Goal: Obtain resource: Download file/media

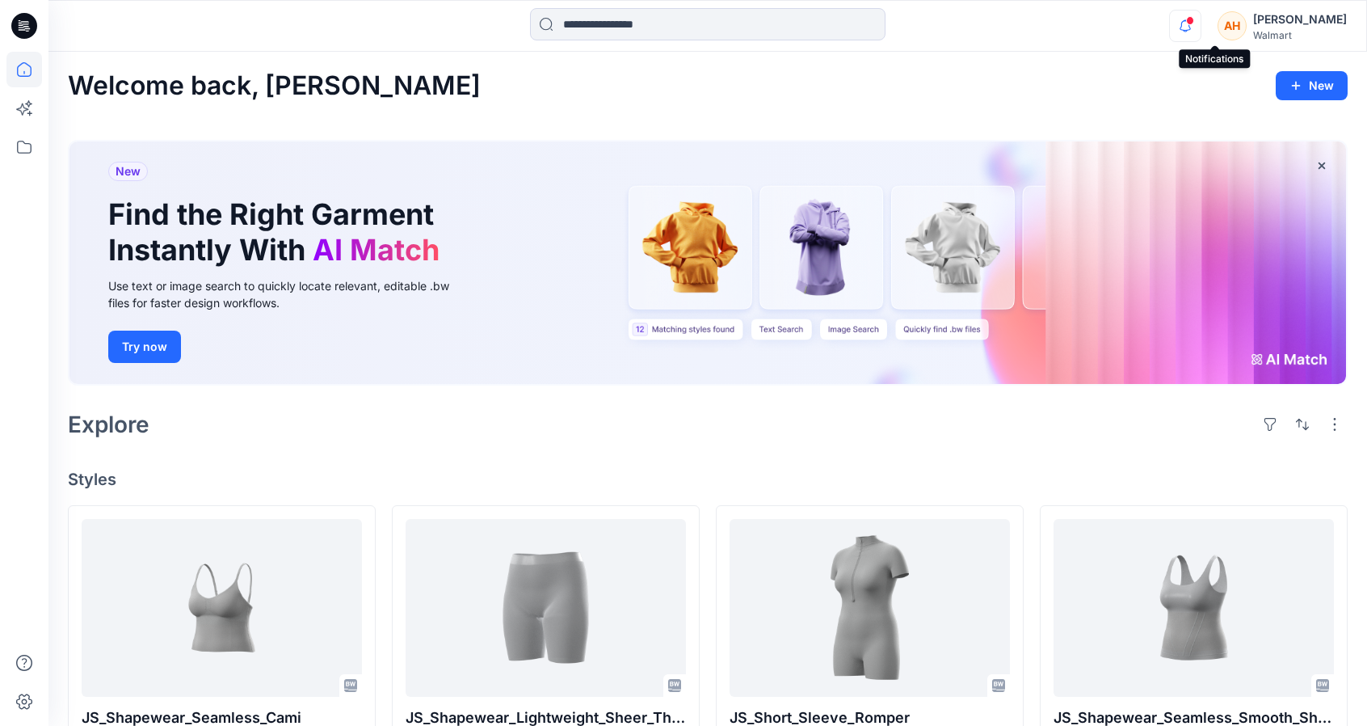
click at [1201, 30] on icon "button" at bounding box center [1185, 26] width 31 height 32
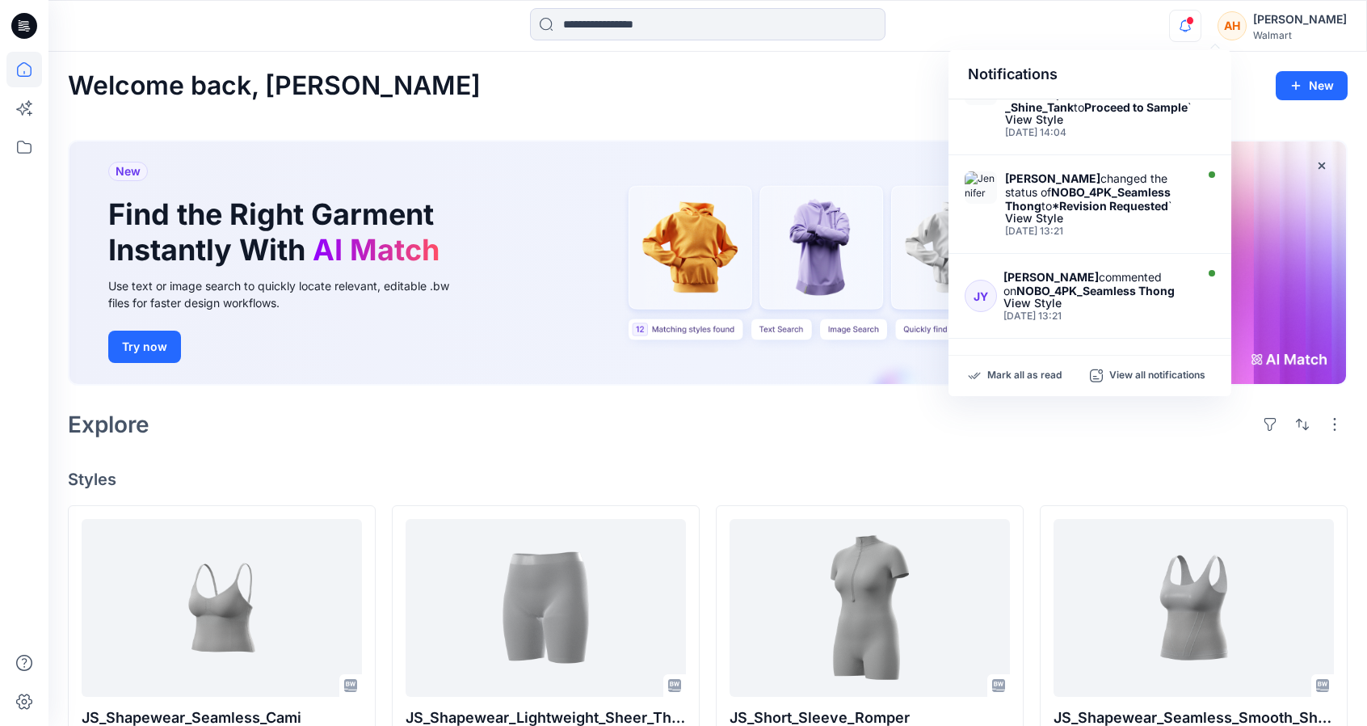
scroll to position [760, 0]
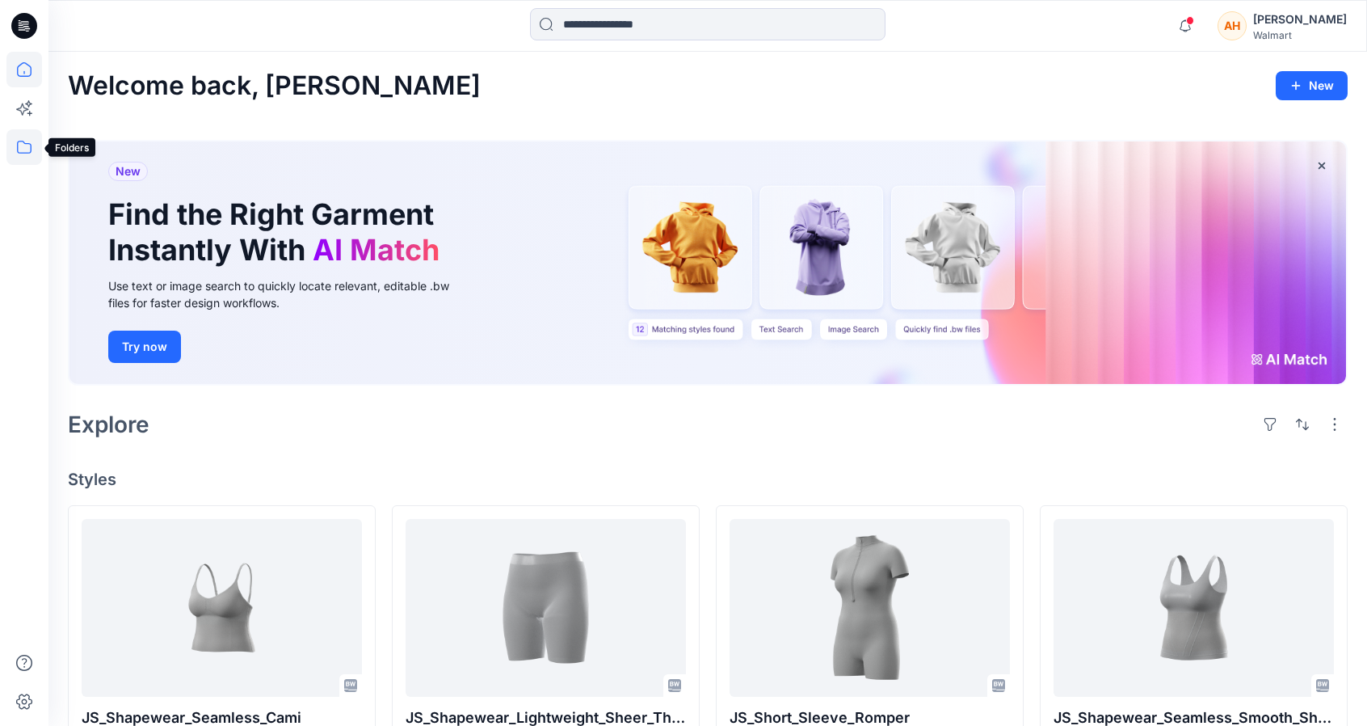
click at [21, 140] on icon at bounding box center [24, 147] width 36 height 36
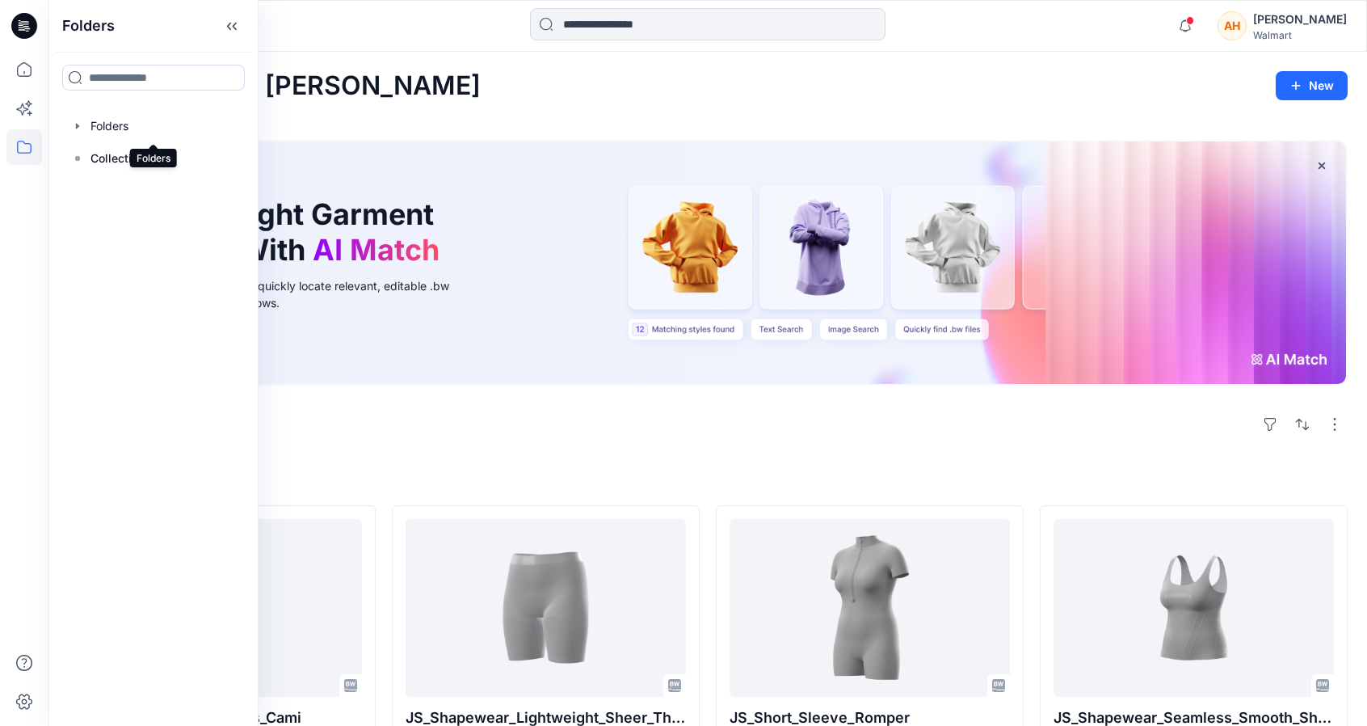
drag, startPoint x: 84, startPoint y: 131, endPoint x: 31, endPoint y: 206, distance: 92.1
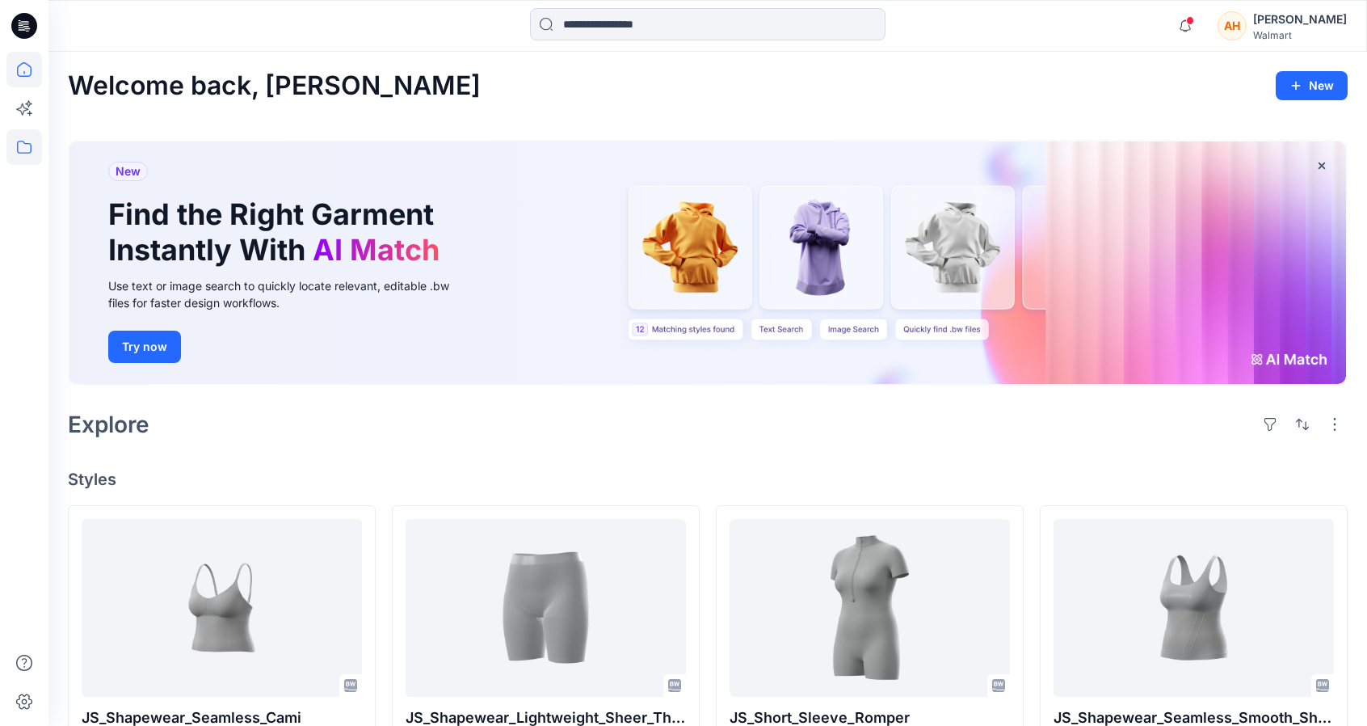
drag, startPoint x: 31, startPoint y: 206, endPoint x: 21, endPoint y: 149, distance: 57.4
click at [21, 149] on icon at bounding box center [24, 147] width 36 height 36
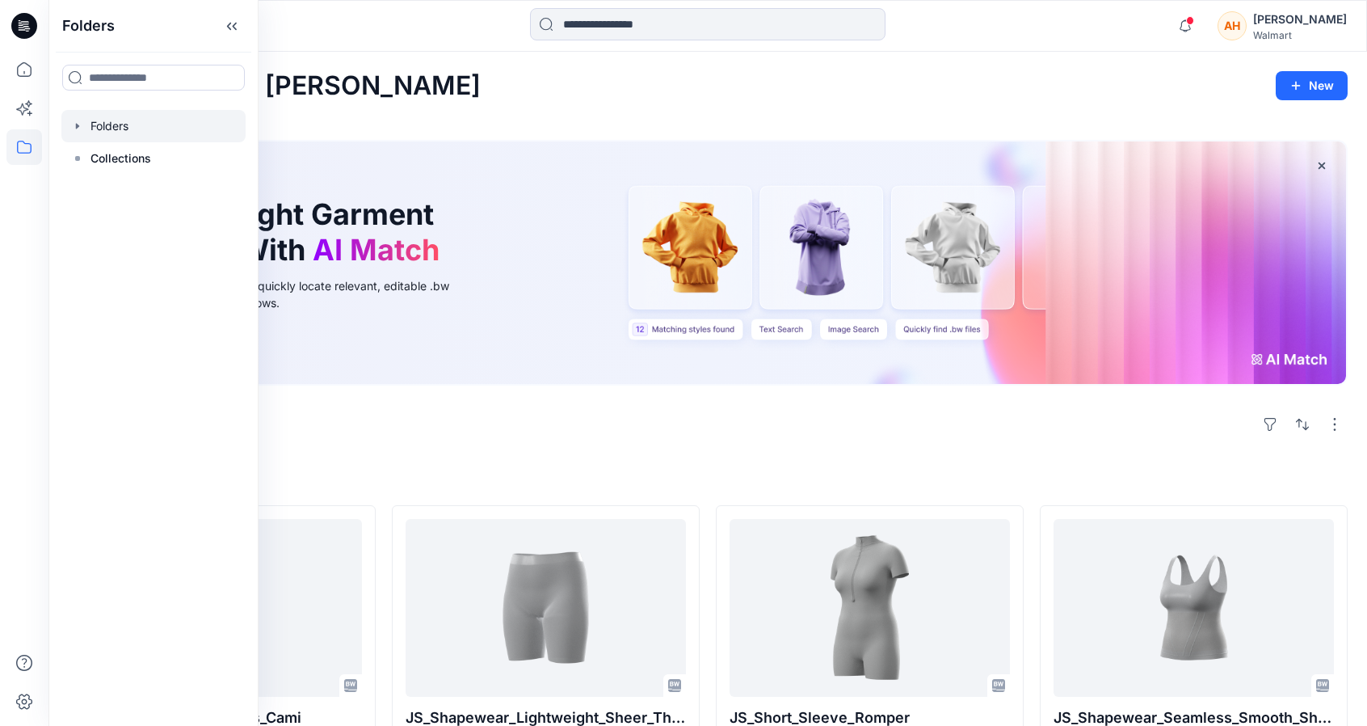
click at [120, 124] on div at bounding box center [153, 126] width 184 height 32
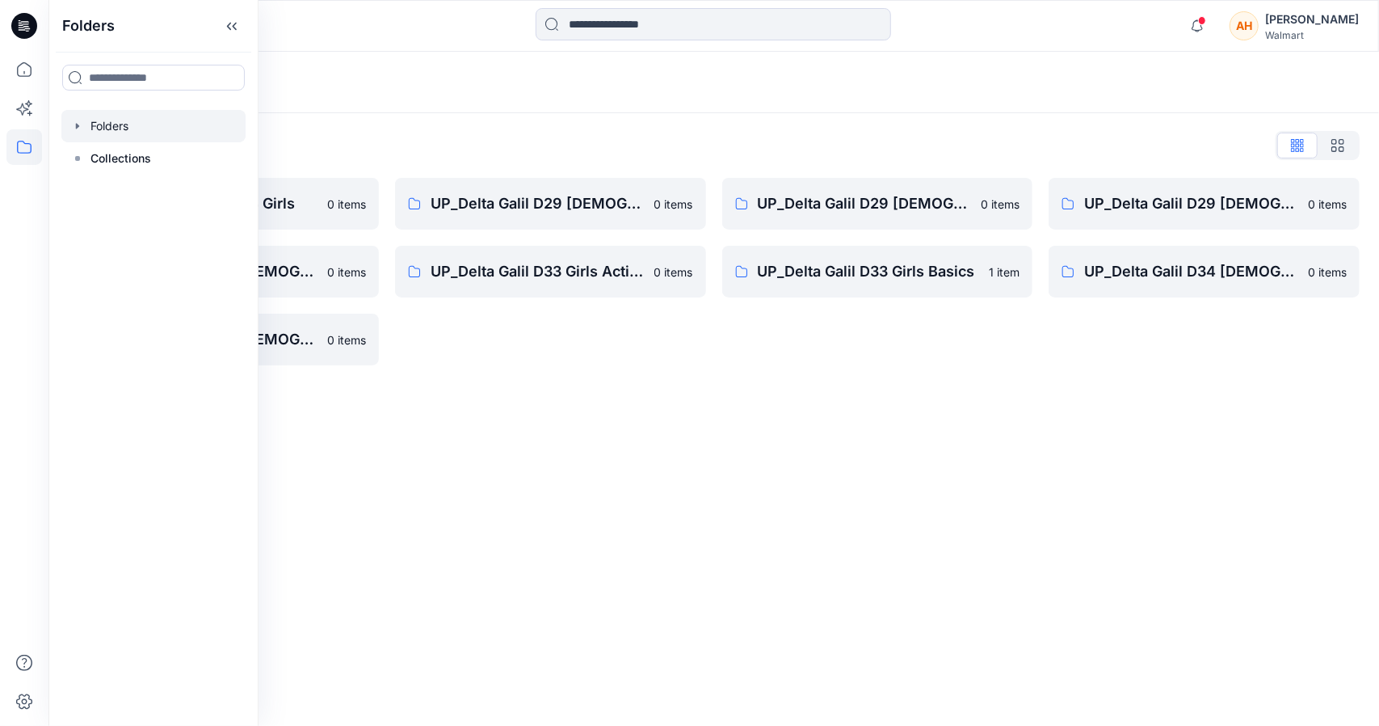
click at [500, 127] on div "Folders List Tween Delta Galil D33 Girls 0 items UP_Delta Galil D29 [DEMOGRAPHI…" at bounding box center [713, 248] width 1331 height 271
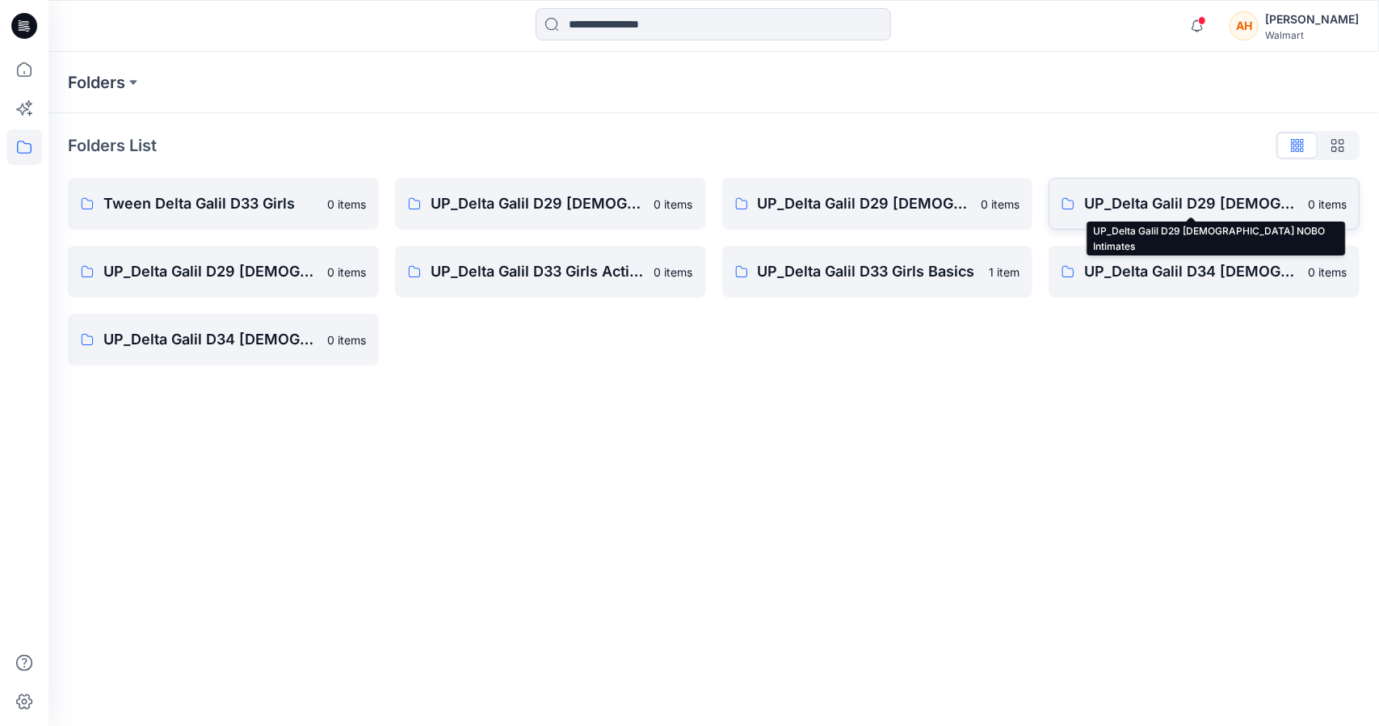
click at [1202, 196] on p "UP_Delta Galil D29 [DEMOGRAPHIC_DATA] NOBO Intimates" at bounding box center [1191, 203] width 214 height 23
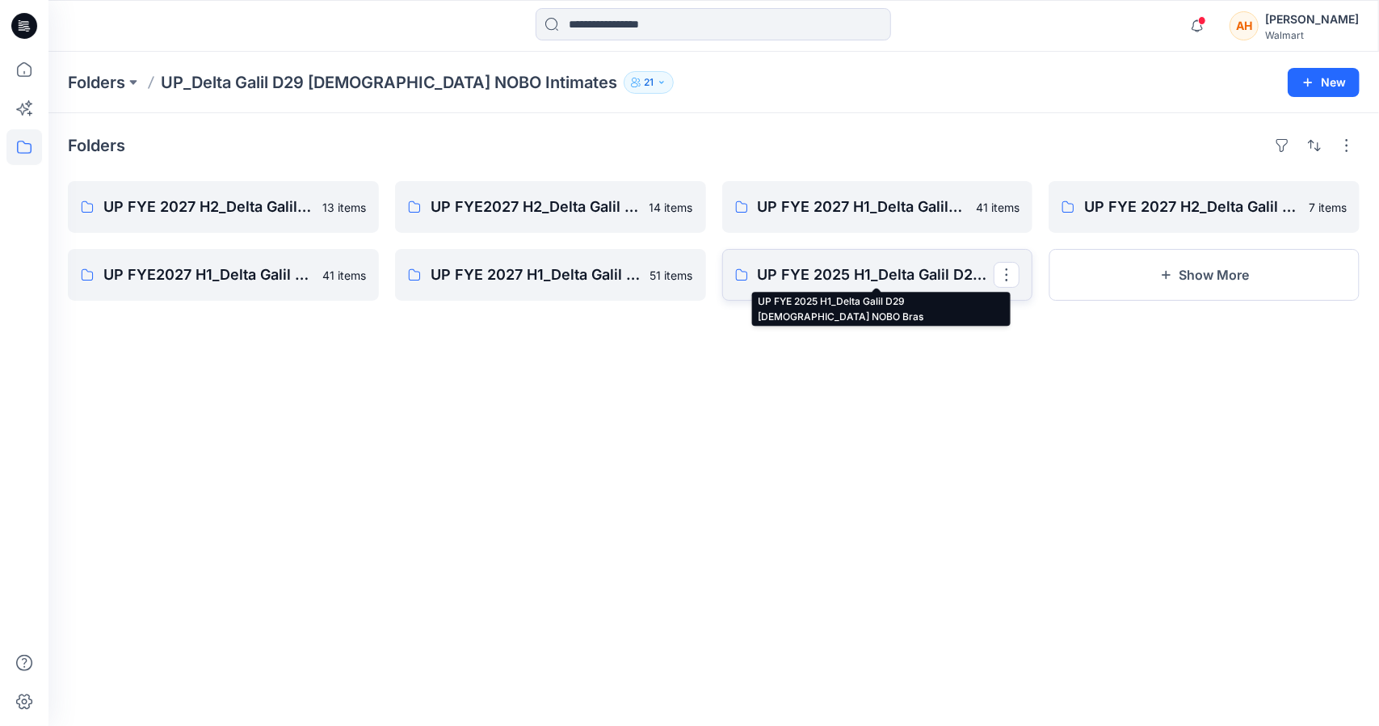
click at [768, 269] on p "UP FYE 2025 H1_Delta Galil D29 [DEMOGRAPHIC_DATA] NOBO Bras" at bounding box center [876, 274] width 237 height 23
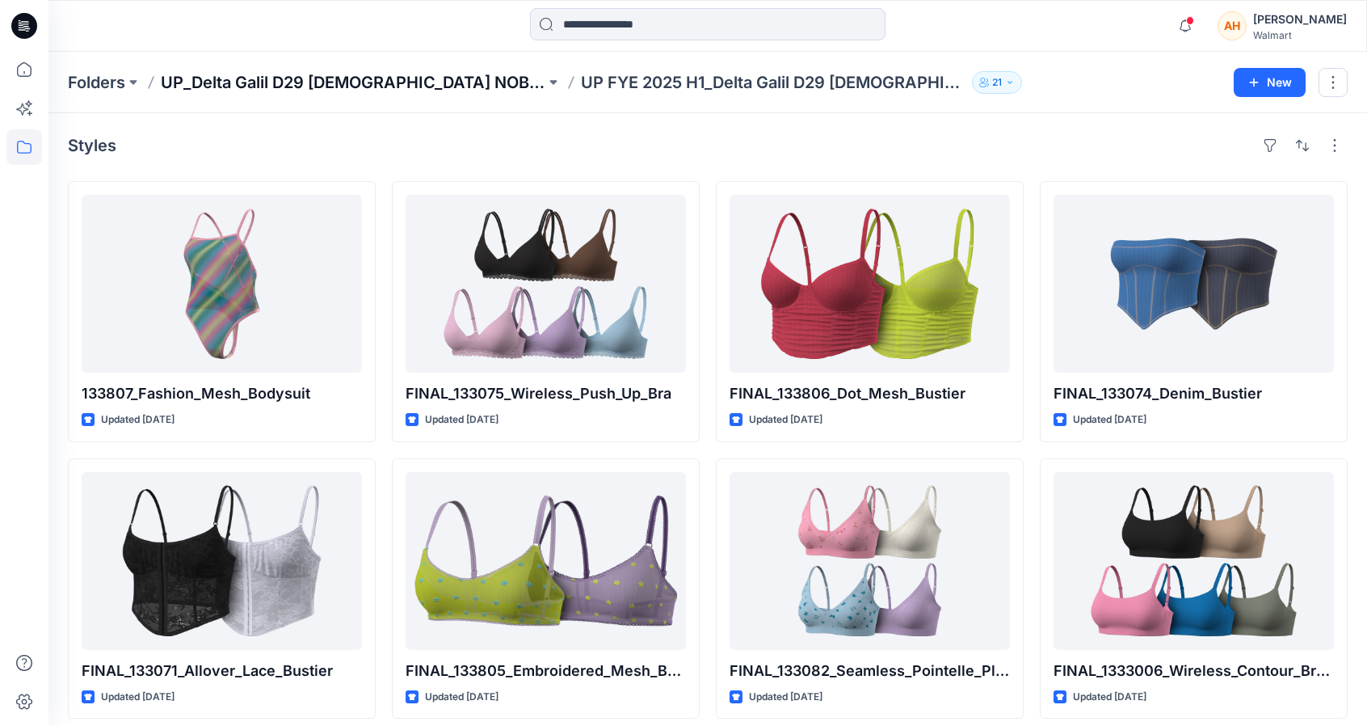
click at [462, 86] on p "UP_Delta Galil D29 [DEMOGRAPHIC_DATA] NOBO Intimates" at bounding box center [353, 82] width 385 height 23
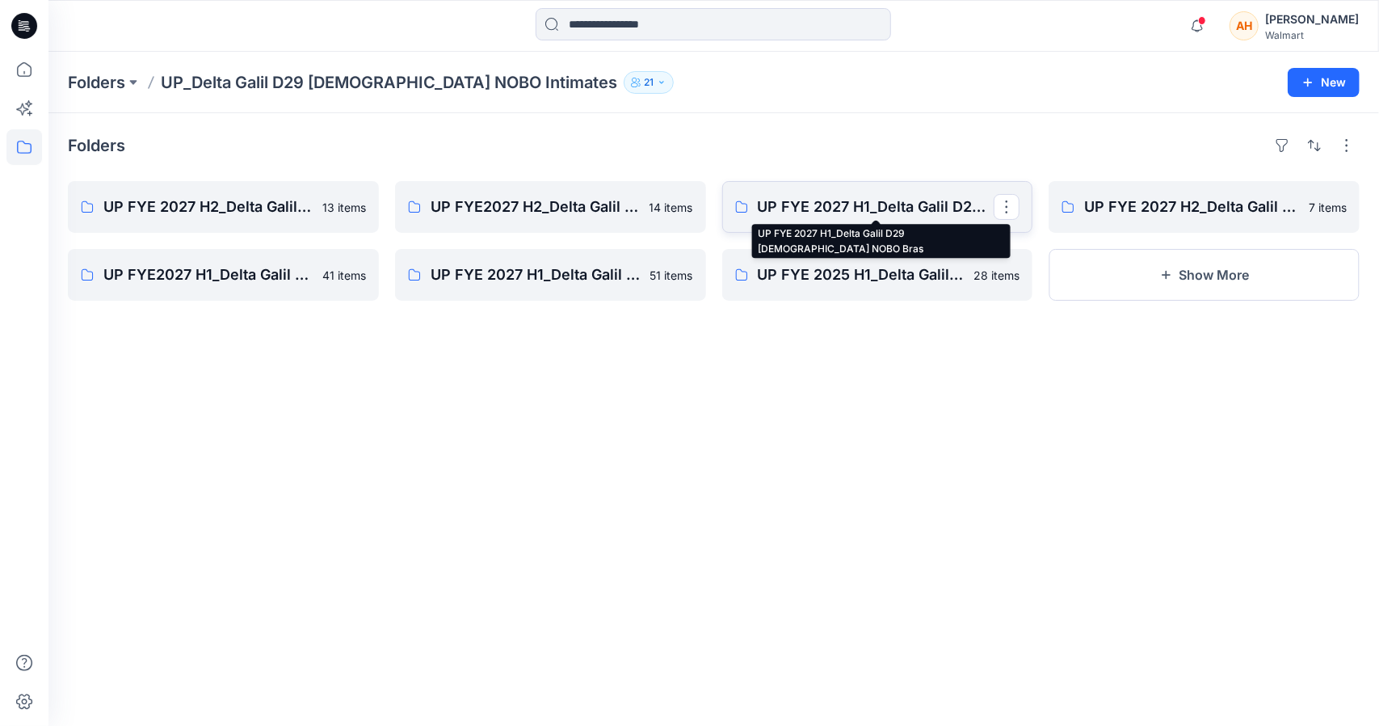
click at [844, 200] on p "UP FYE 2027 H1_Delta Galil D29 [DEMOGRAPHIC_DATA] NOBO Bras" at bounding box center [876, 207] width 237 height 23
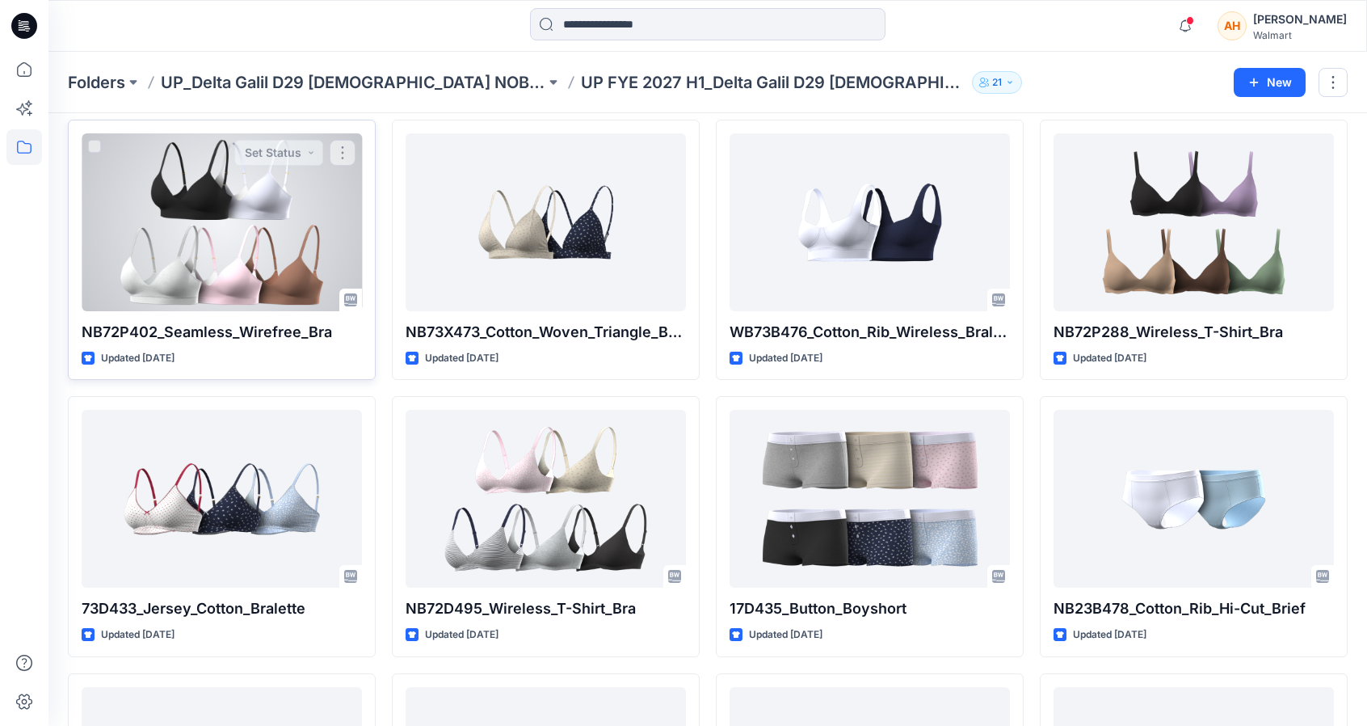
scroll to position [910, 0]
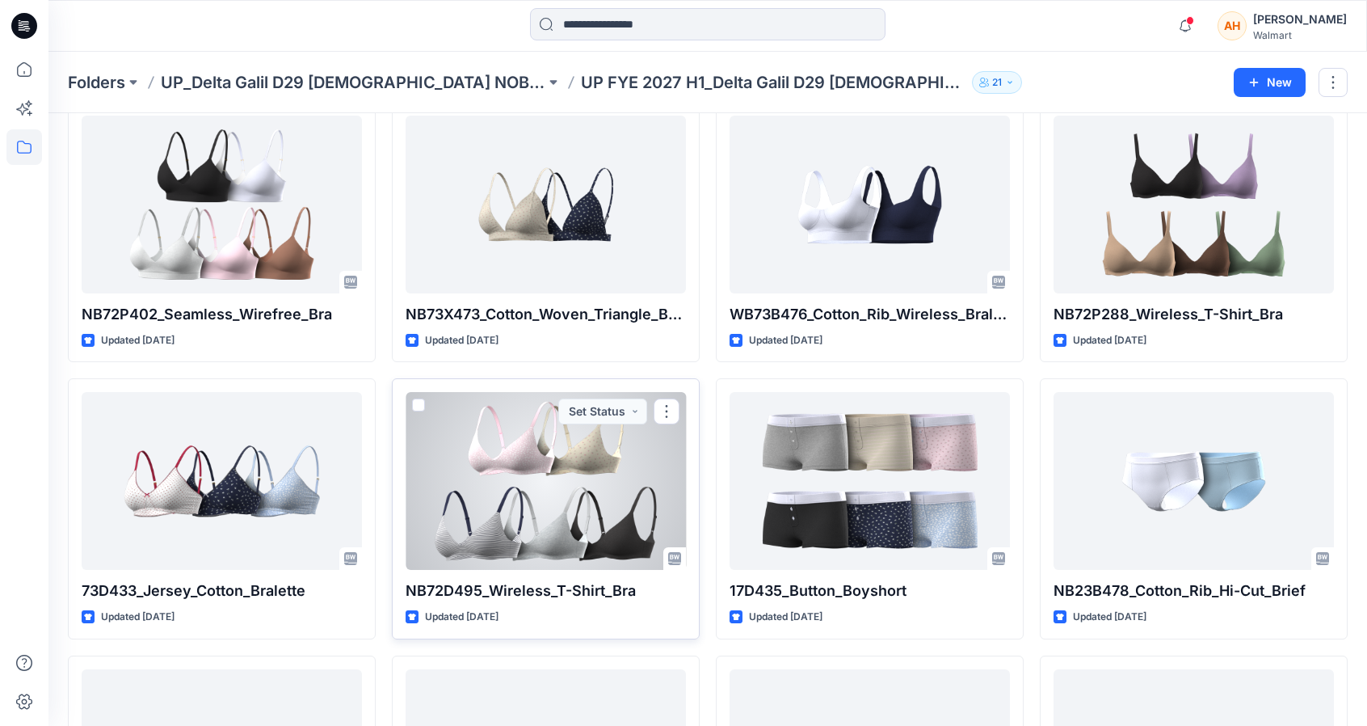
click at [603, 469] on div at bounding box center [546, 481] width 280 height 178
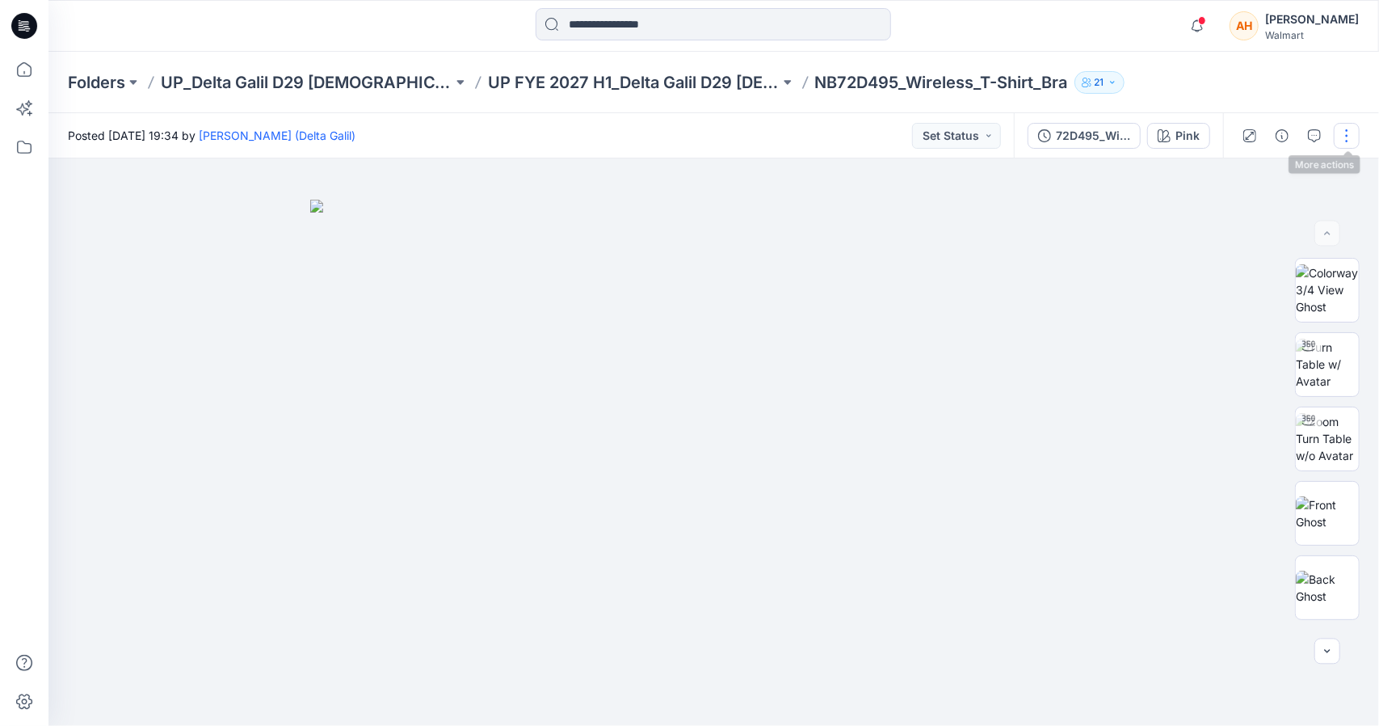
click at [1341, 141] on button "button" at bounding box center [1347, 136] width 26 height 26
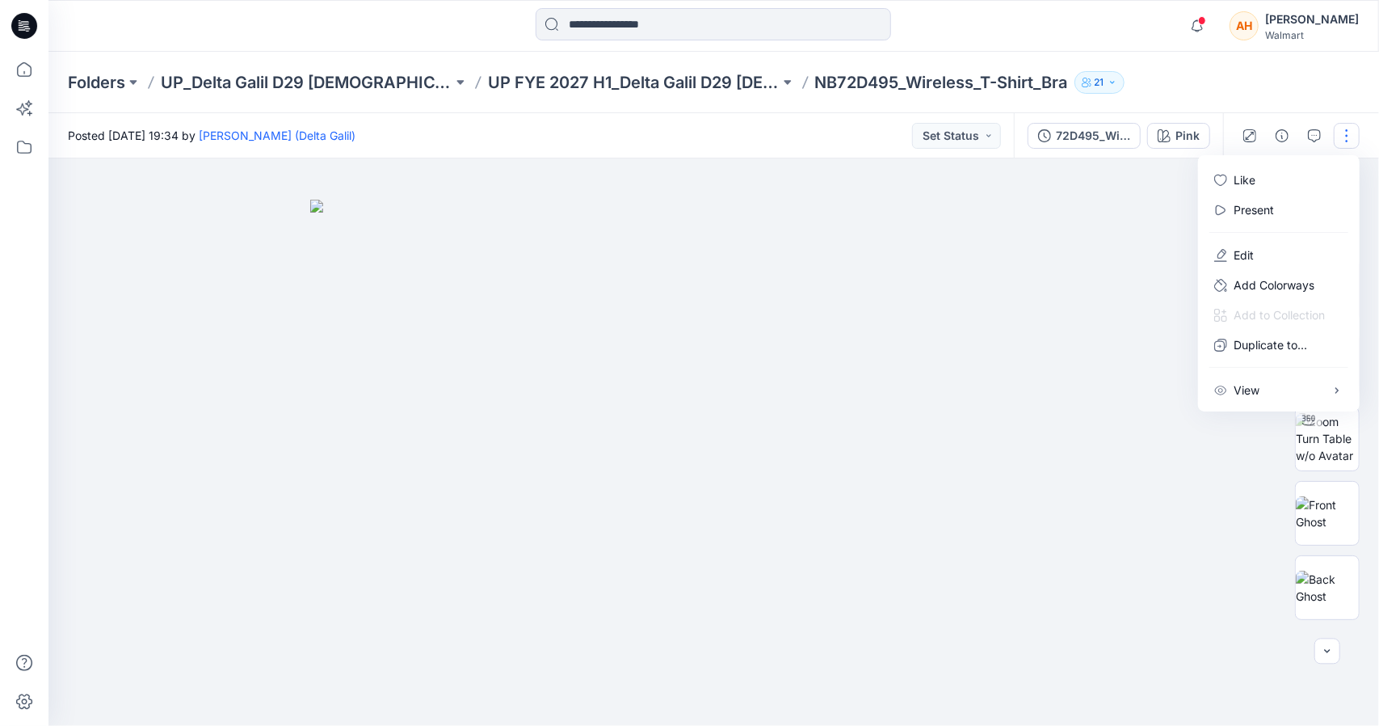
click at [1120, 216] on div at bounding box center [713, 441] width 1331 height 567
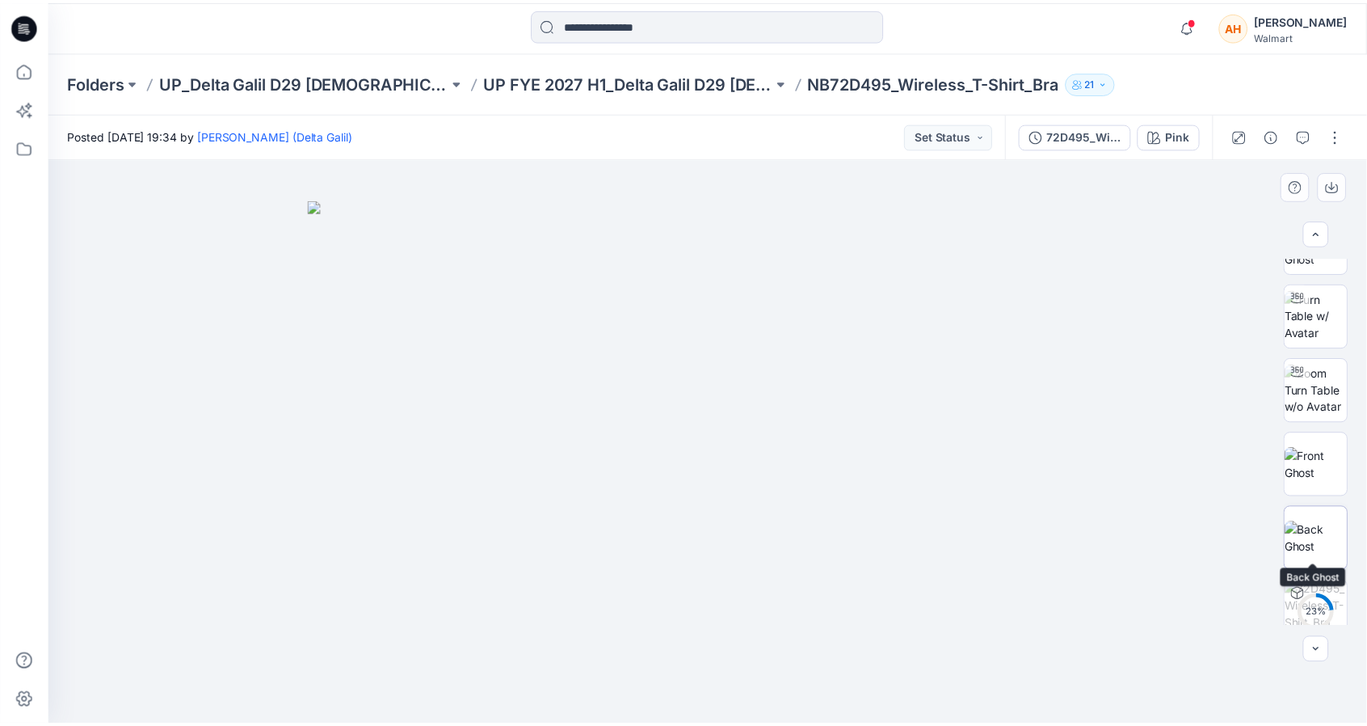
scroll to position [141, 0]
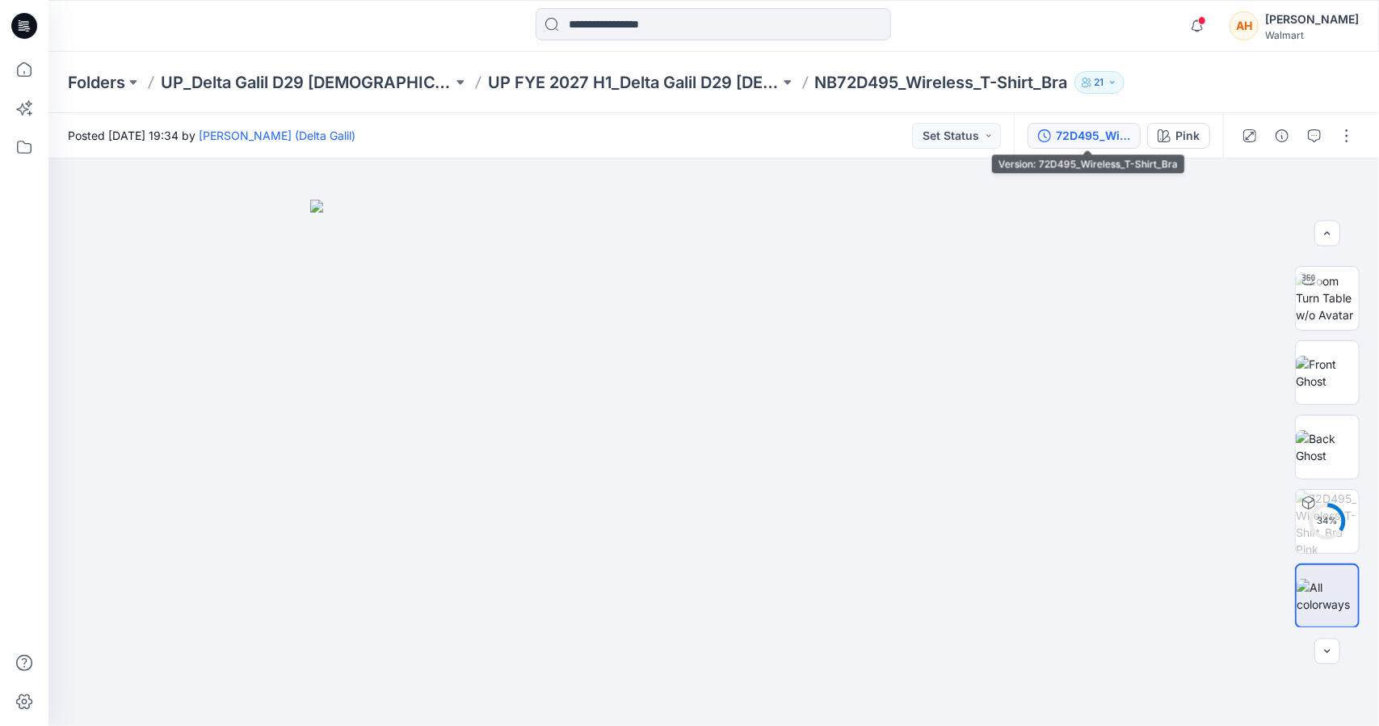
click at [1060, 137] on div "72D495_Wireless_T-Shirt_Bra" at bounding box center [1093, 136] width 74 height 18
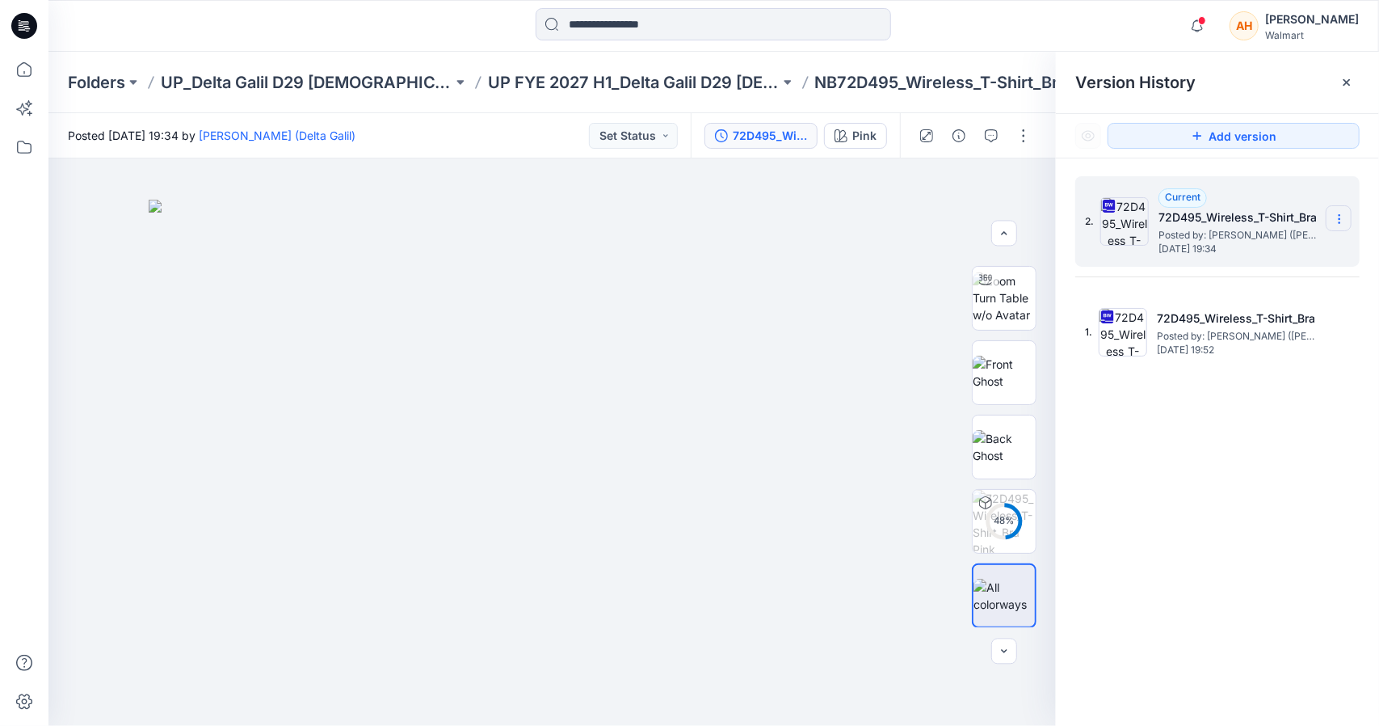
click at [1339, 217] on icon at bounding box center [1339, 219] width 13 height 13
click at [1225, 248] on span "Download Source BW File" at bounding box center [1258, 250] width 136 height 19
click at [873, 128] on div "Pink" at bounding box center [864, 136] width 24 height 18
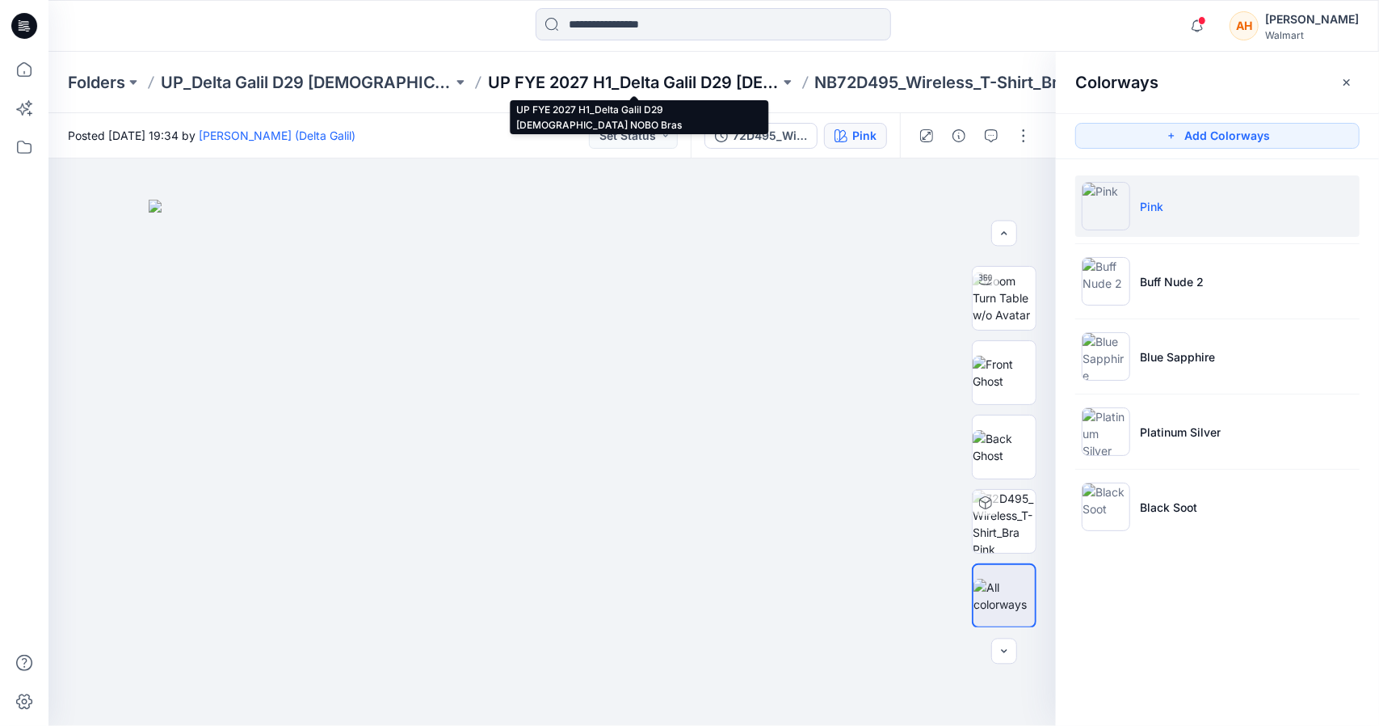
click at [651, 87] on p "UP FYE 2027 H1_Delta Galil D29 [DEMOGRAPHIC_DATA] NOBO Bras" at bounding box center [634, 82] width 292 height 23
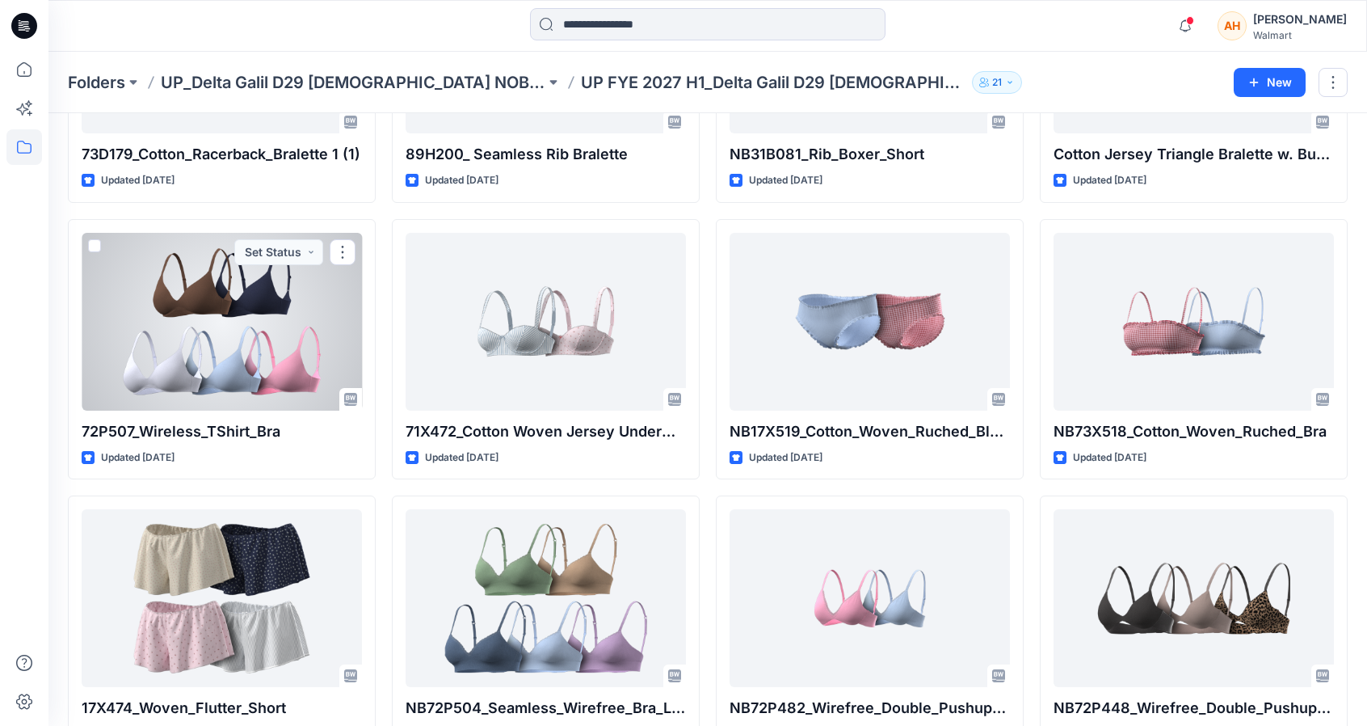
scroll to position [242, 0]
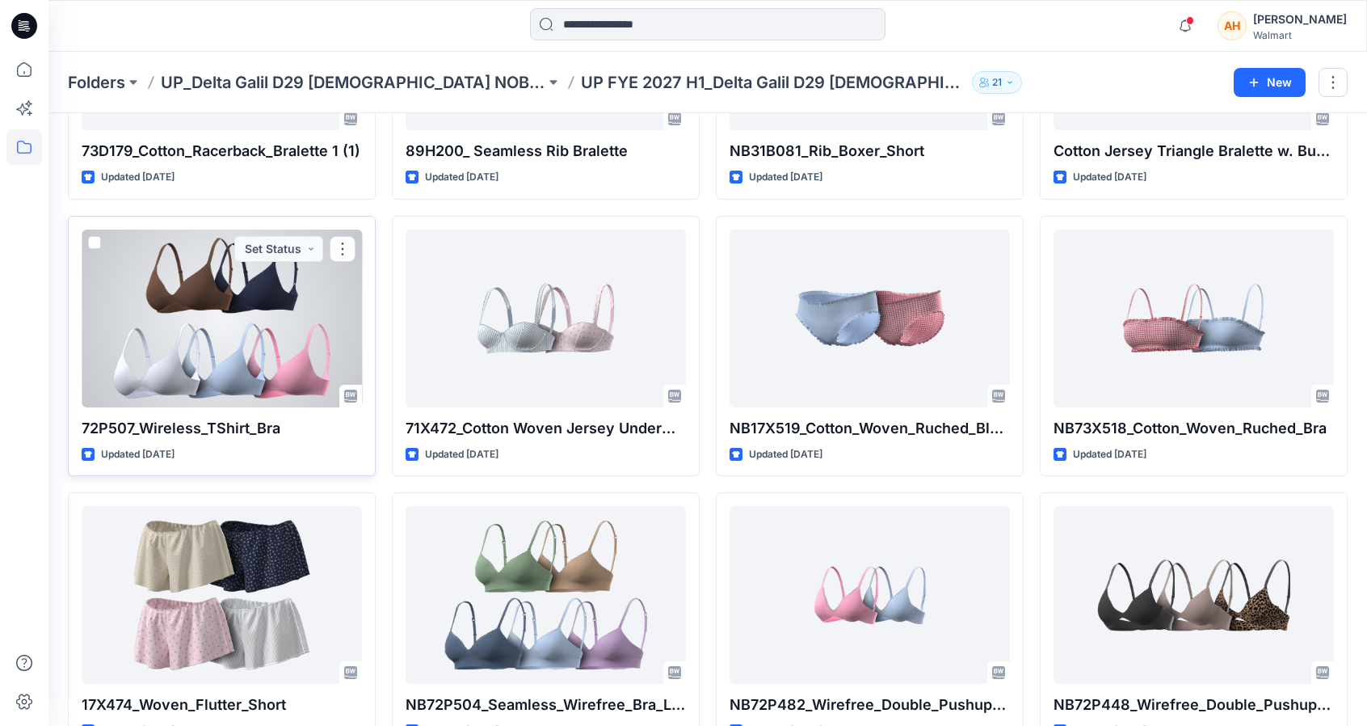
click at [208, 381] on div at bounding box center [222, 318] width 280 height 178
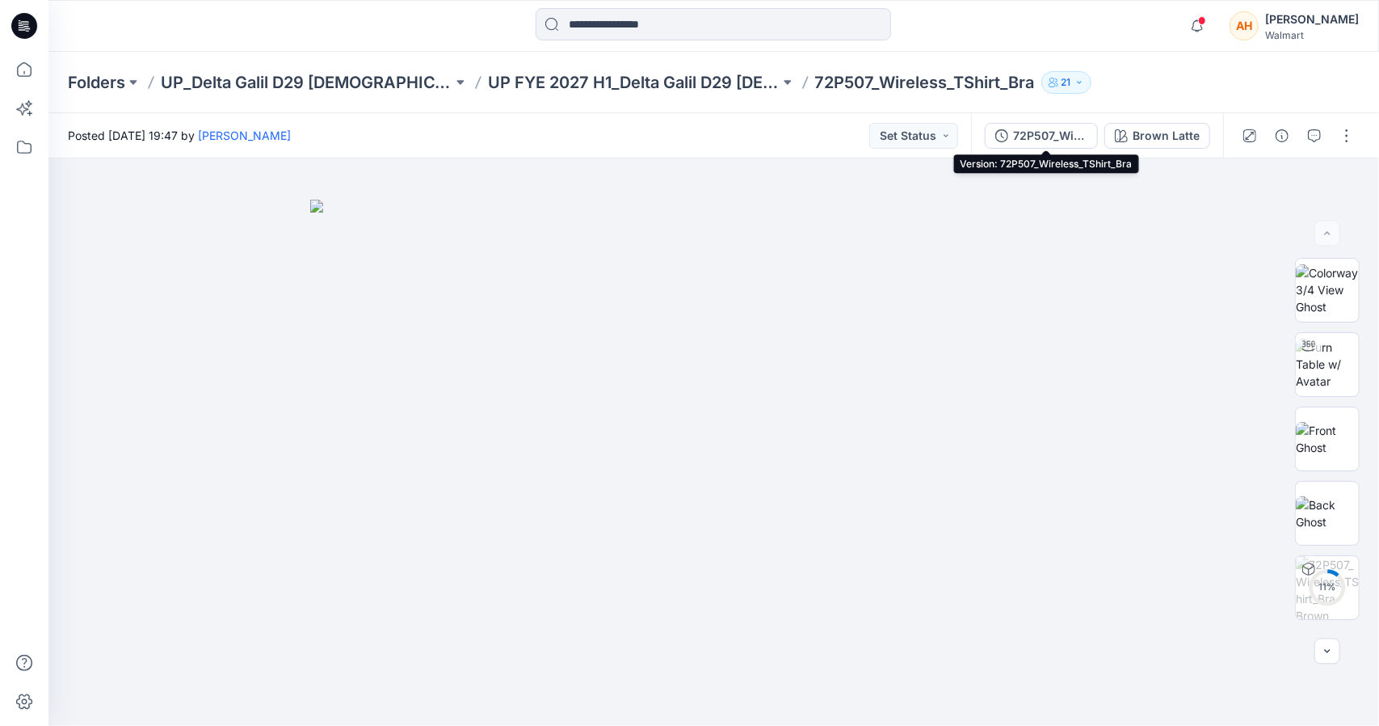
click at [1050, 145] on button "72P507_Wireless_TShirt_Bra" at bounding box center [1041, 136] width 113 height 26
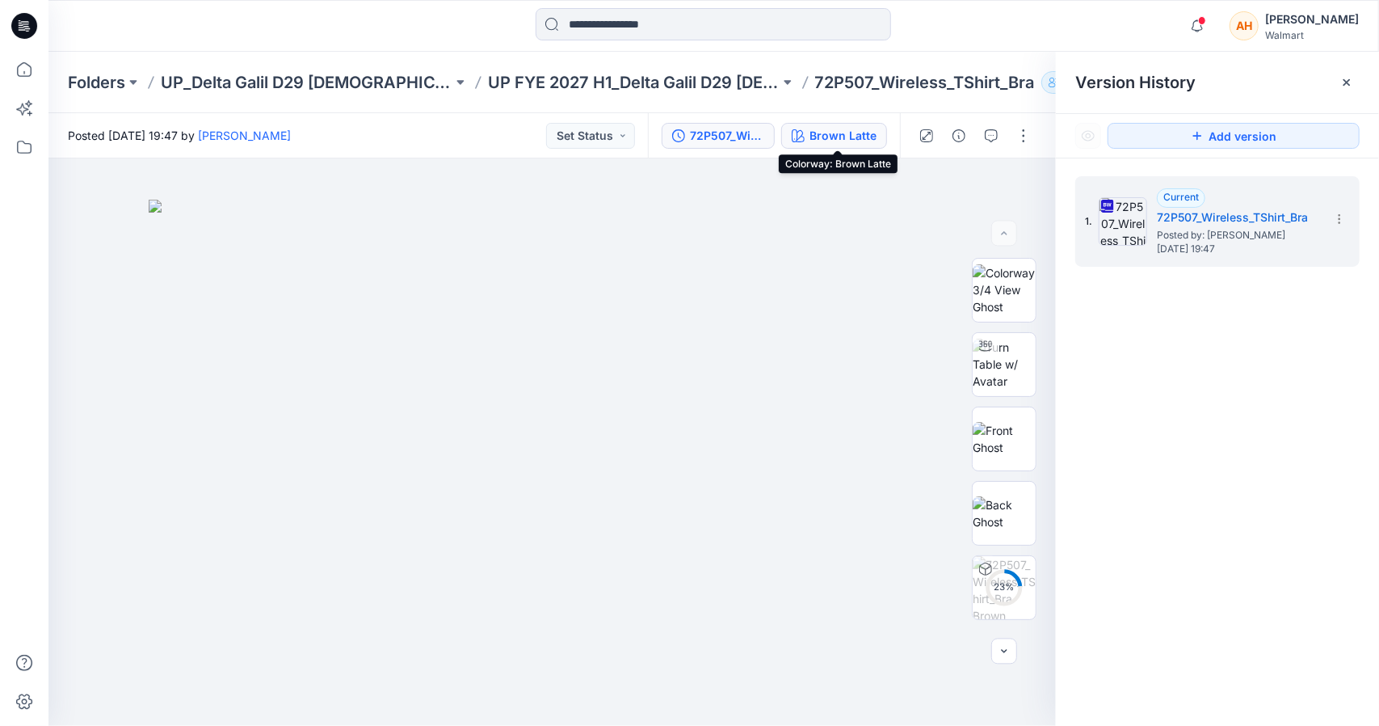
click at [849, 137] on div "Brown Latte" at bounding box center [843, 136] width 67 height 18
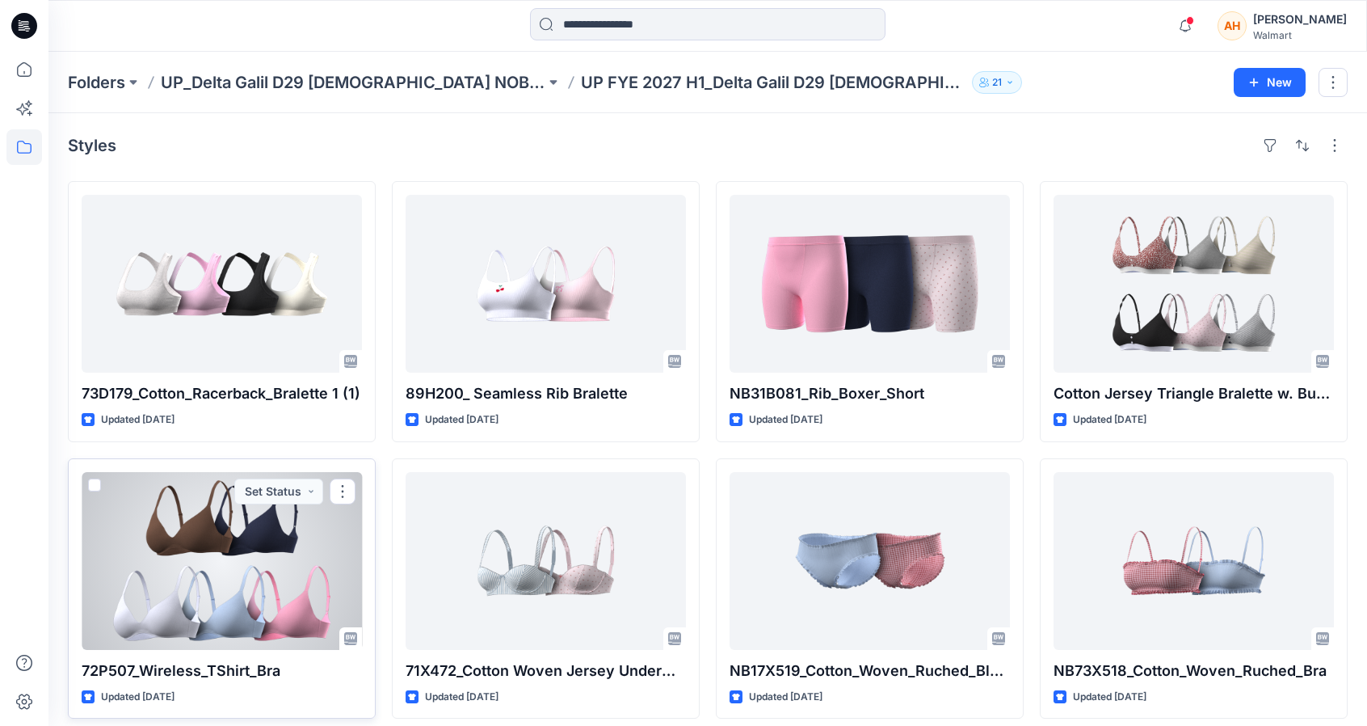
click at [239, 517] on div at bounding box center [222, 561] width 280 height 178
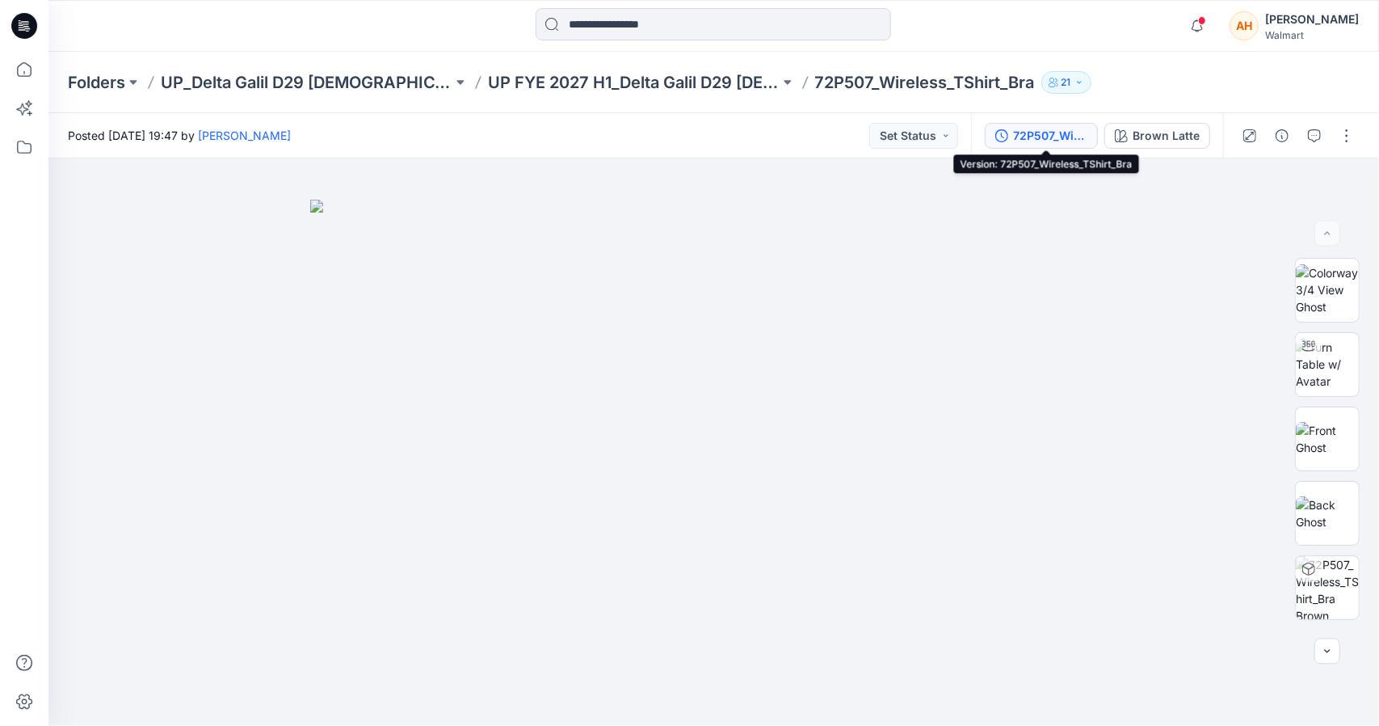
click at [1037, 128] on div "72P507_Wireless_TShirt_Bra" at bounding box center [1050, 136] width 74 height 18
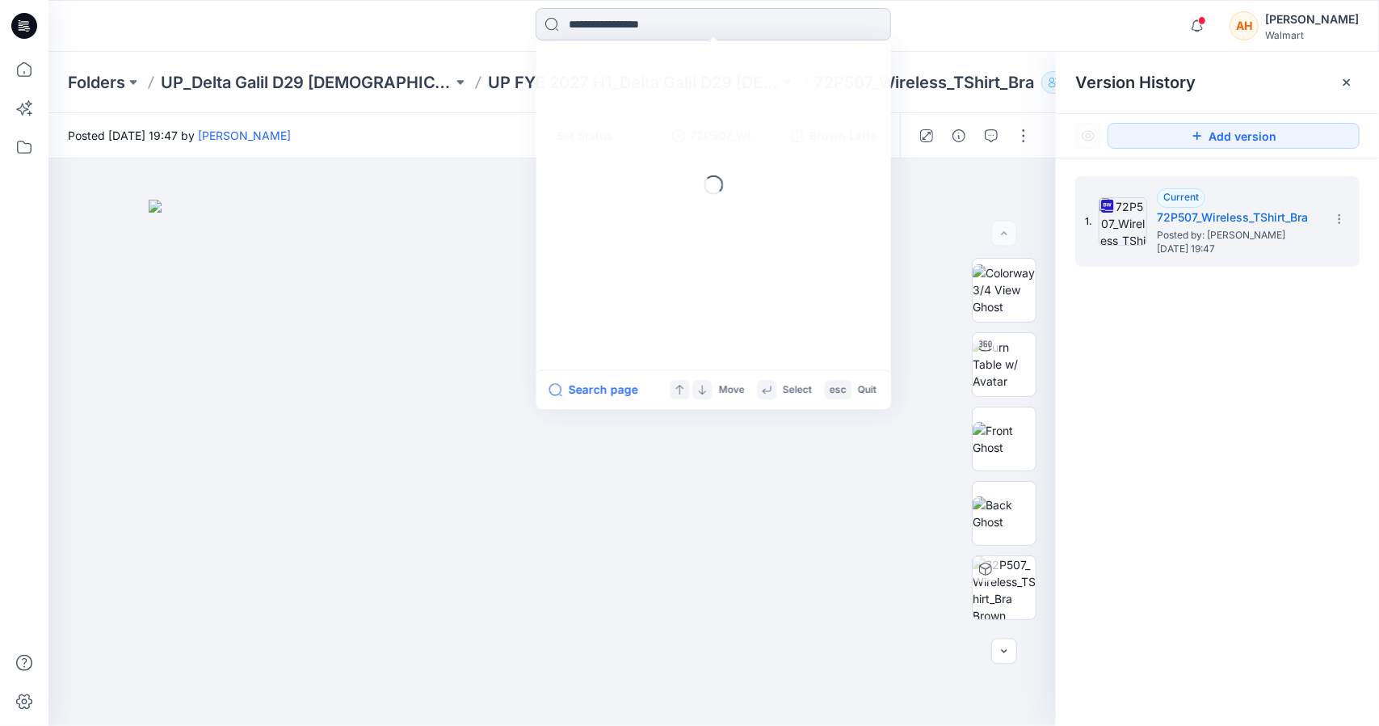
click at [597, 20] on input at bounding box center [714, 24] width 356 height 32
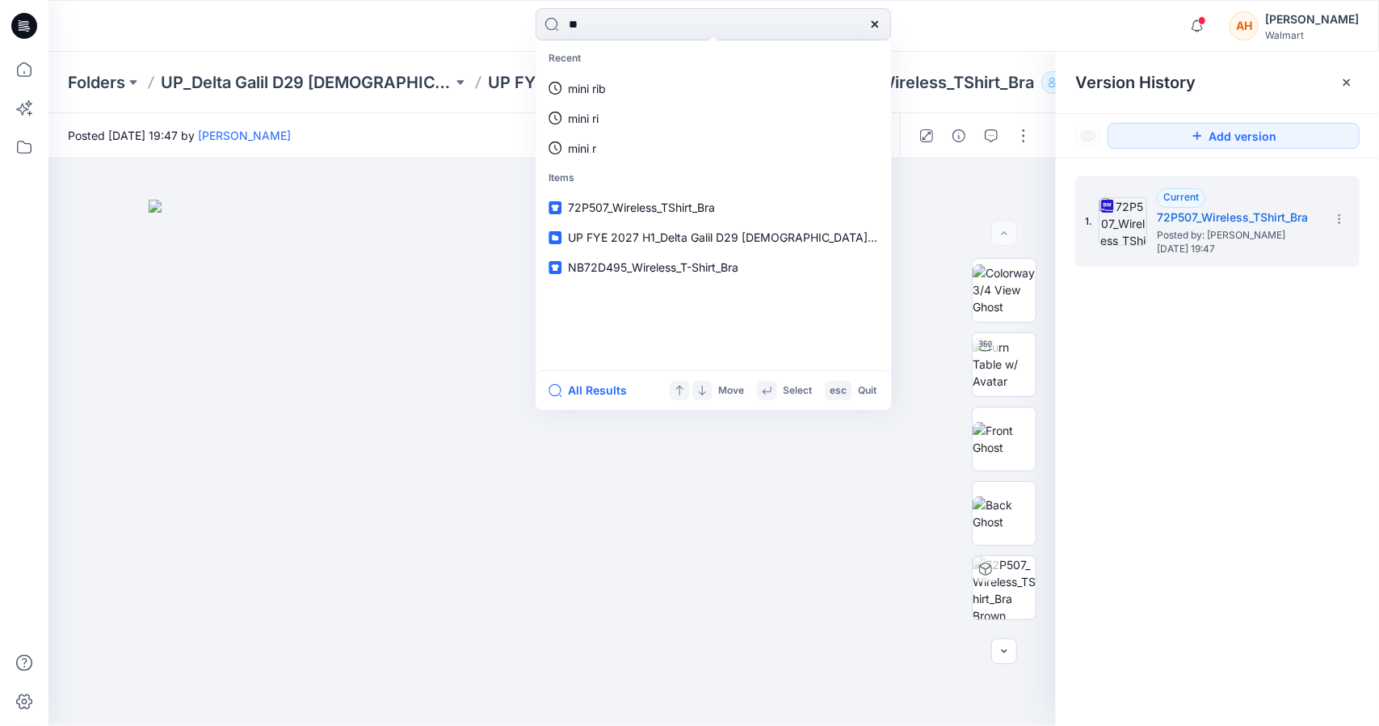
type input "***"
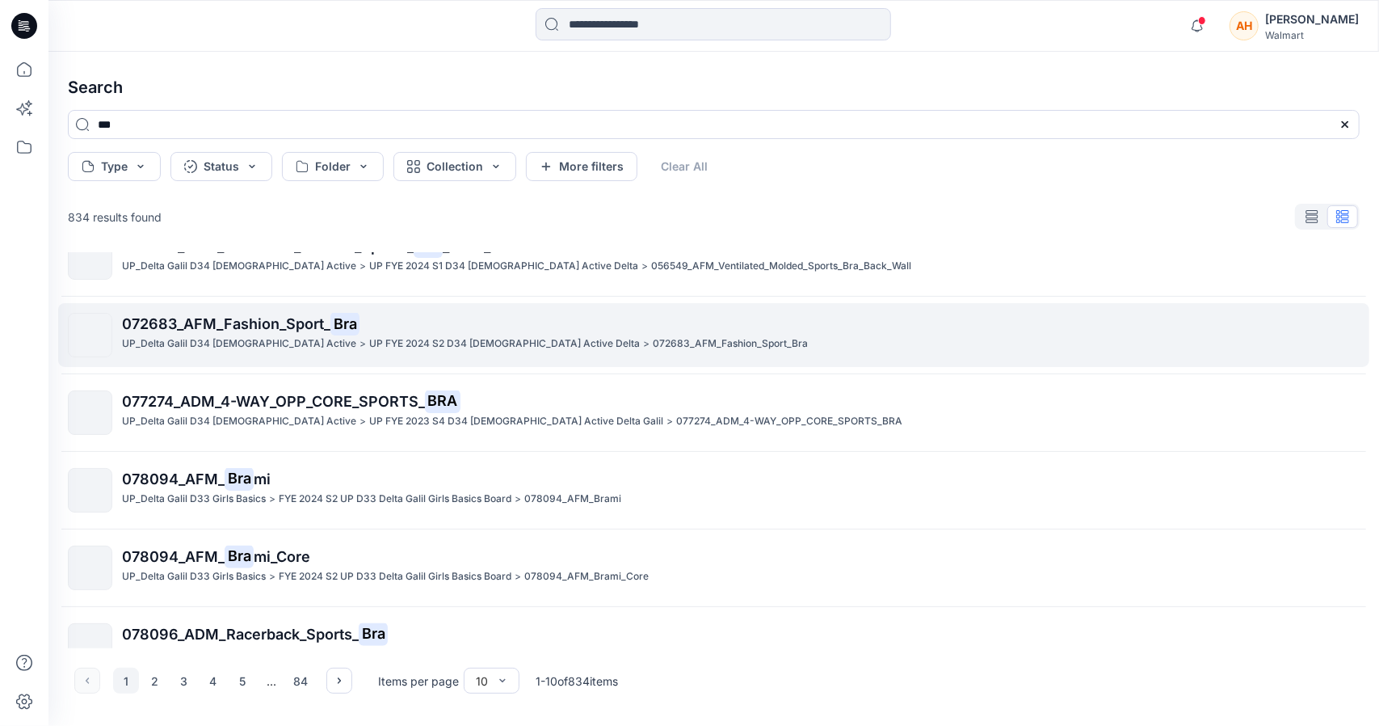
scroll to position [377, 0]
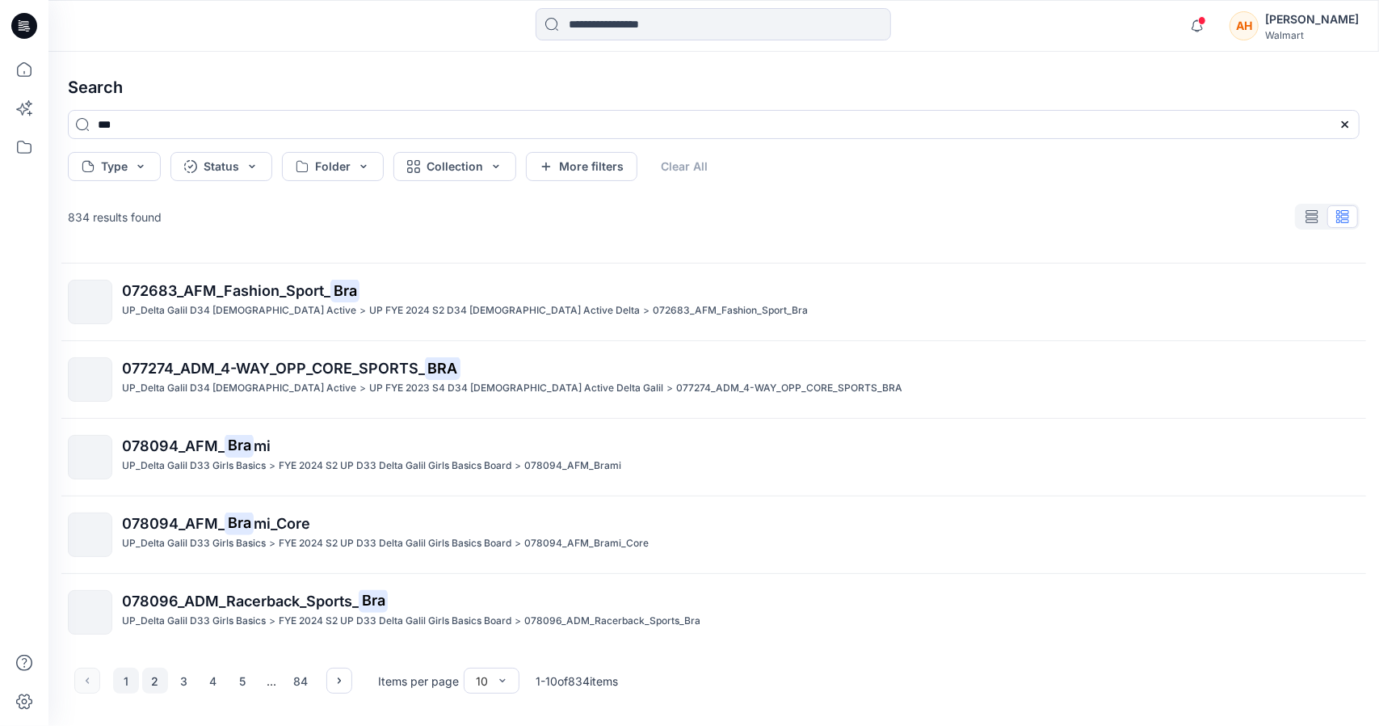
click at [145, 678] on button "2" at bounding box center [155, 680] width 26 height 26
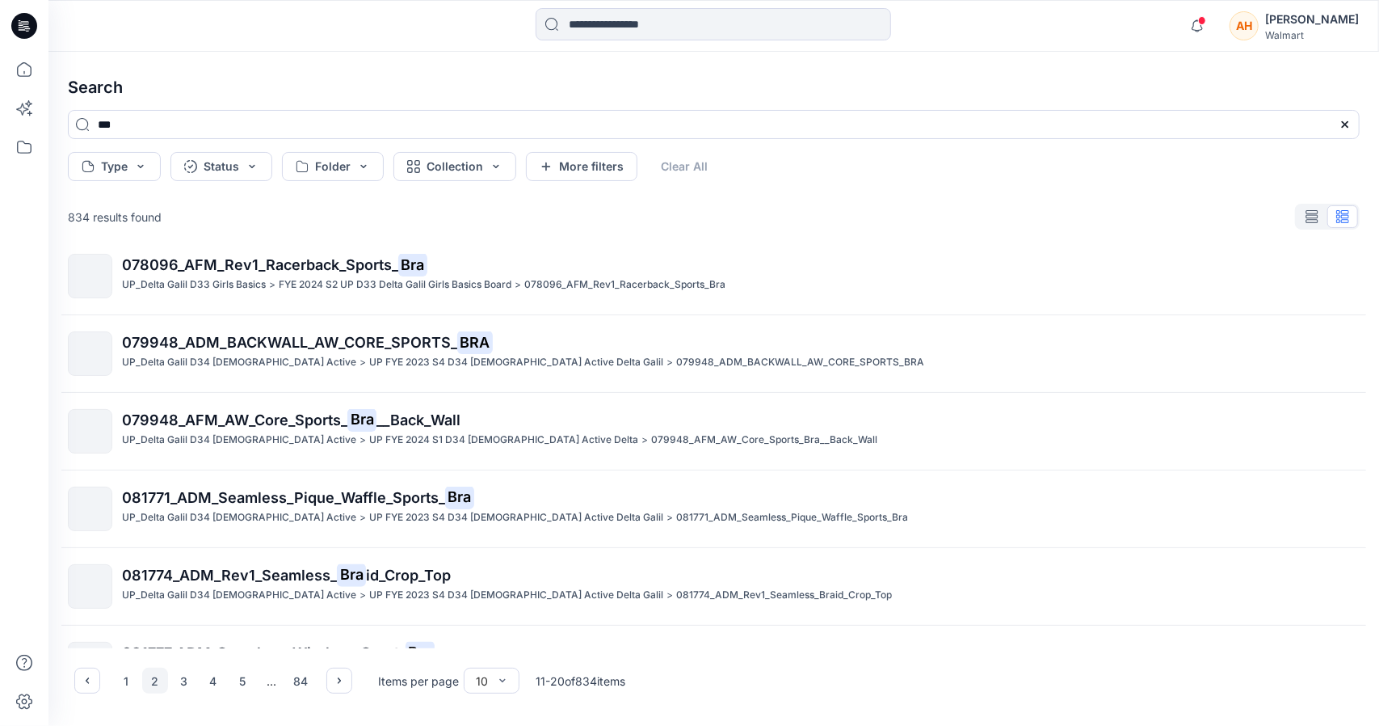
scroll to position [0, 0]
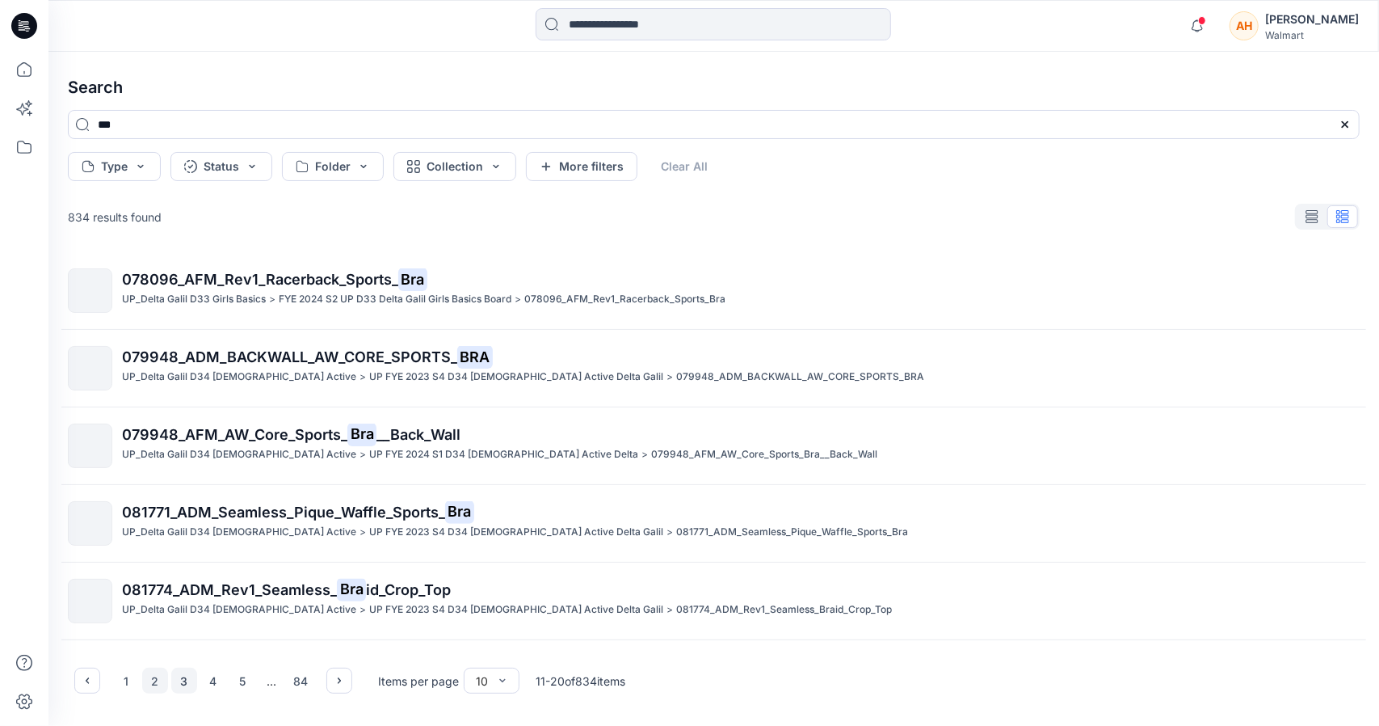
click at [186, 671] on button "3" at bounding box center [184, 680] width 26 height 26
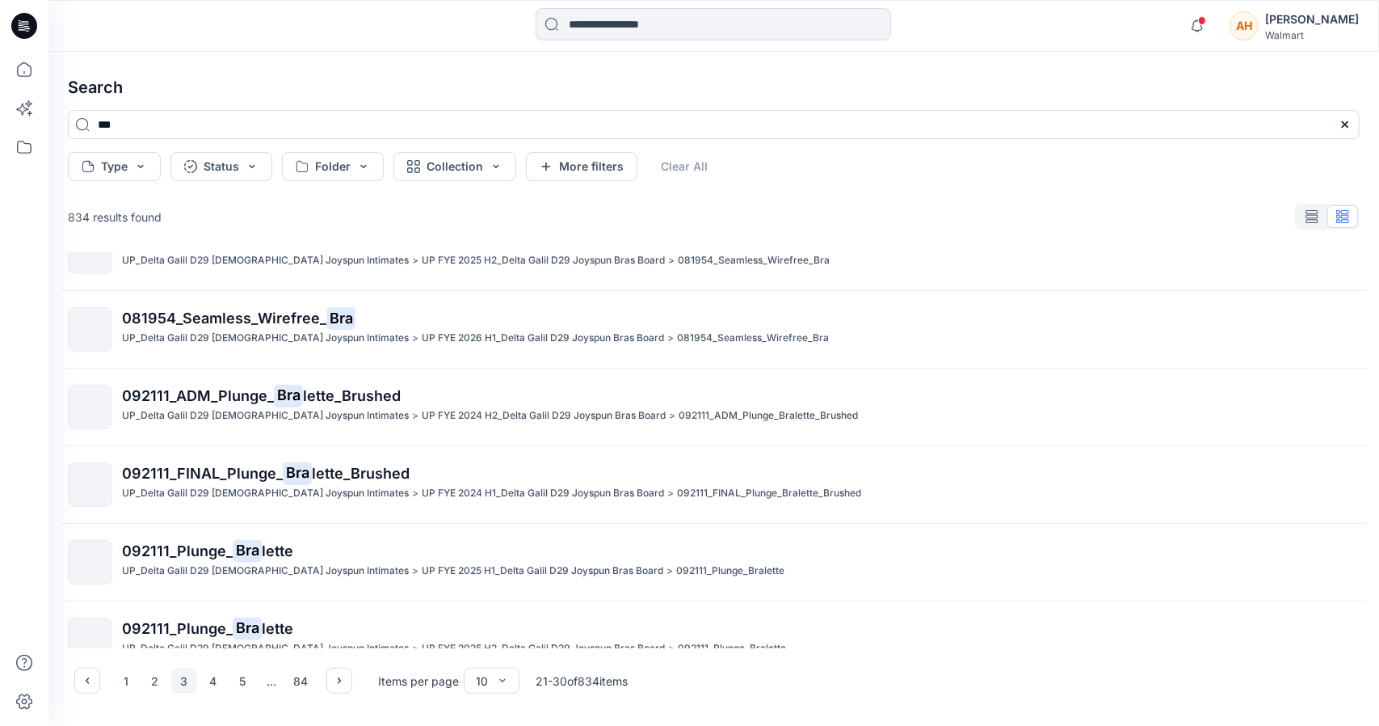
scroll to position [377, 0]
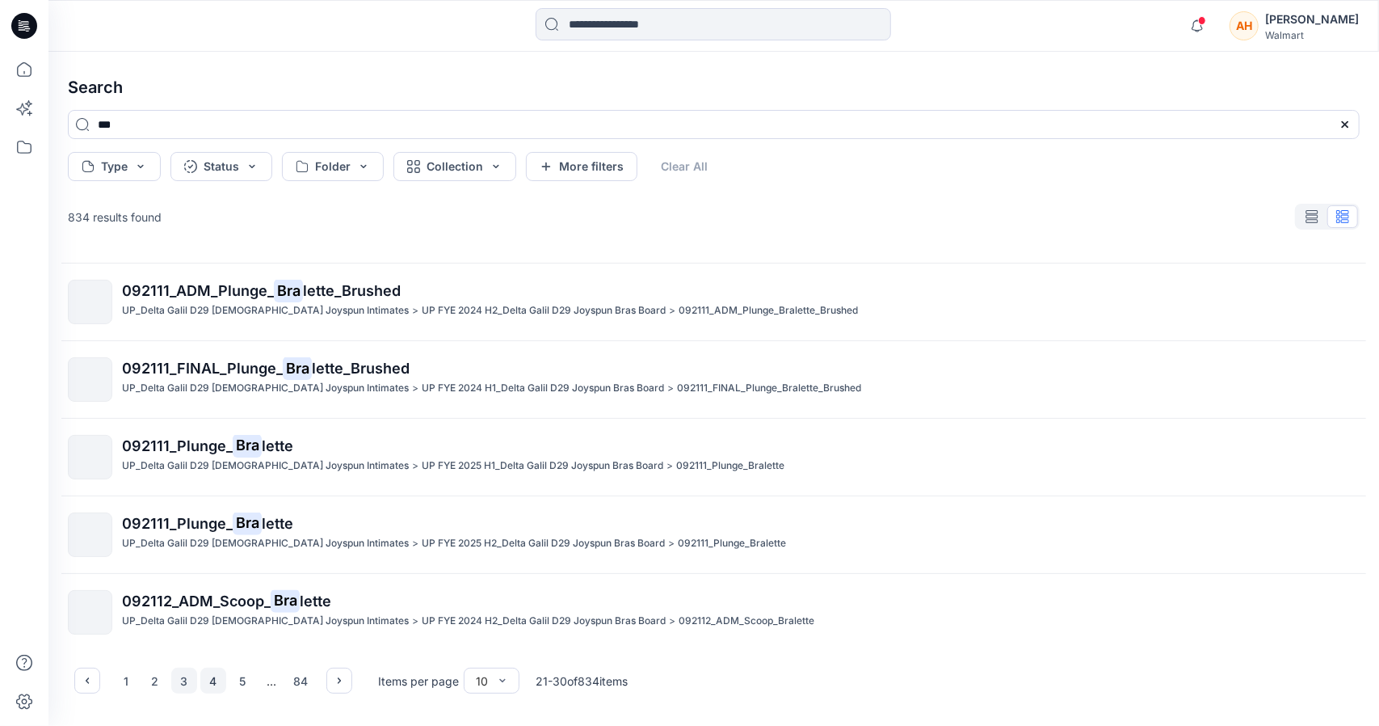
click at [204, 680] on button "4" at bounding box center [213, 680] width 26 height 26
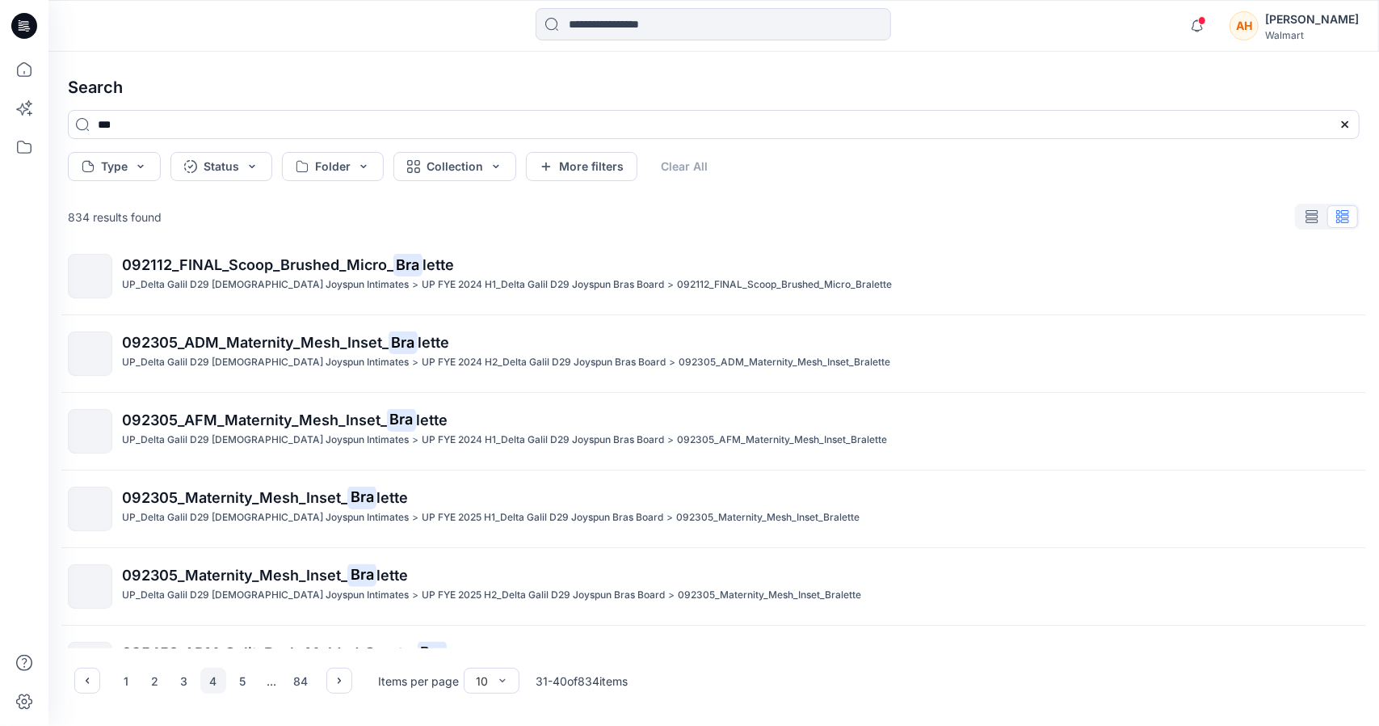
scroll to position [0, 0]
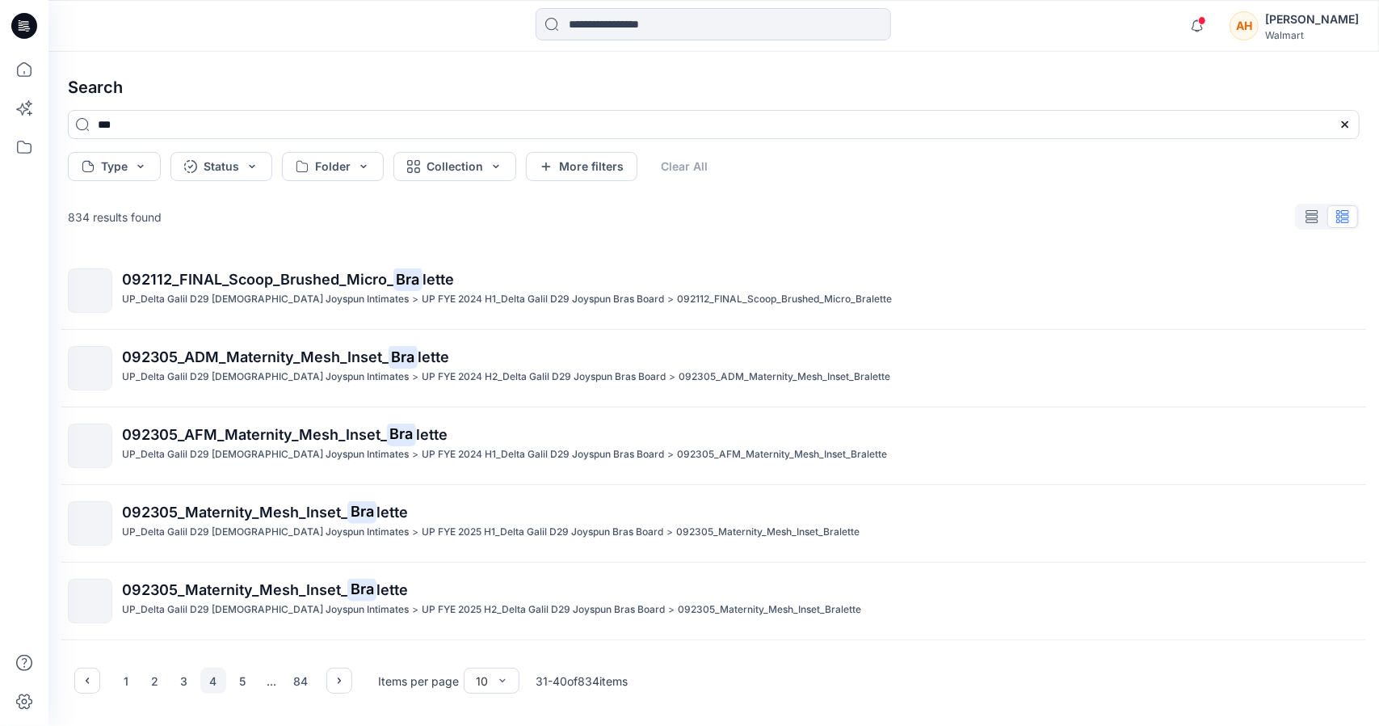
drag, startPoint x: 175, startPoint y: 537, endPoint x: 747, endPoint y: 234, distance: 648.5
click at [747, 234] on div "834 results found 092112_FINAL_Scoop_Brushed_Micro_ Bra lette UP_Delta Galil D2…" at bounding box center [714, 424] width 1318 height 448
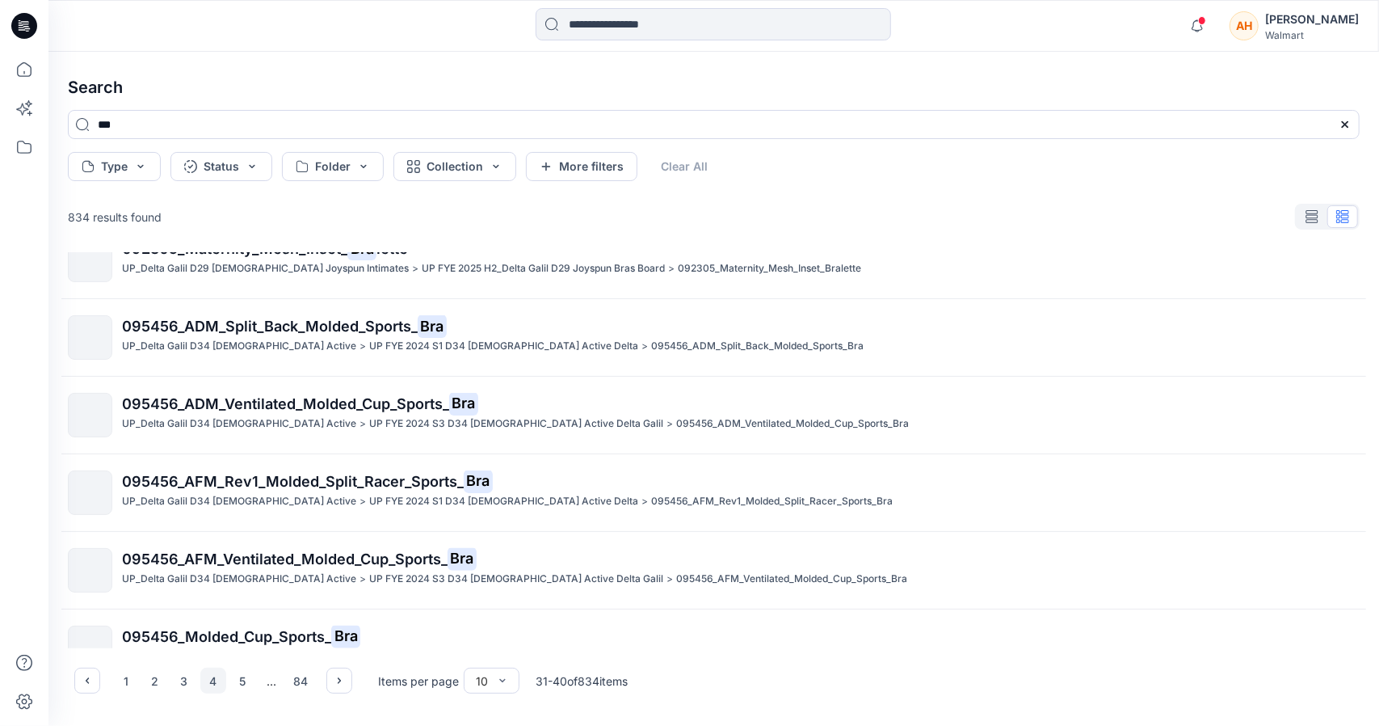
scroll to position [377, 0]
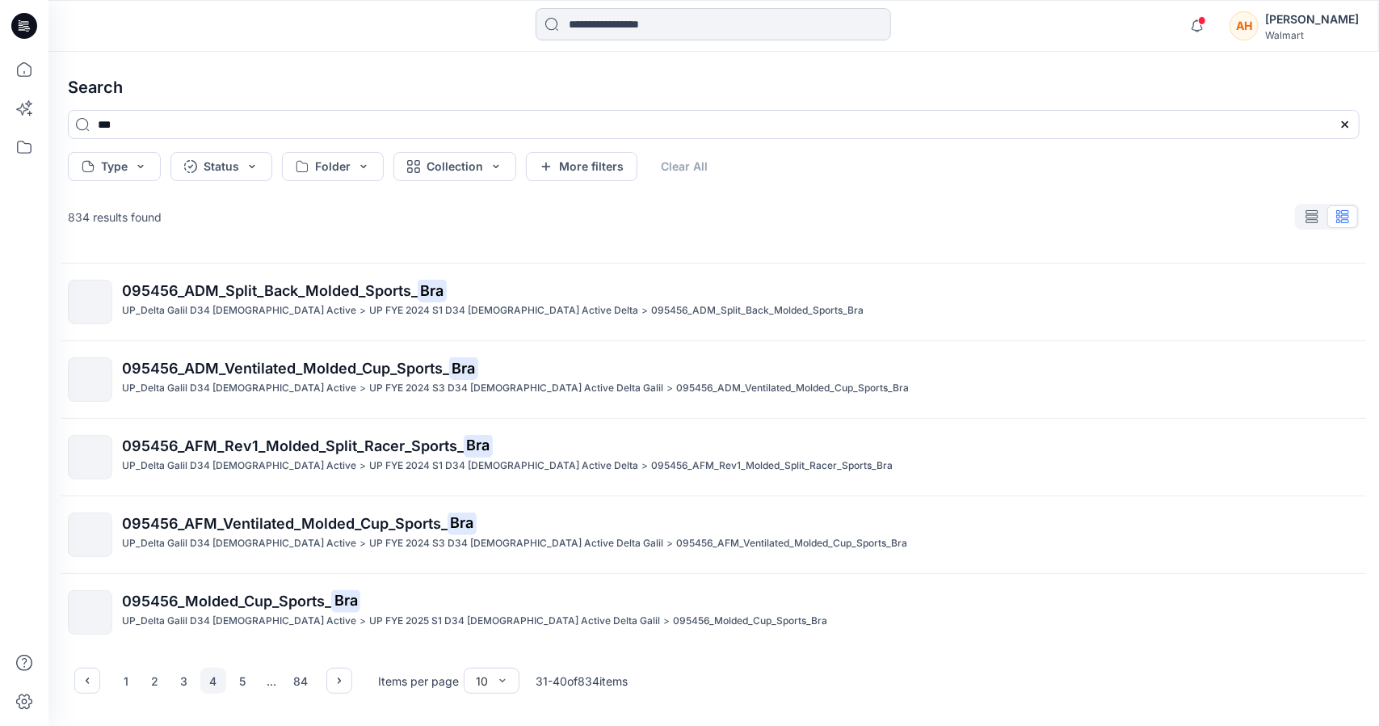
click at [588, 36] on input at bounding box center [714, 24] width 356 height 32
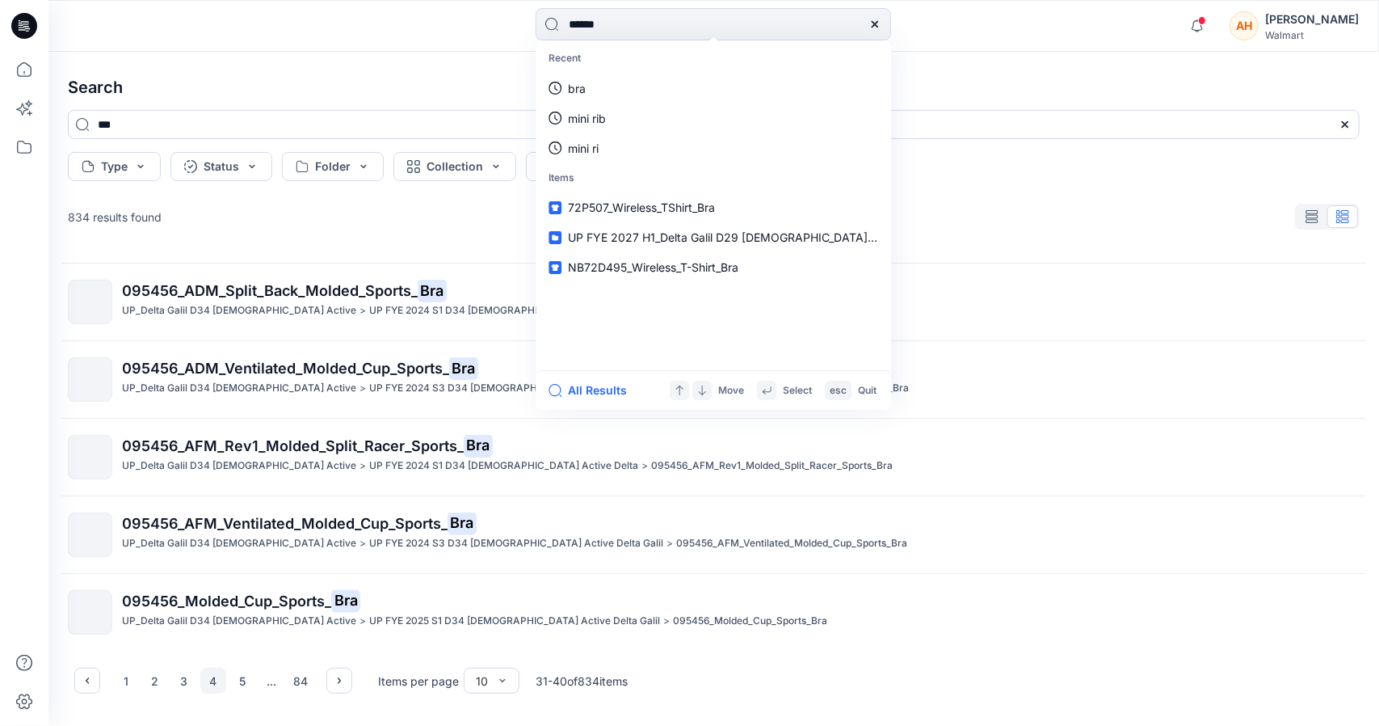
type input "*******"
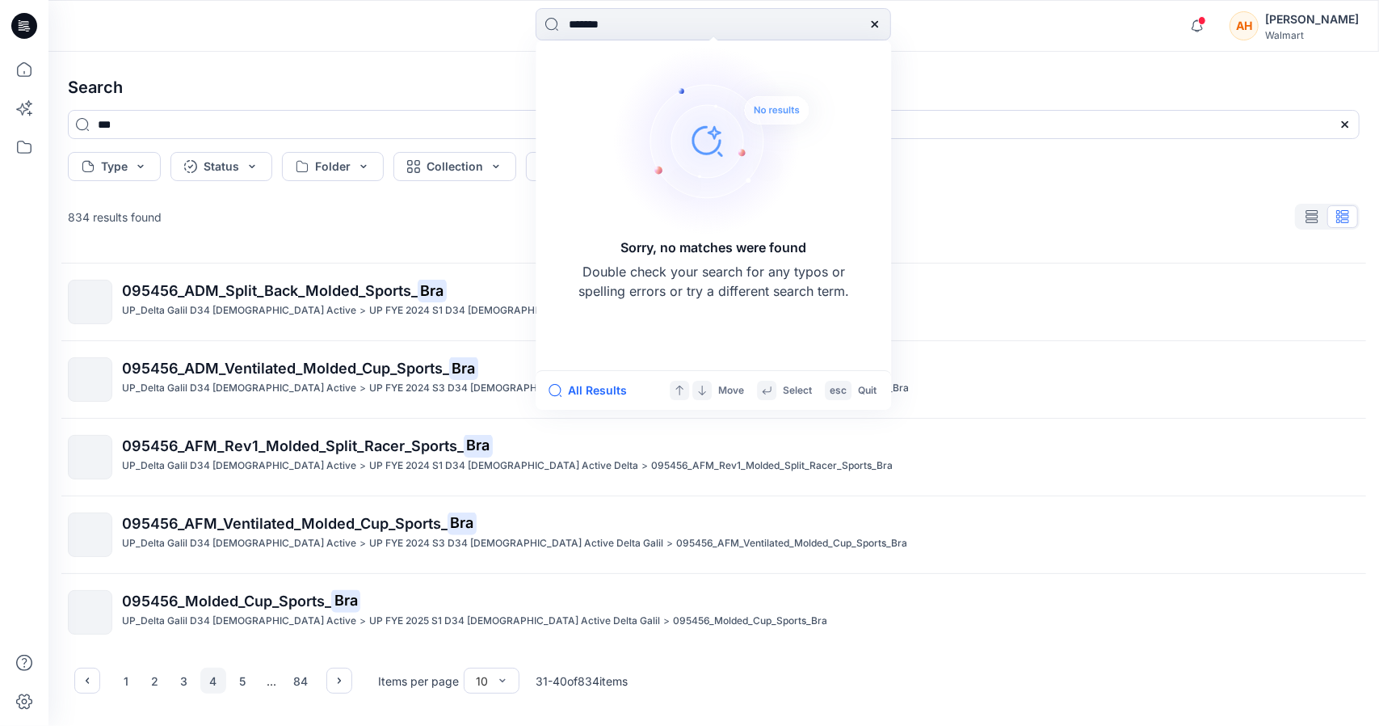
type input "*******"
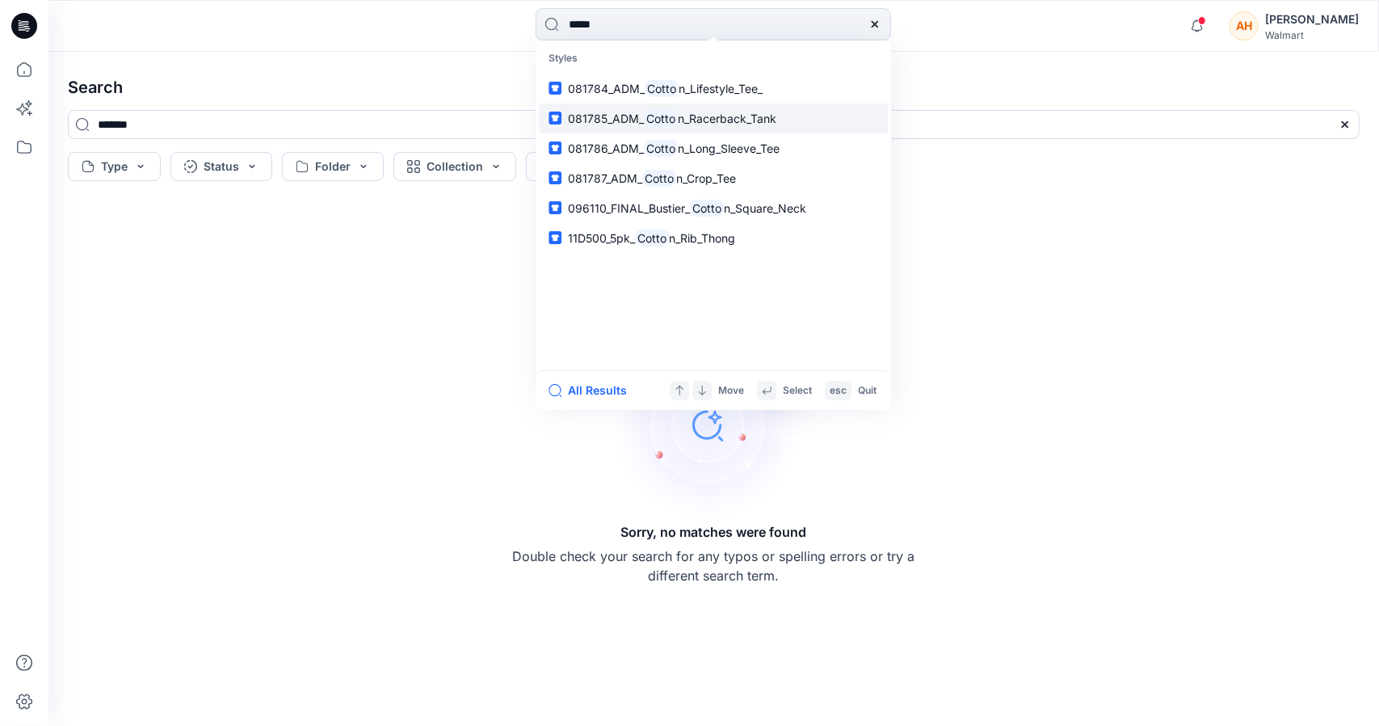
type input "******"
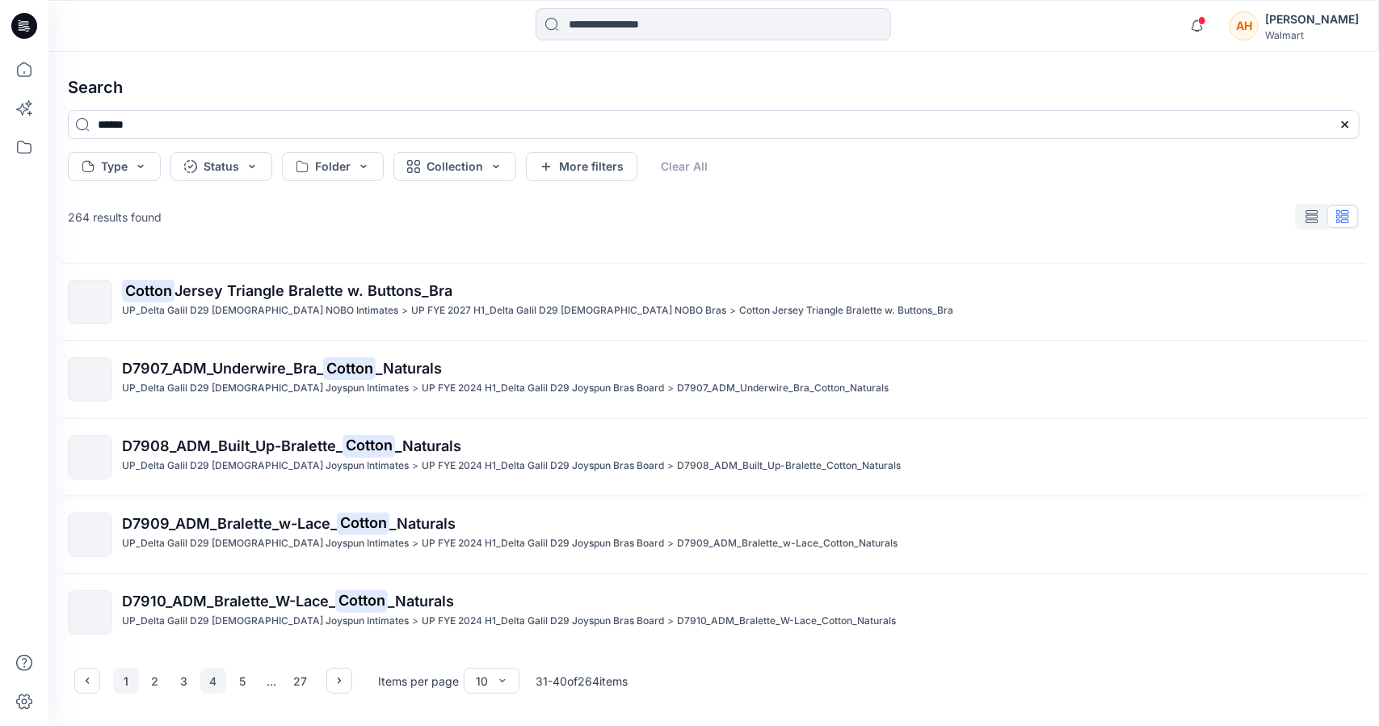
click at [120, 676] on button "1" at bounding box center [126, 680] width 26 height 26
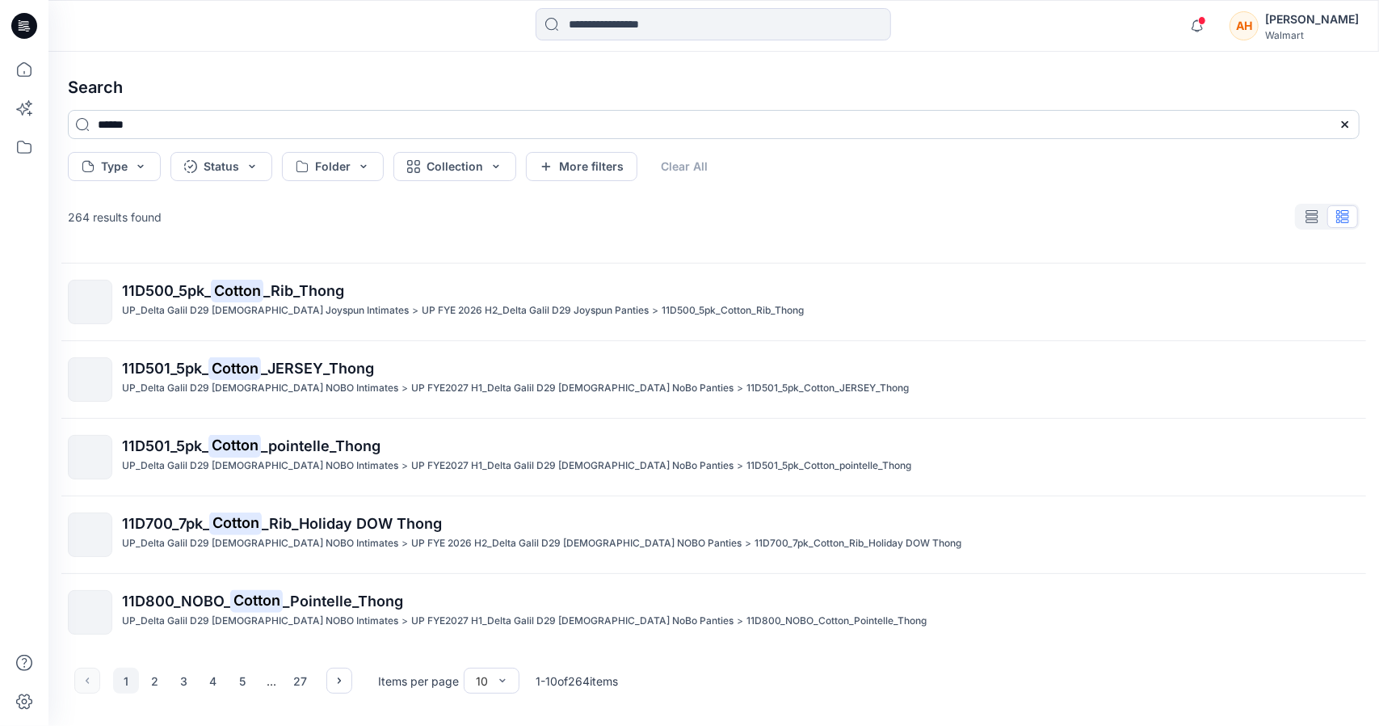
click at [200, 116] on input "******" at bounding box center [714, 124] width 1292 height 29
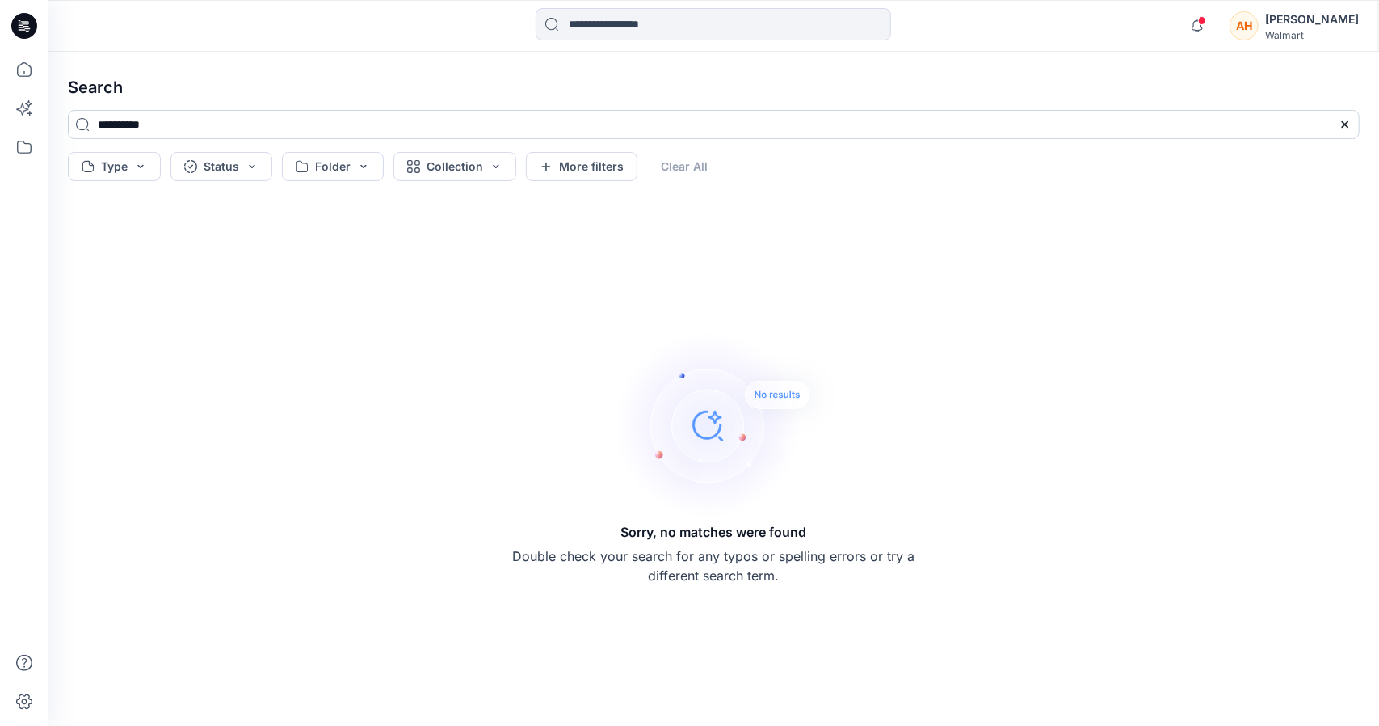
click at [136, 129] on input "**********" at bounding box center [714, 124] width 1292 height 29
type input "**********"
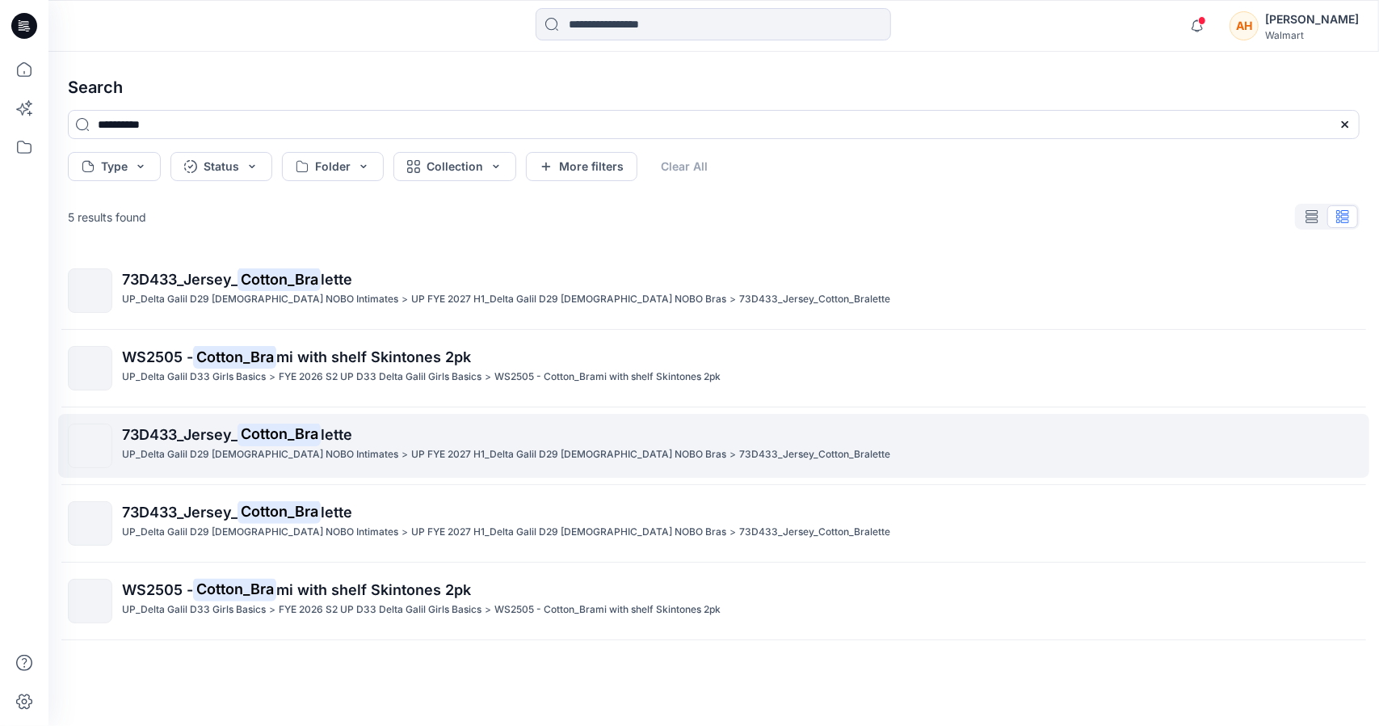
click at [244, 456] on p "UP_Delta Galil D29 [DEMOGRAPHIC_DATA] NOBO Intimates" at bounding box center [260, 454] width 276 height 17
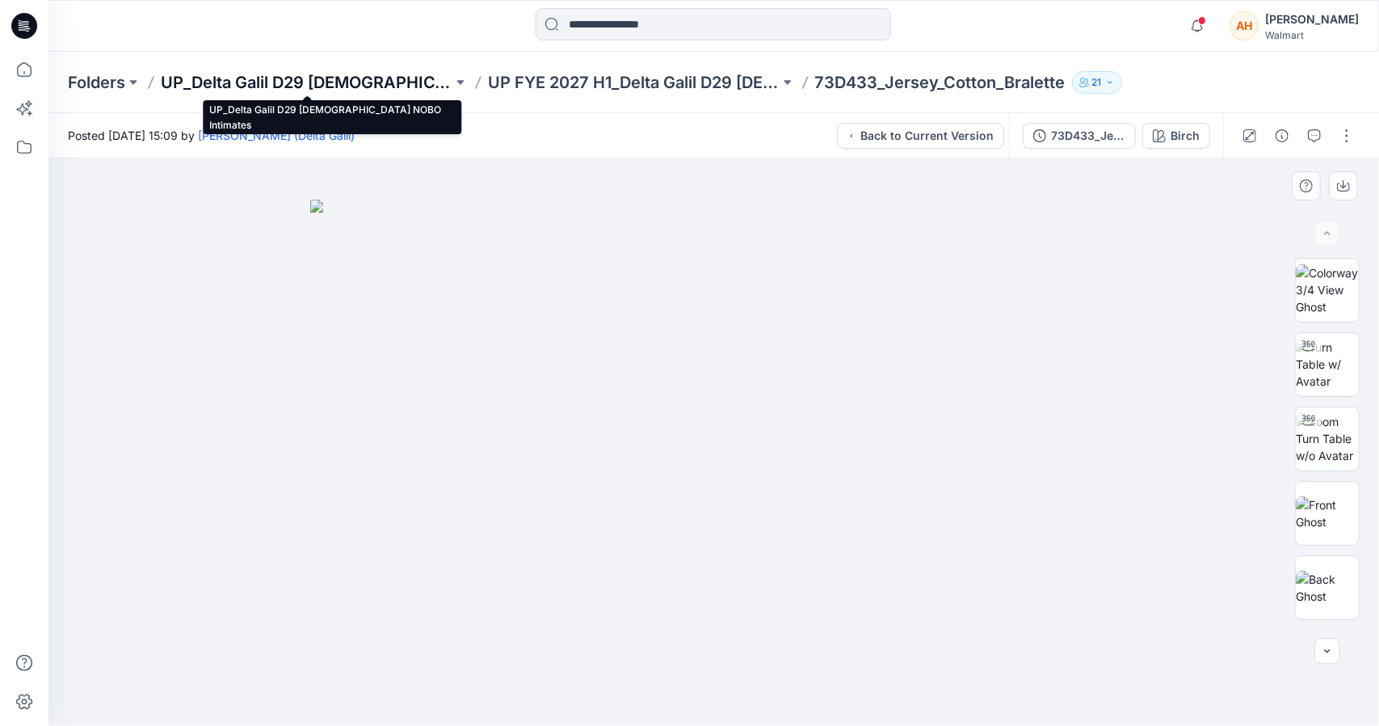
click at [244, 85] on p "UP_Delta Galil D29 [DEMOGRAPHIC_DATA] NOBO Intimates" at bounding box center [307, 82] width 292 height 23
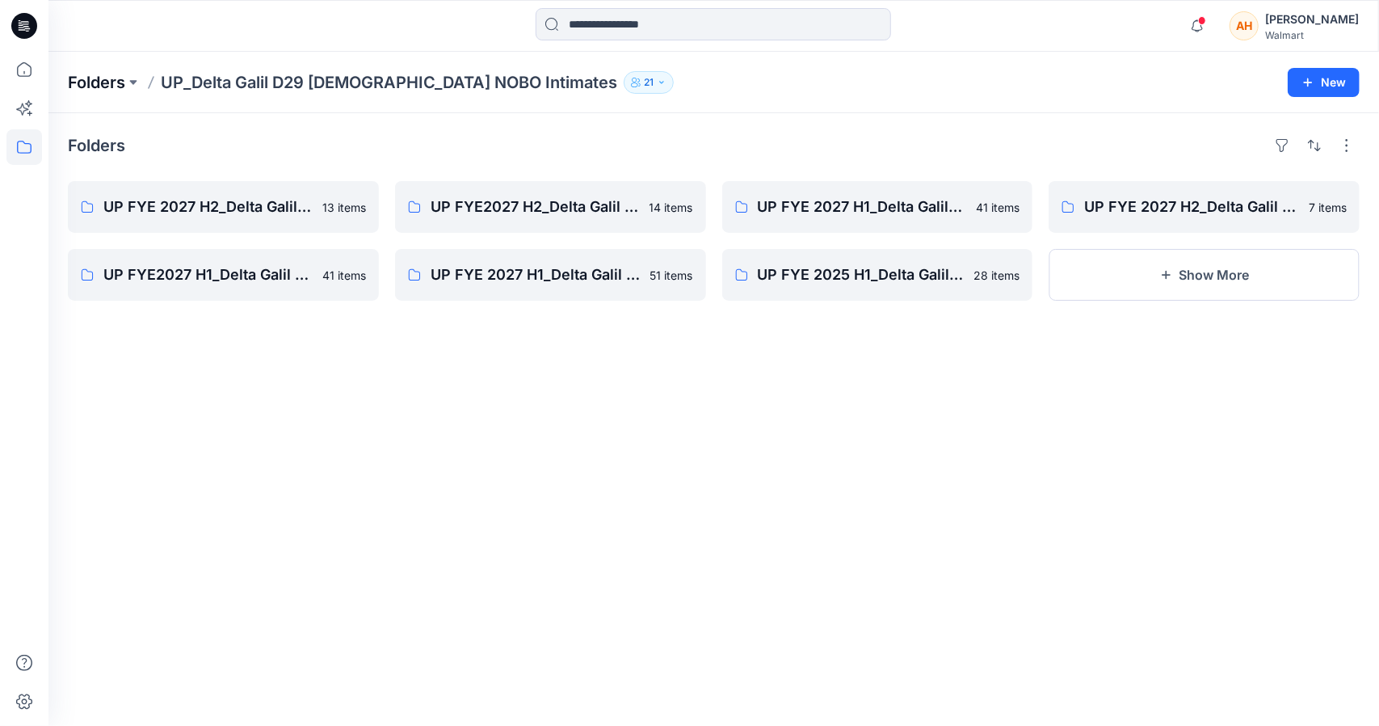
click at [90, 85] on p "Folders" at bounding box center [96, 82] width 57 height 23
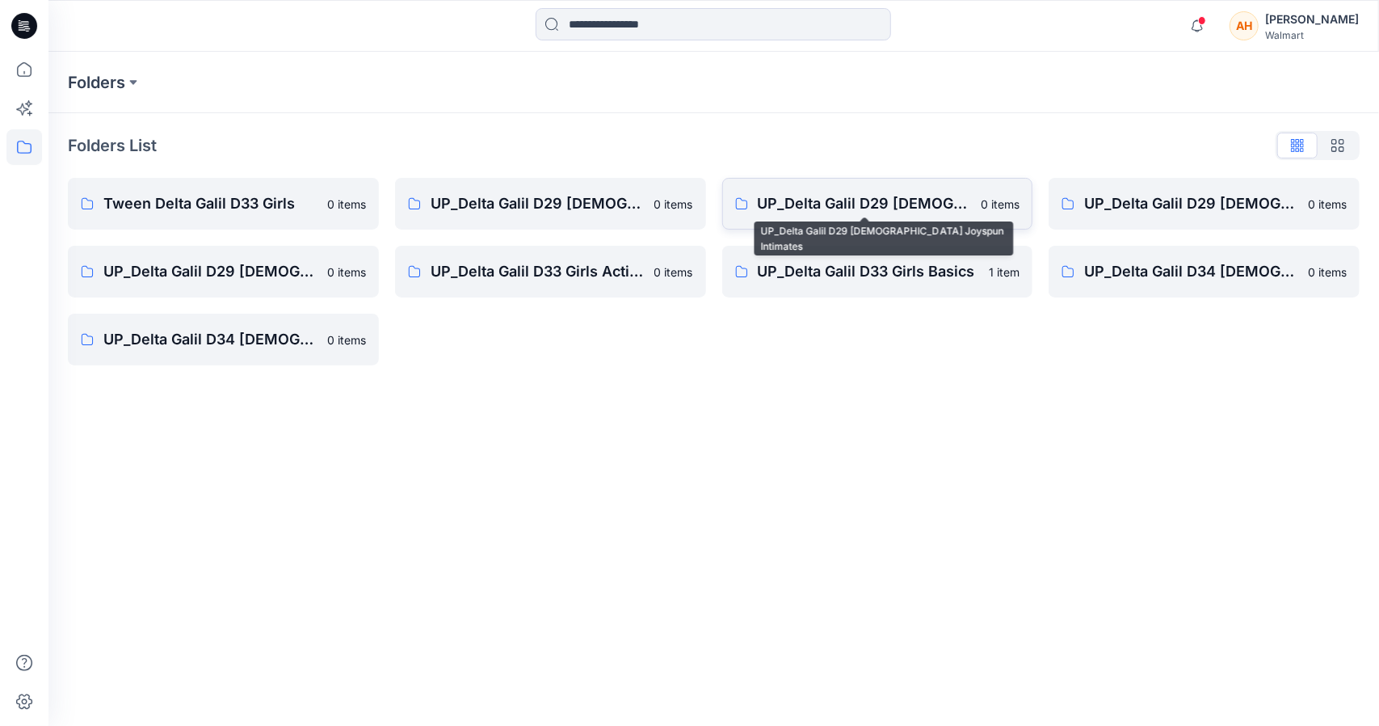
click at [941, 208] on p "UP_Delta Galil D29 [DEMOGRAPHIC_DATA] Joyspun Intimates" at bounding box center [865, 203] width 214 height 23
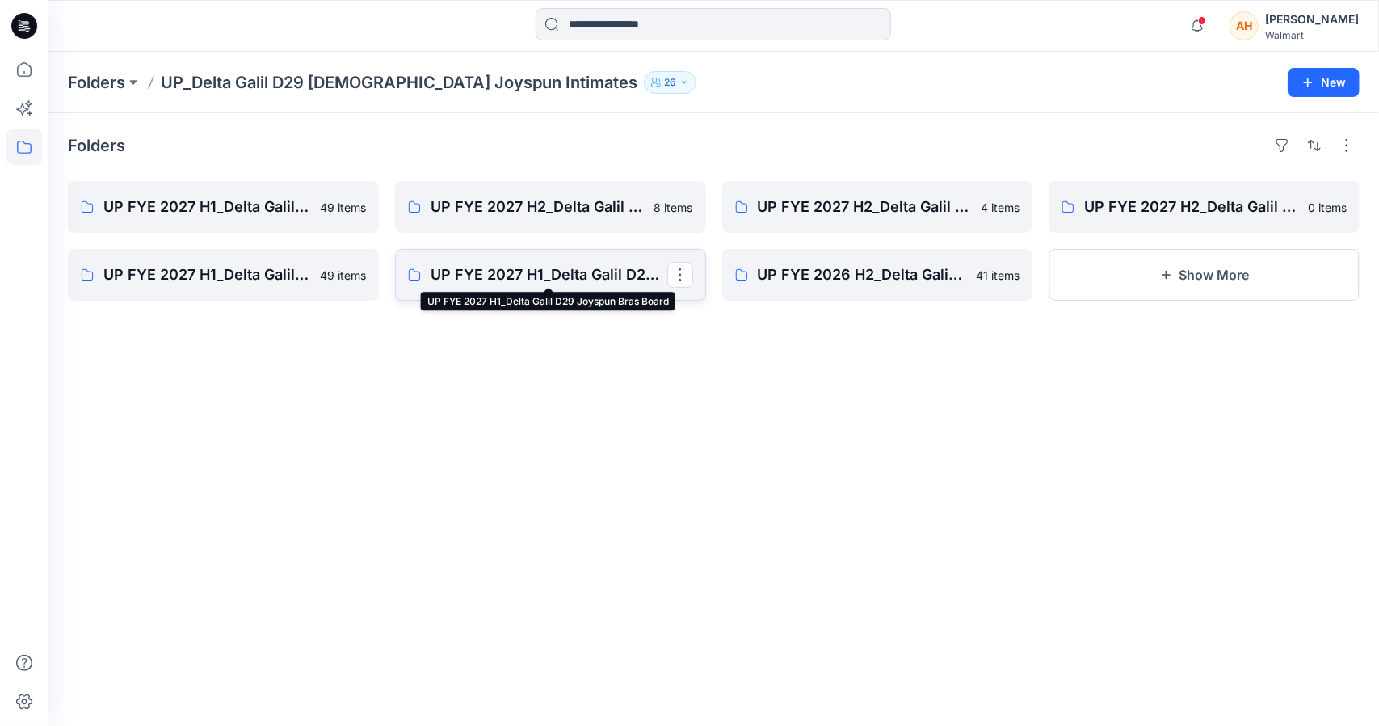
click at [634, 270] on p "UP FYE 2027 H1_Delta Galil D29 Joyspun Bras Board" at bounding box center [549, 274] width 237 height 23
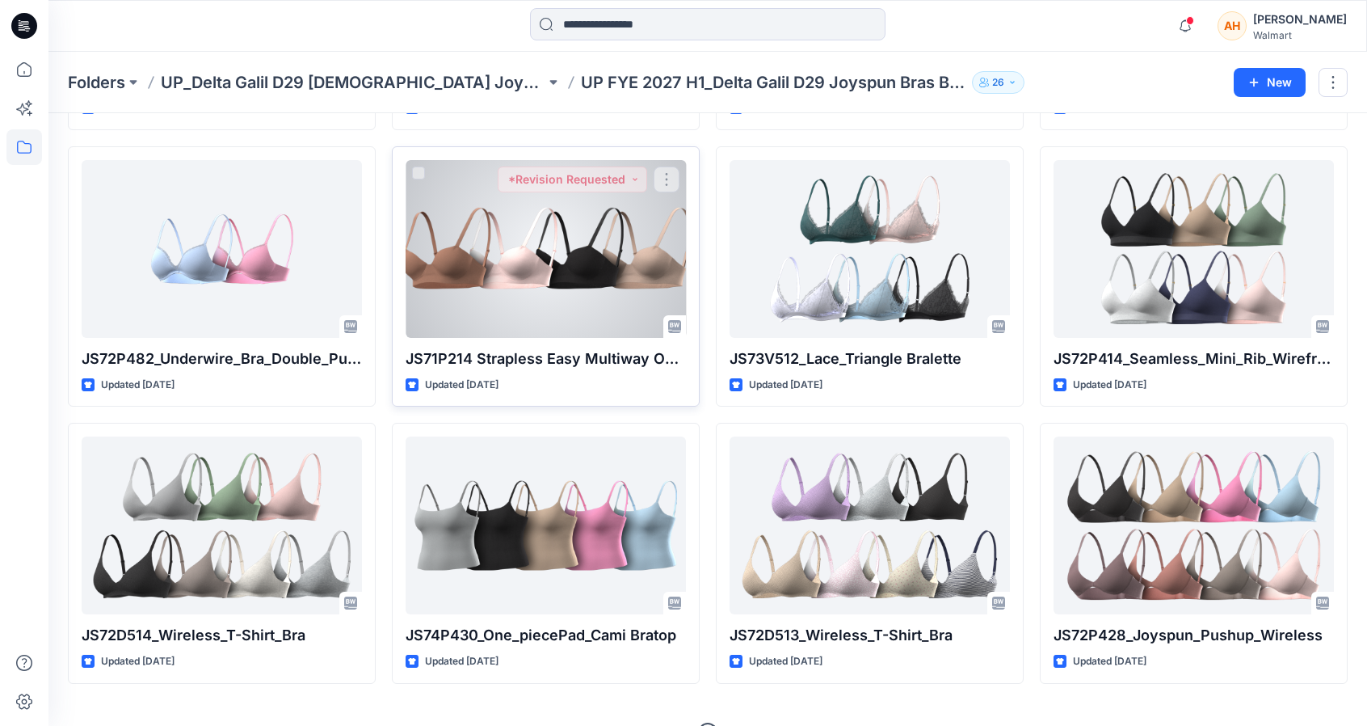
scroll to position [323, 0]
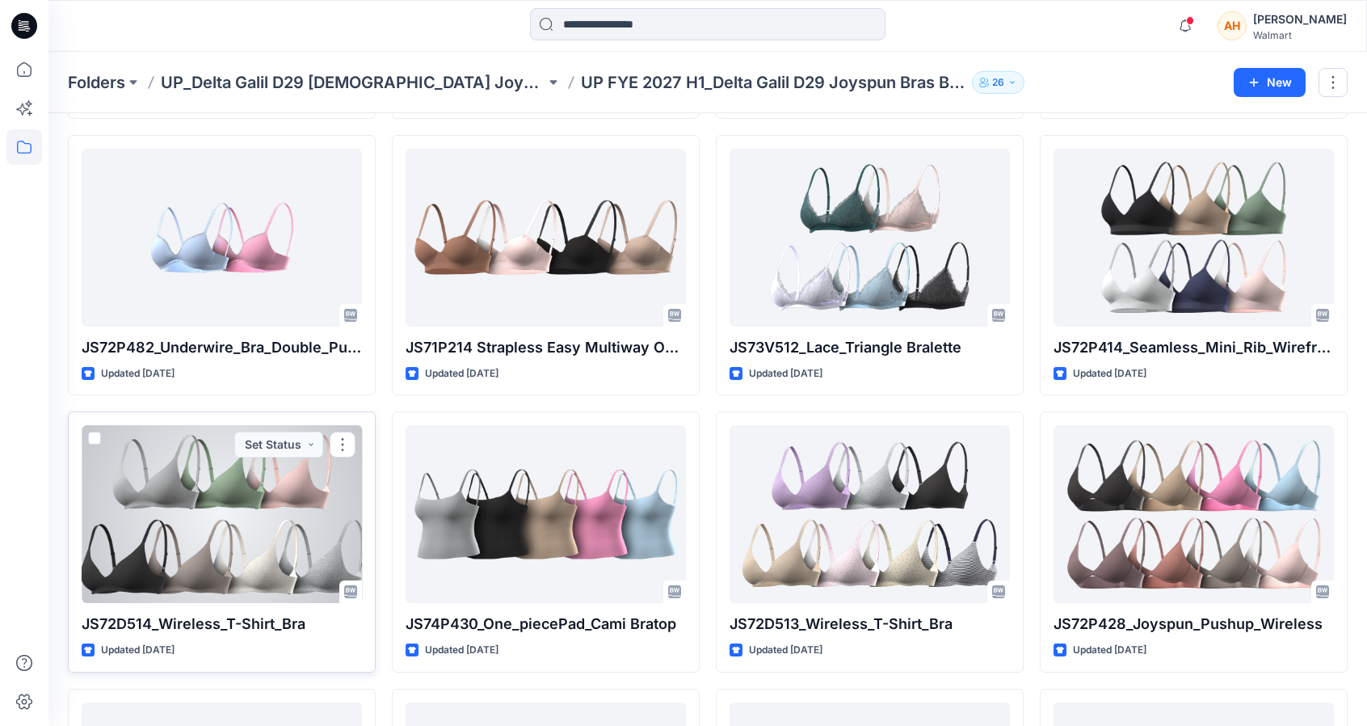
click at [129, 631] on p "JS72D514_Wireless_T-Shirt_Bra" at bounding box center [222, 623] width 280 height 23
click at [154, 578] on div at bounding box center [222, 514] width 280 height 178
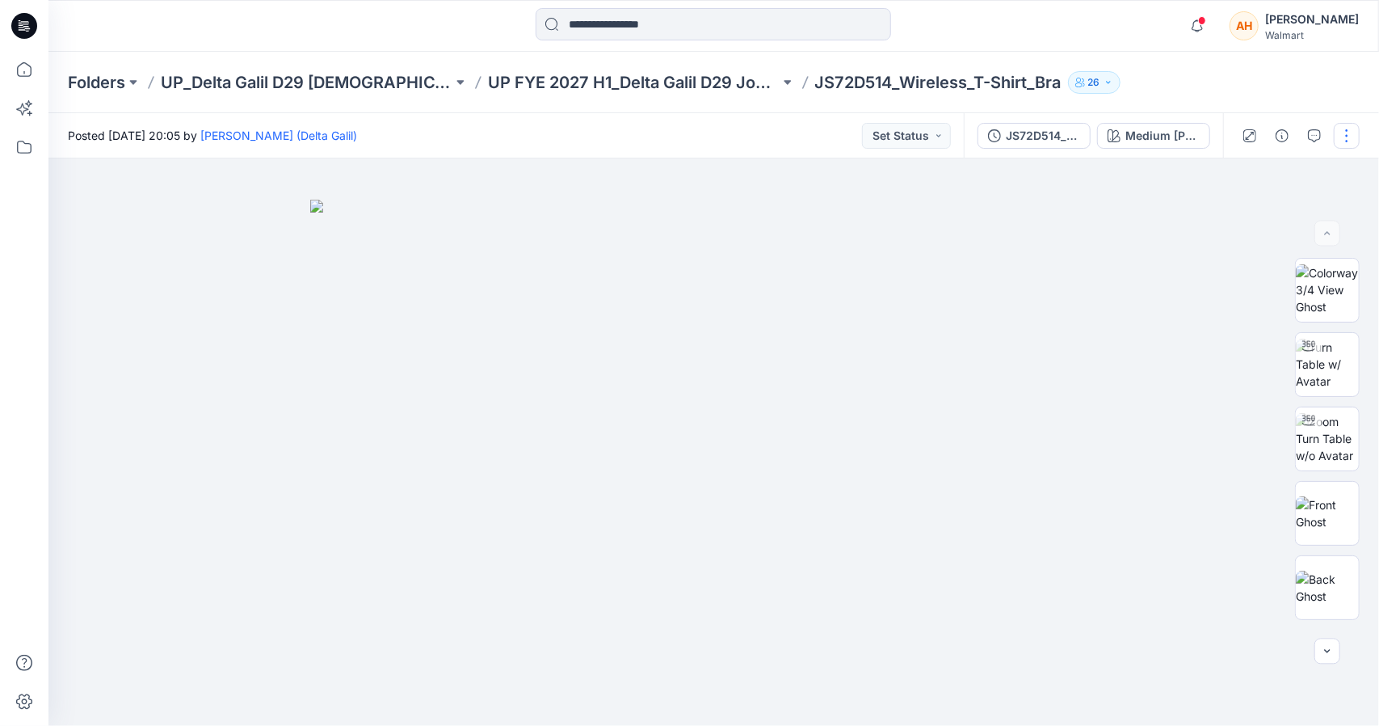
click at [1353, 125] on button "button" at bounding box center [1347, 136] width 26 height 26
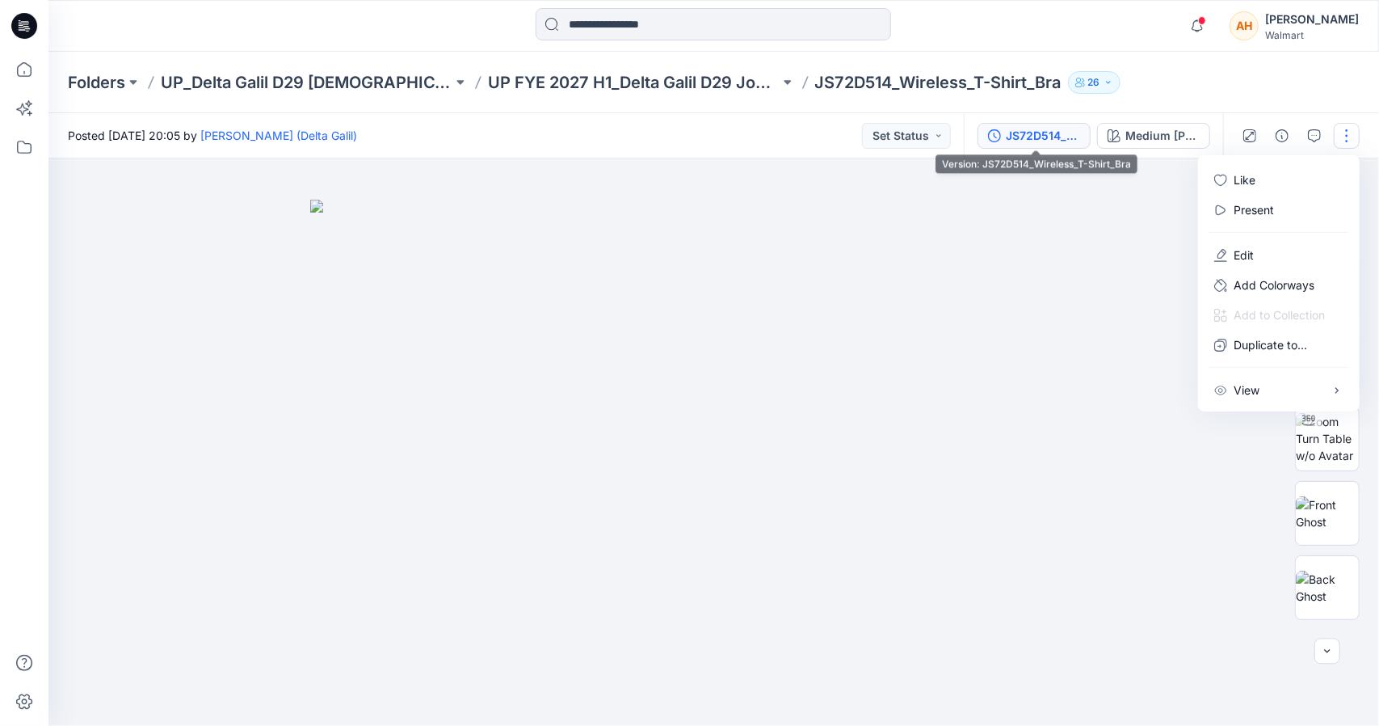
click at [1025, 142] on div "JS72D514_Wireless_T-Shirt_Bra" at bounding box center [1043, 136] width 74 height 18
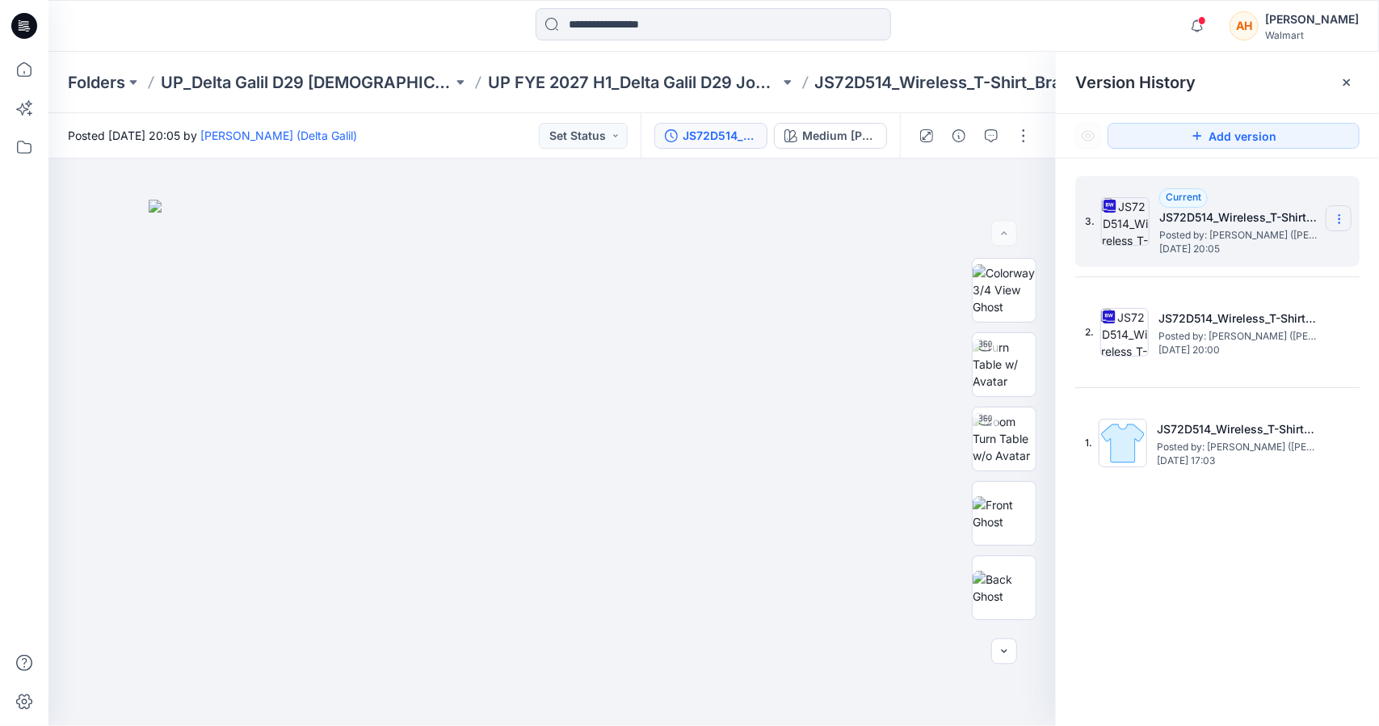
click at [1343, 210] on section at bounding box center [1339, 218] width 26 height 26
click at [1241, 256] on span "Download Source BW File" at bounding box center [1258, 250] width 136 height 19
click at [609, 86] on p "UP FYE 2027 H1_Delta Galil D29 Joyspun Bras Board" at bounding box center [634, 82] width 292 height 23
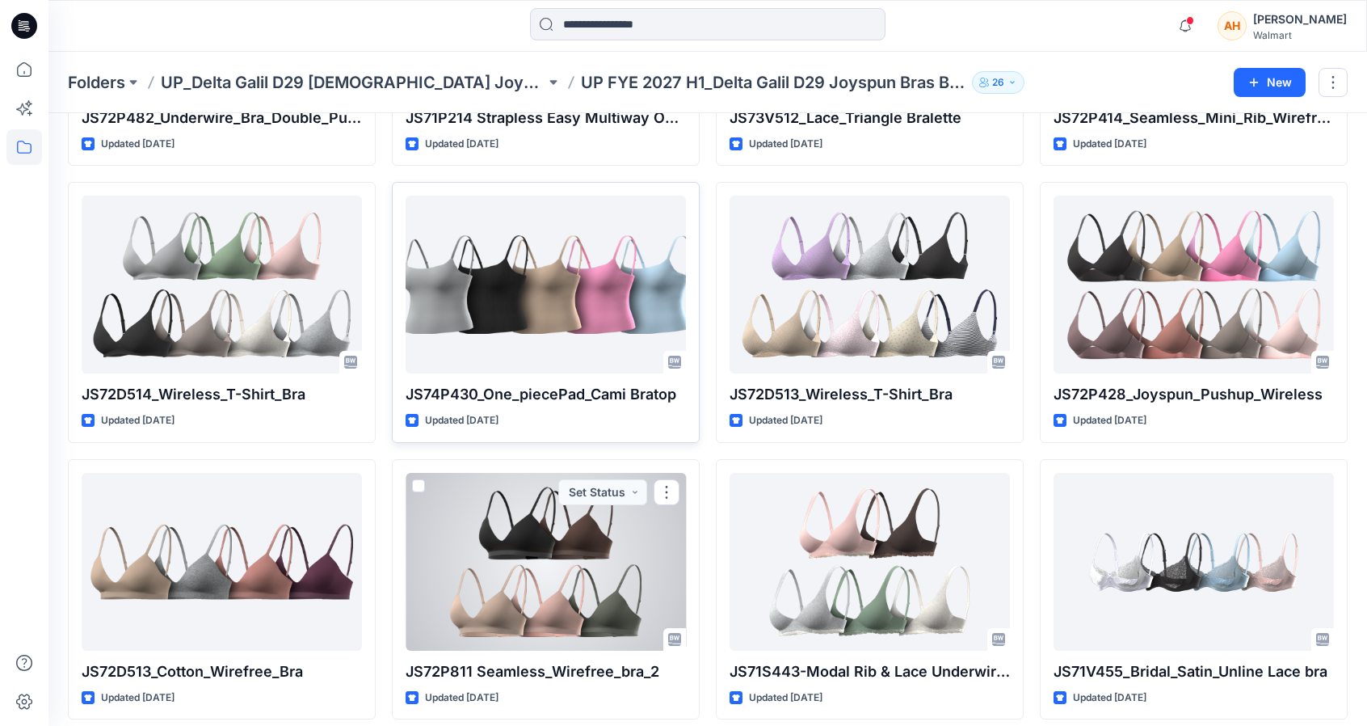
scroll to position [557, 0]
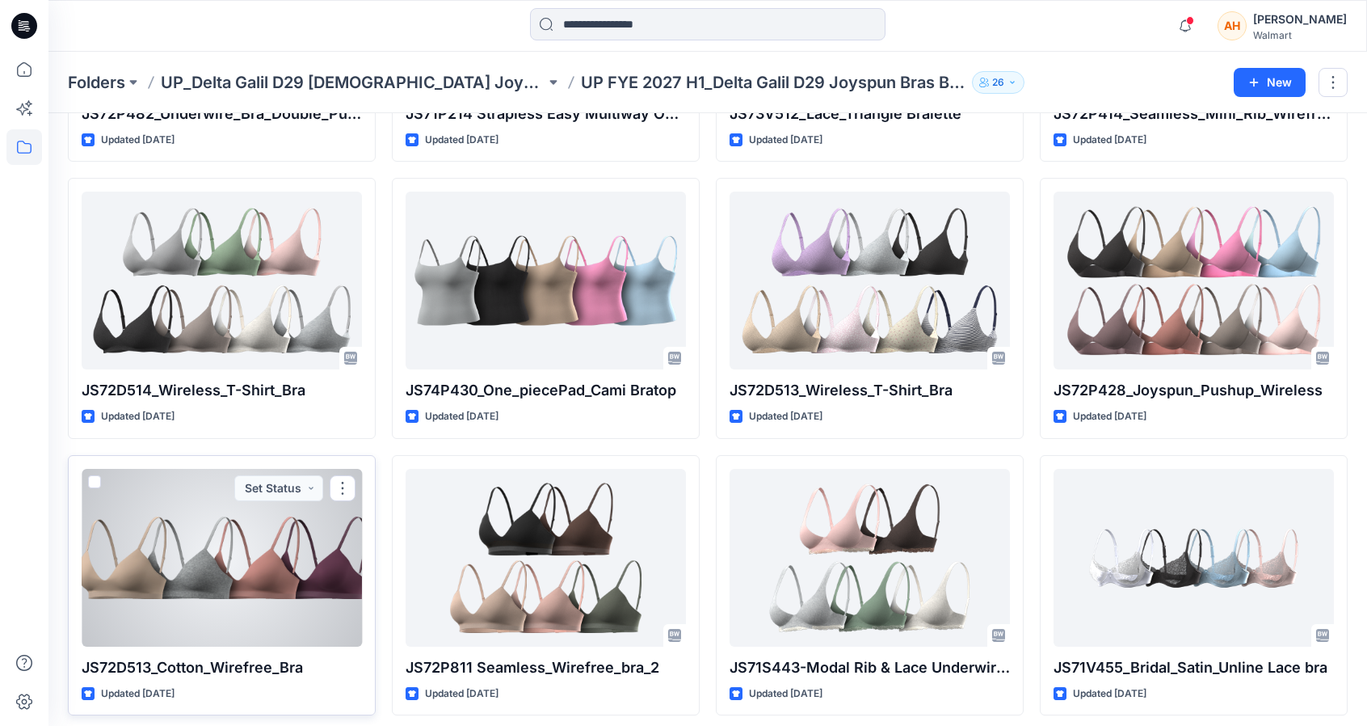
click at [203, 578] on div at bounding box center [222, 558] width 280 height 178
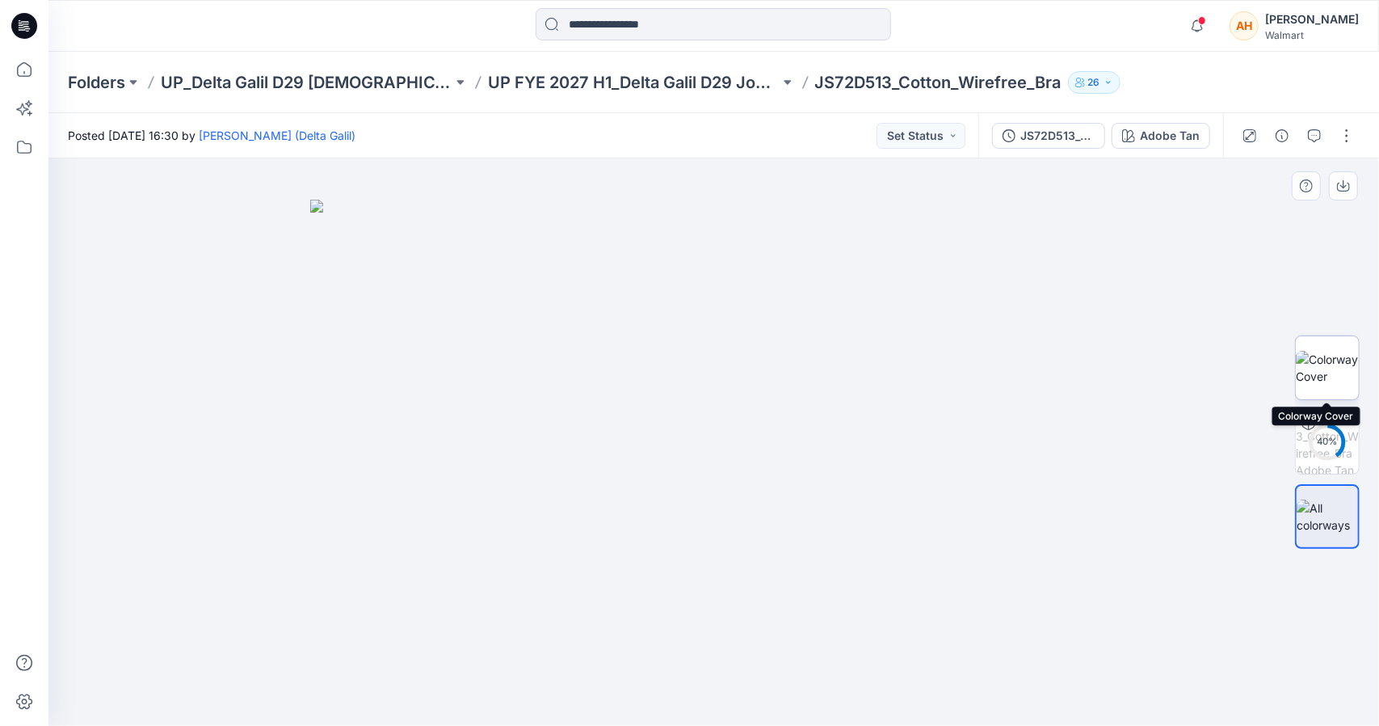
click at [1348, 372] on img at bounding box center [1327, 368] width 63 height 34
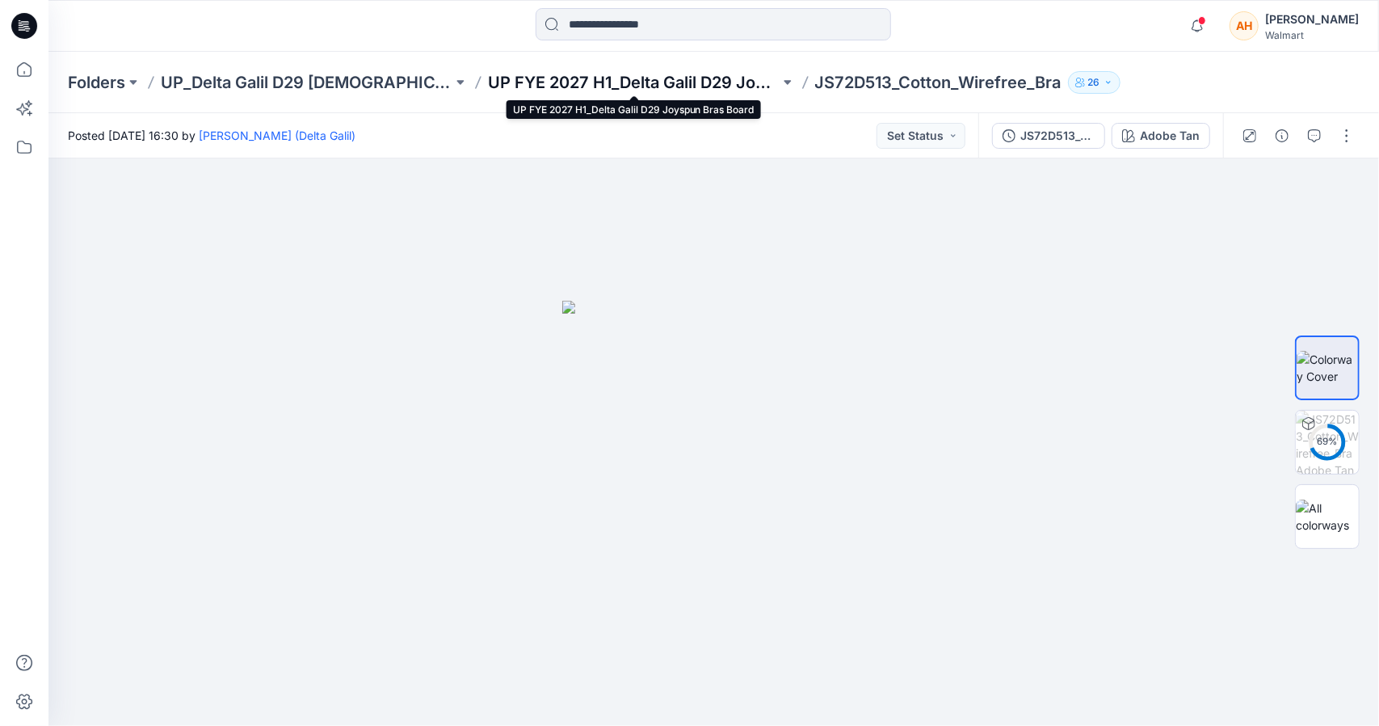
click at [619, 93] on p "UP FYE 2027 H1_Delta Galil D29 Joyspun Bras Board" at bounding box center [634, 82] width 292 height 23
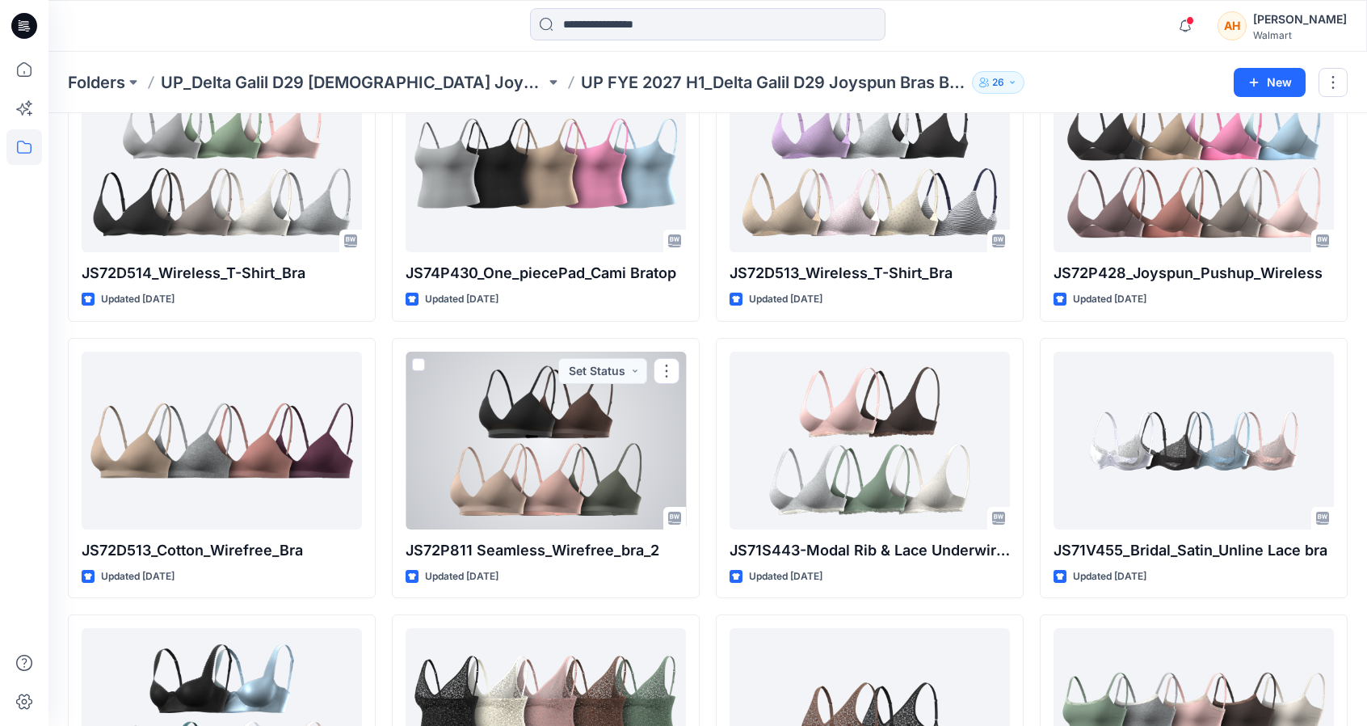
scroll to position [672, 0]
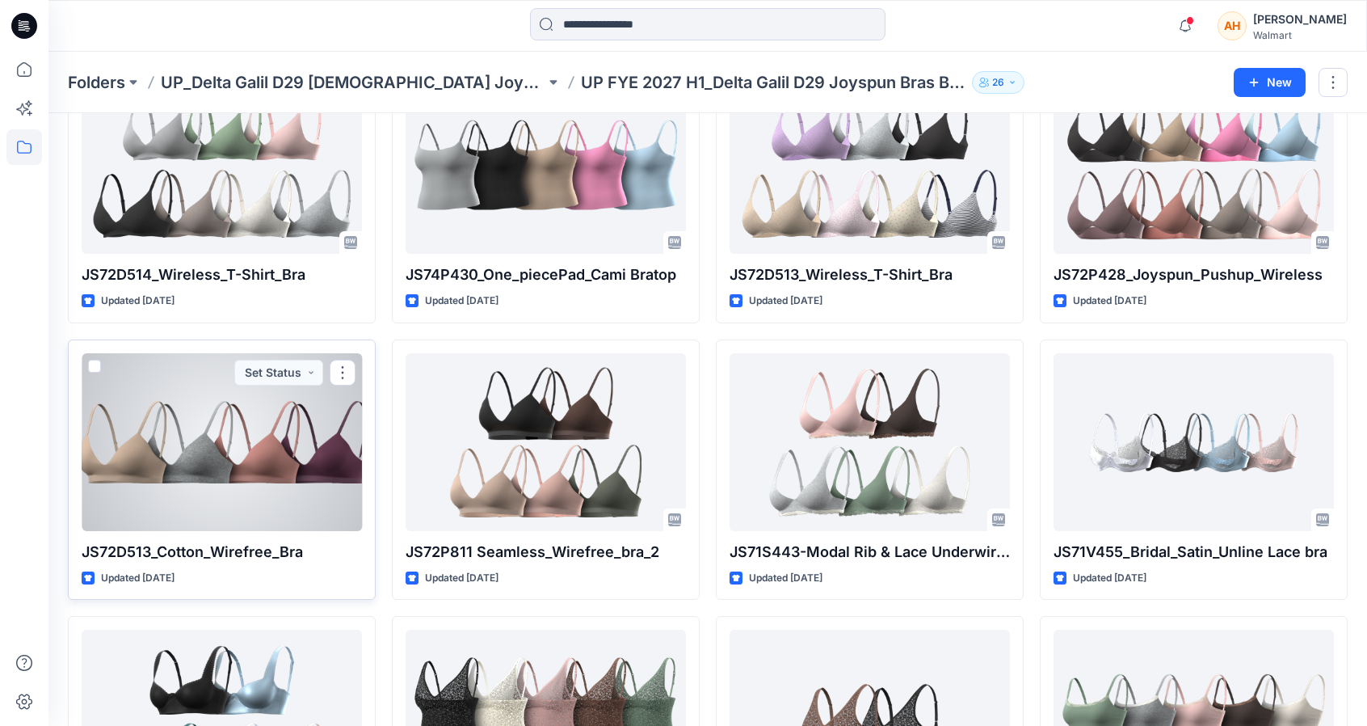
click at [320, 439] on div at bounding box center [222, 442] width 280 height 178
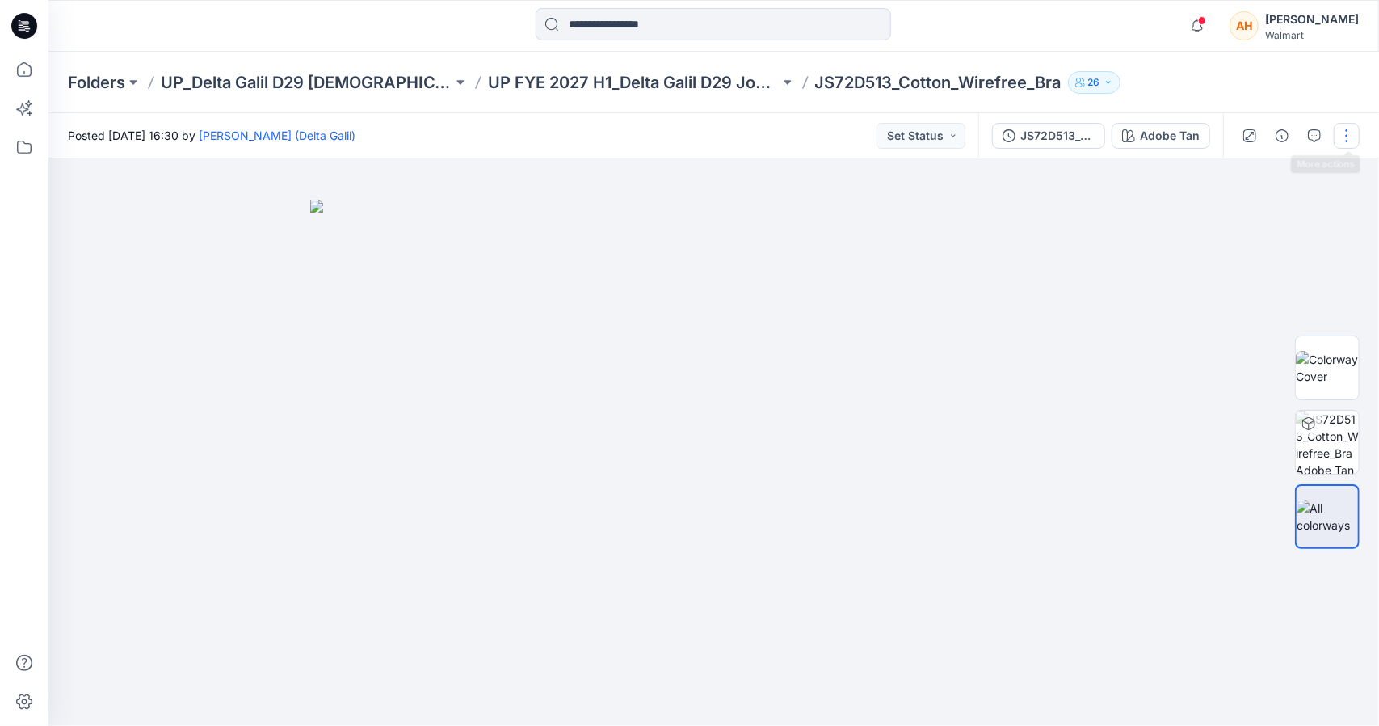
click at [1339, 137] on button "button" at bounding box center [1347, 136] width 26 height 26
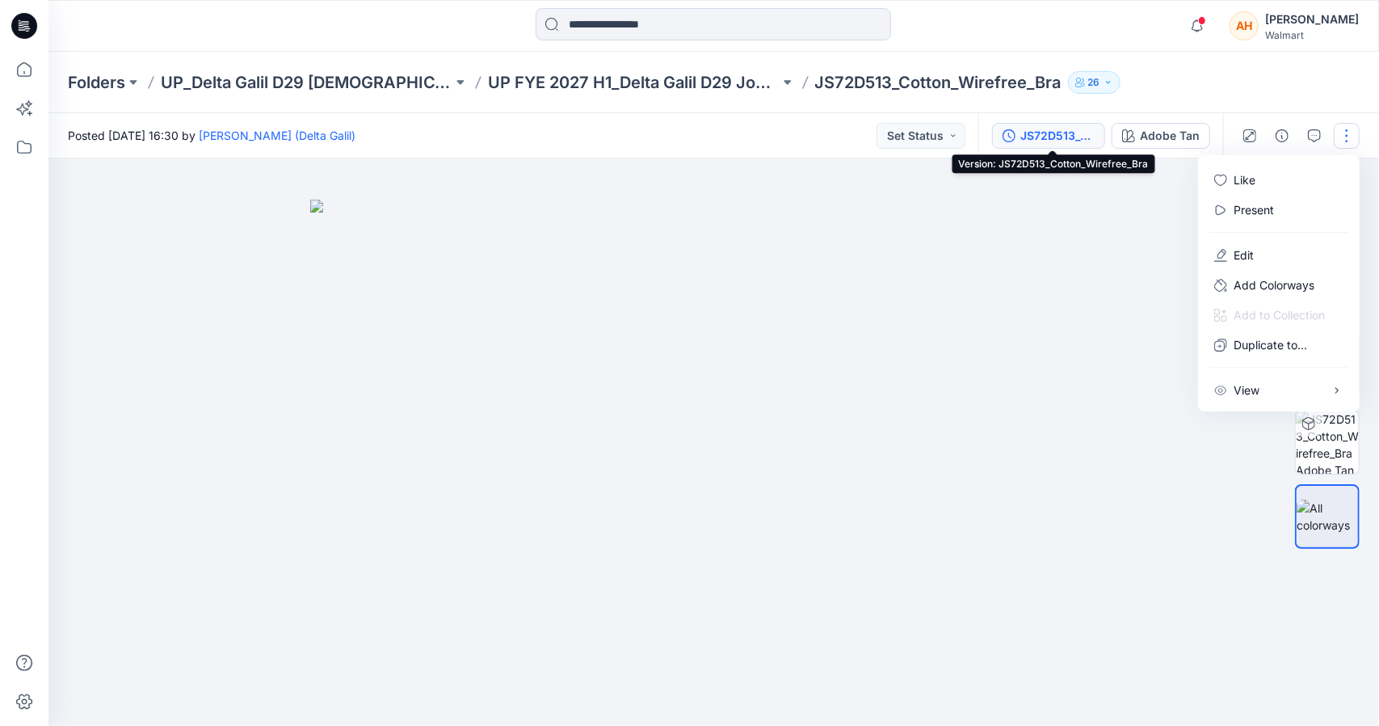
click at [1059, 137] on div "JS72D513_Cotton_Wirefree_Bra" at bounding box center [1058, 136] width 74 height 18
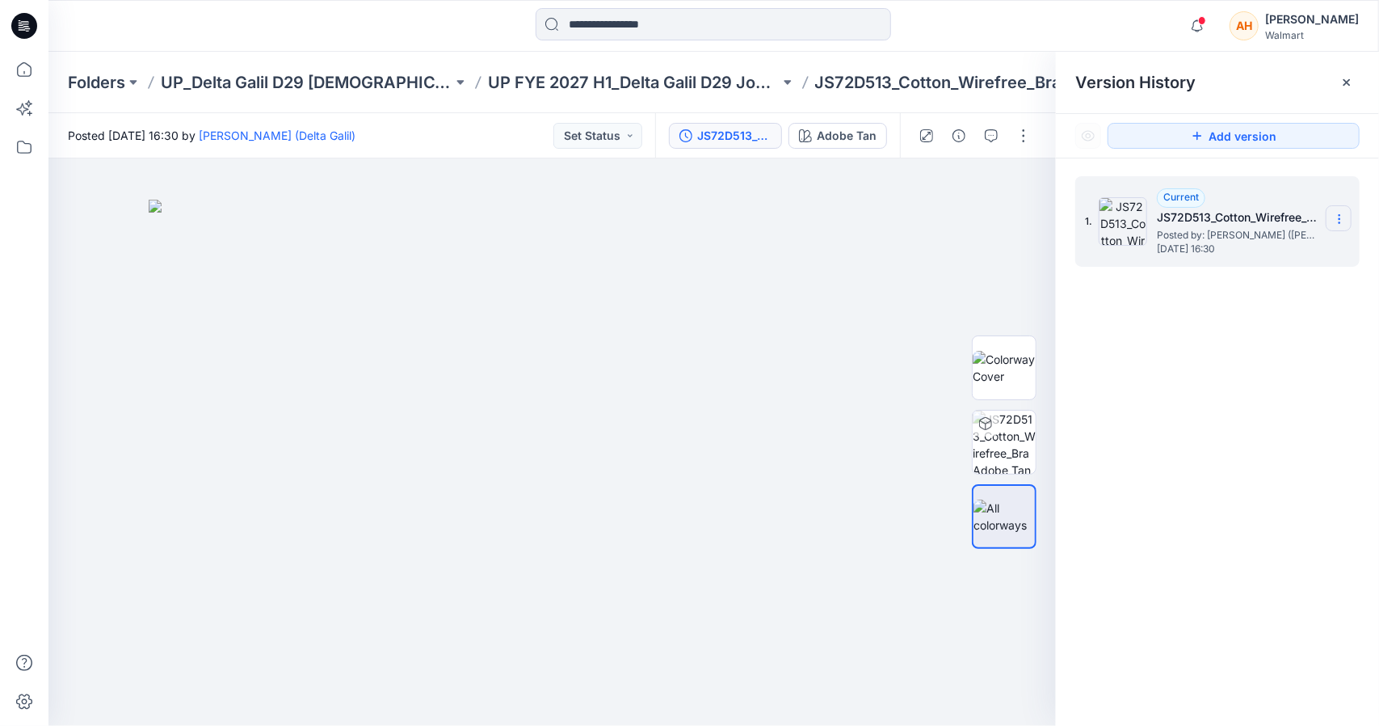
click at [1341, 226] on section at bounding box center [1339, 218] width 26 height 26
click at [1191, 358] on div "1. Current JS72D513_Cotton_Wirefree_Bra Posted by: [PERSON_NAME] (Delta Galil) …" at bounding box center [1217, 453] width 323 height 591
click at [965, 234] on div at bounding box center [552, 441] width 1008 height 567
click at [713, 132] on div "JS72D513_Cotton_Wirefree_Bra" at bounding box center [734, 136] width 74 height 18
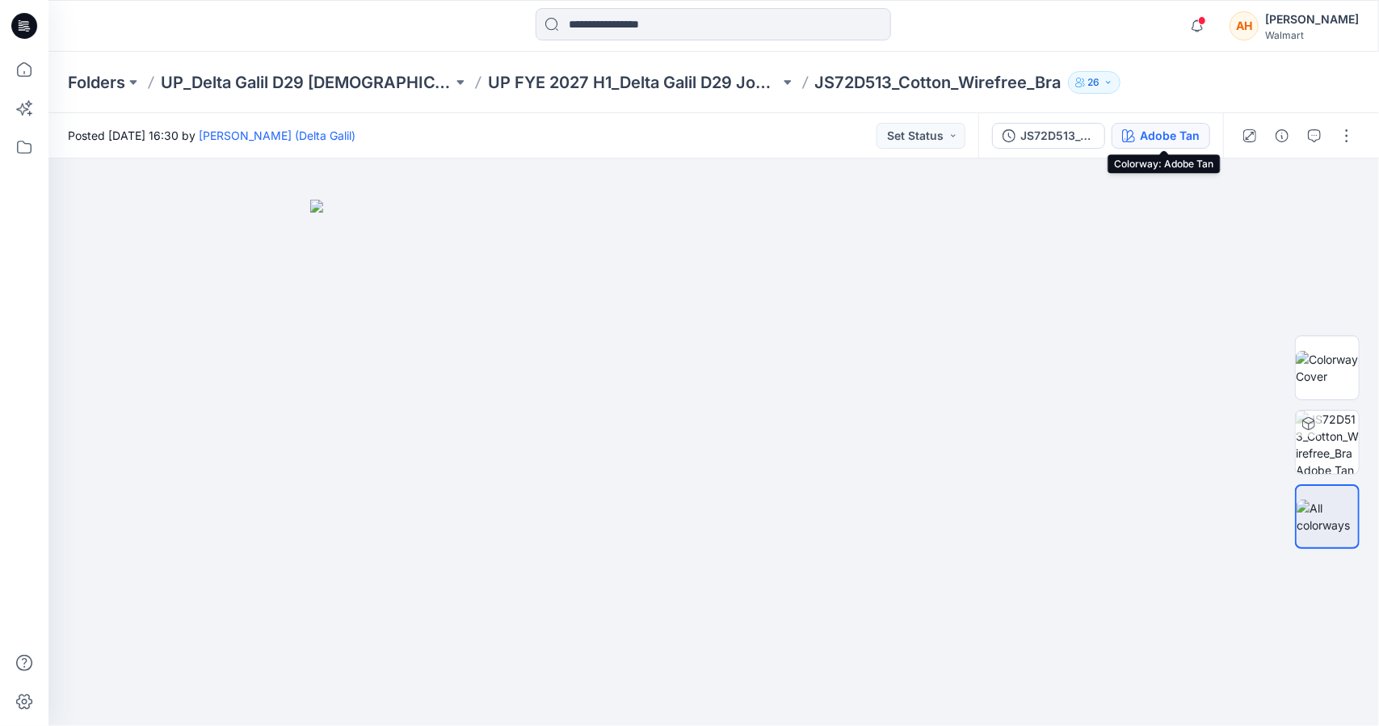
click at [1181, 138] on div "Adobe Tan" at bounding box center [1170, 136] width 60 height 18
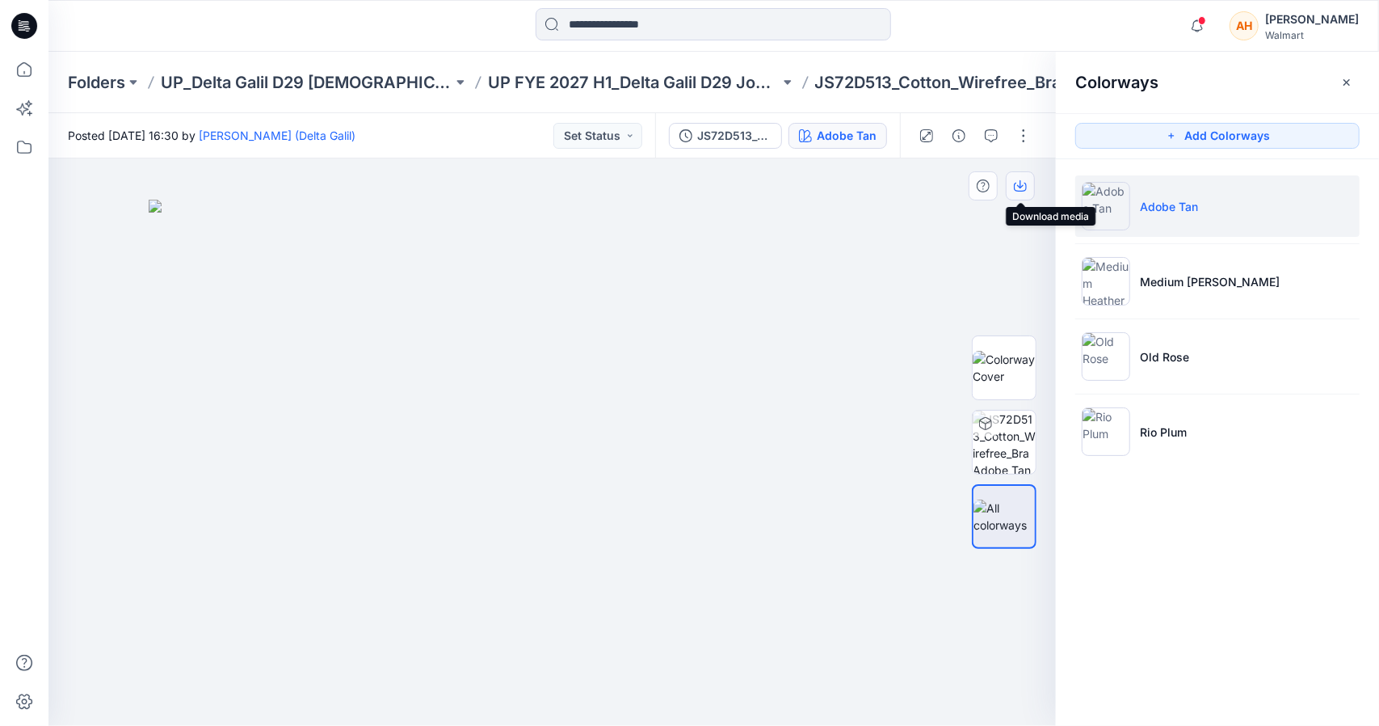
click at [1012, 186] on button "button" at bounding box center [1020, 185] width 29 height 29
click at [958, 252] on div at bounding box center [552, 441] width 1008 height 567
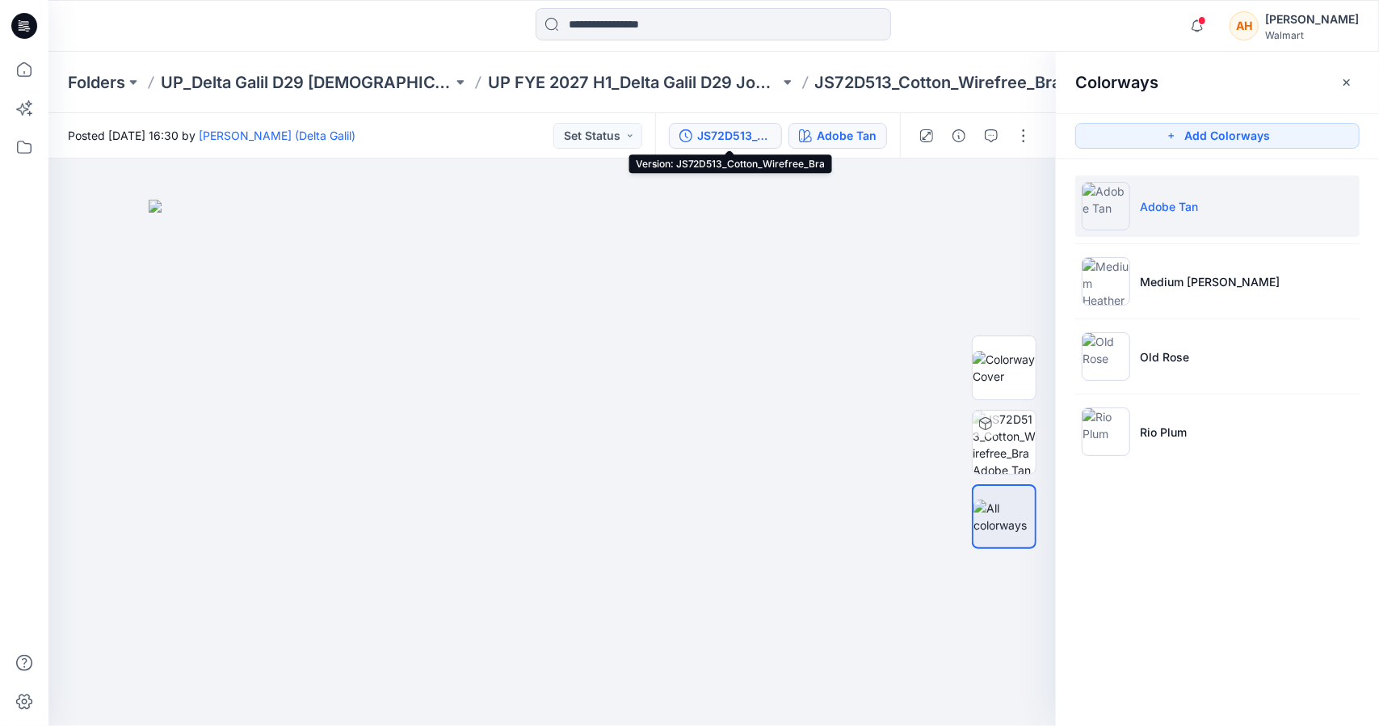
click at [714, 133] on div "JS72D513_Cotton_Wirefree_Bra" at bounding box center [734, 136] width 74 height 18
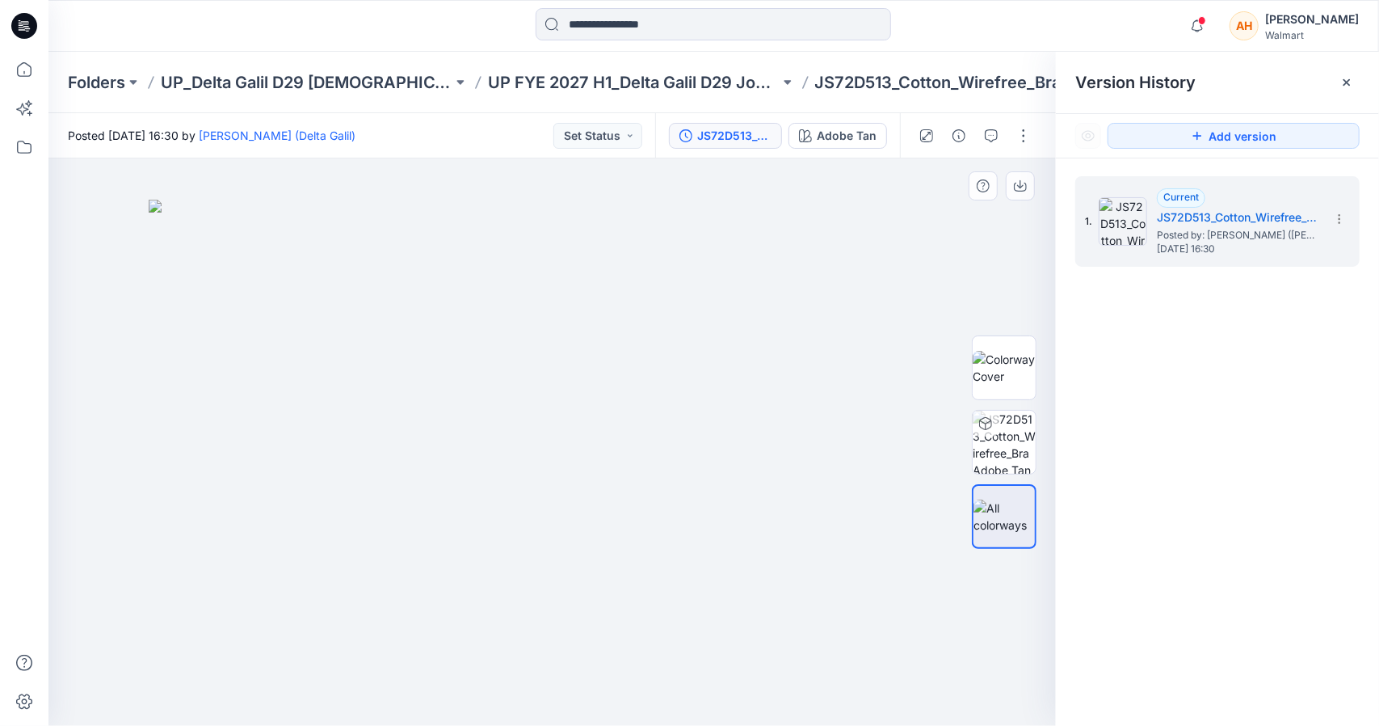
click at [939, 234] on img at bounding box center [553, 463] width 808 height 526
click at [1348, 84] on icon at bounding box center [1347, 82] width 6 height 6
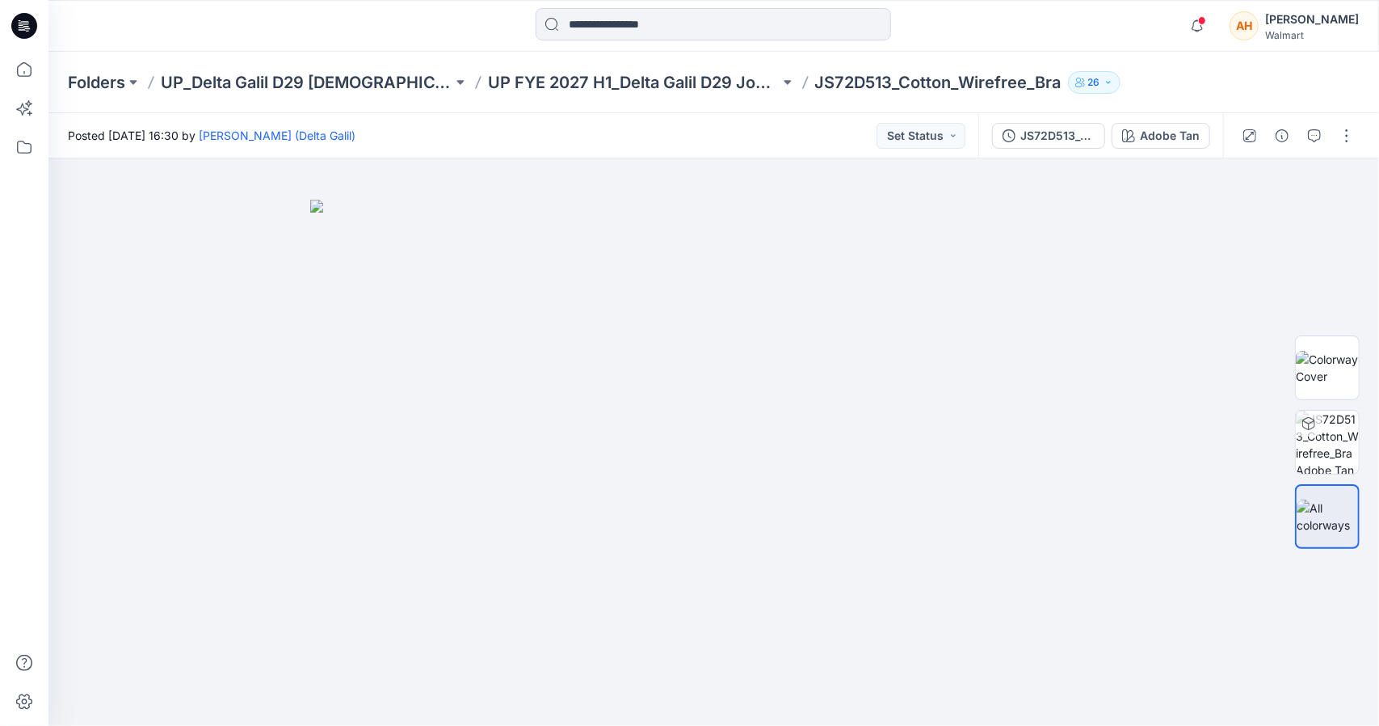
click at [1345, 149] on div at bounding box center [1297, 135] width 149 height 45
click at [1351, 132] on button "button" at bounding box center [1347, 136] width 26 height 26
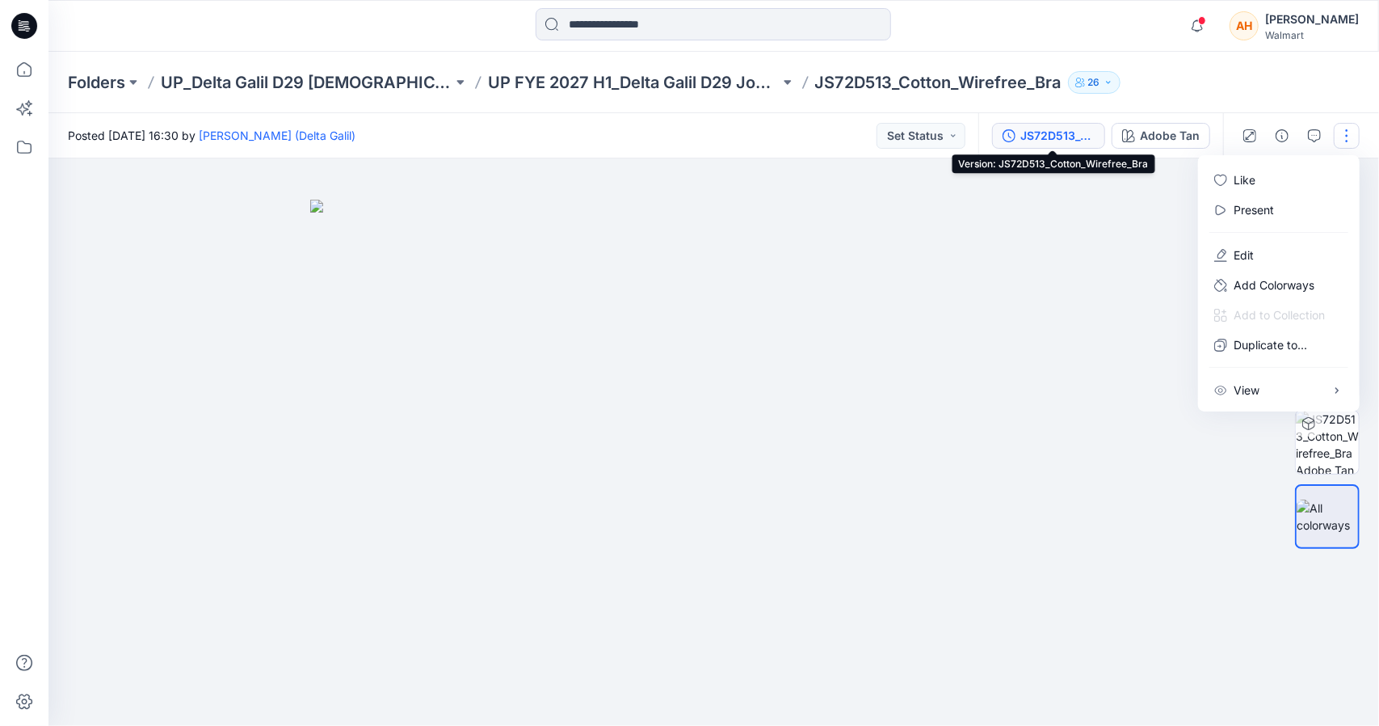
click at [1025, 129] on div "JS72D513_Cotton_Wirefree_Bra" at bounding box center [1058, 136] width 74 height 18
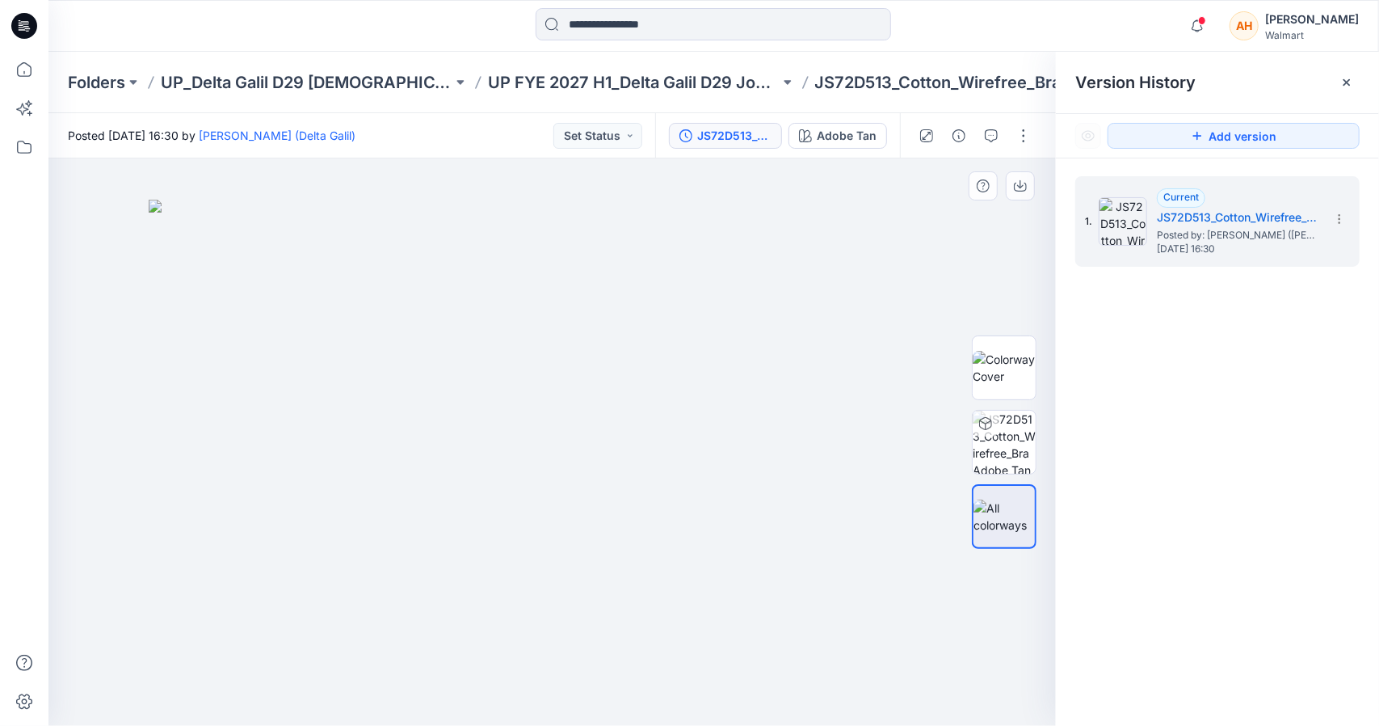
click at [902, 264] on img at bounding box center [553, 463] width 808 height 526
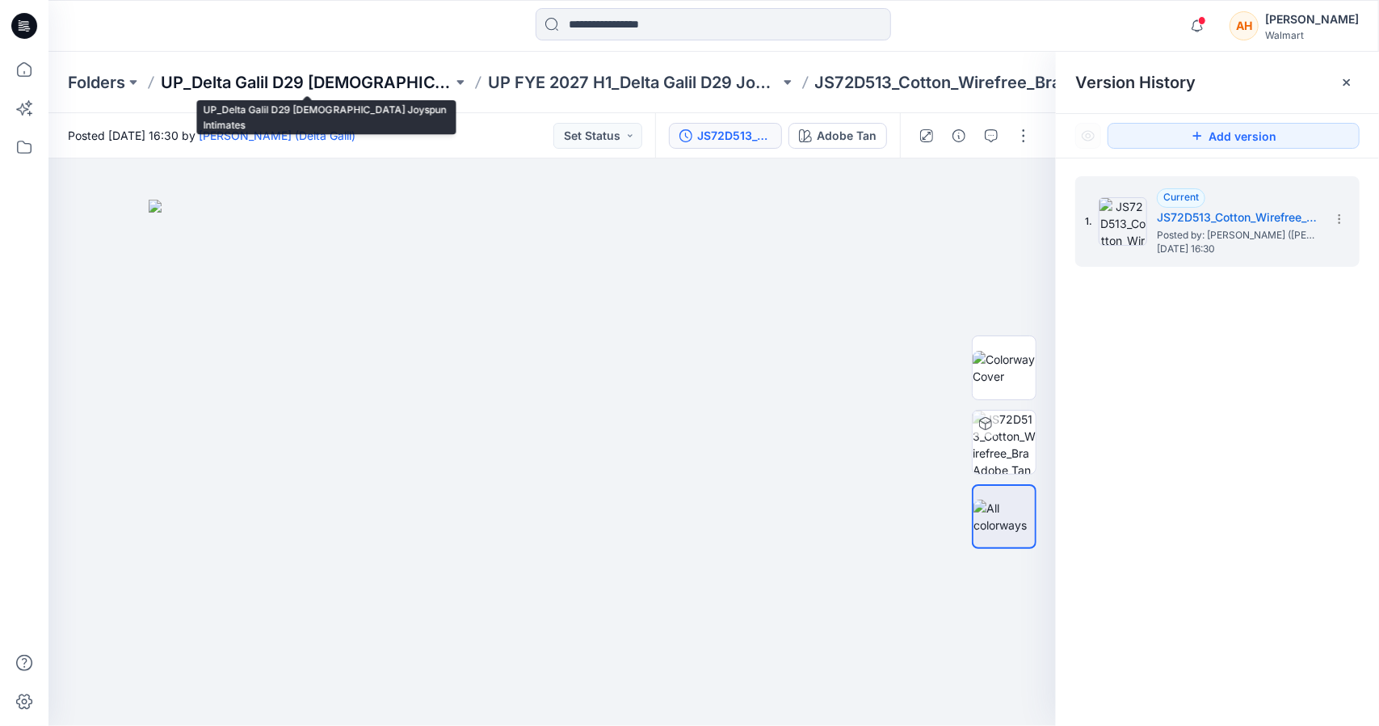
click at [362, 72] on p "UP_Delta Galil D29 [DEMOGRAPHIC_DATA] Joyspun Intimates" at bounding box center [307, 82] width 292 height 23
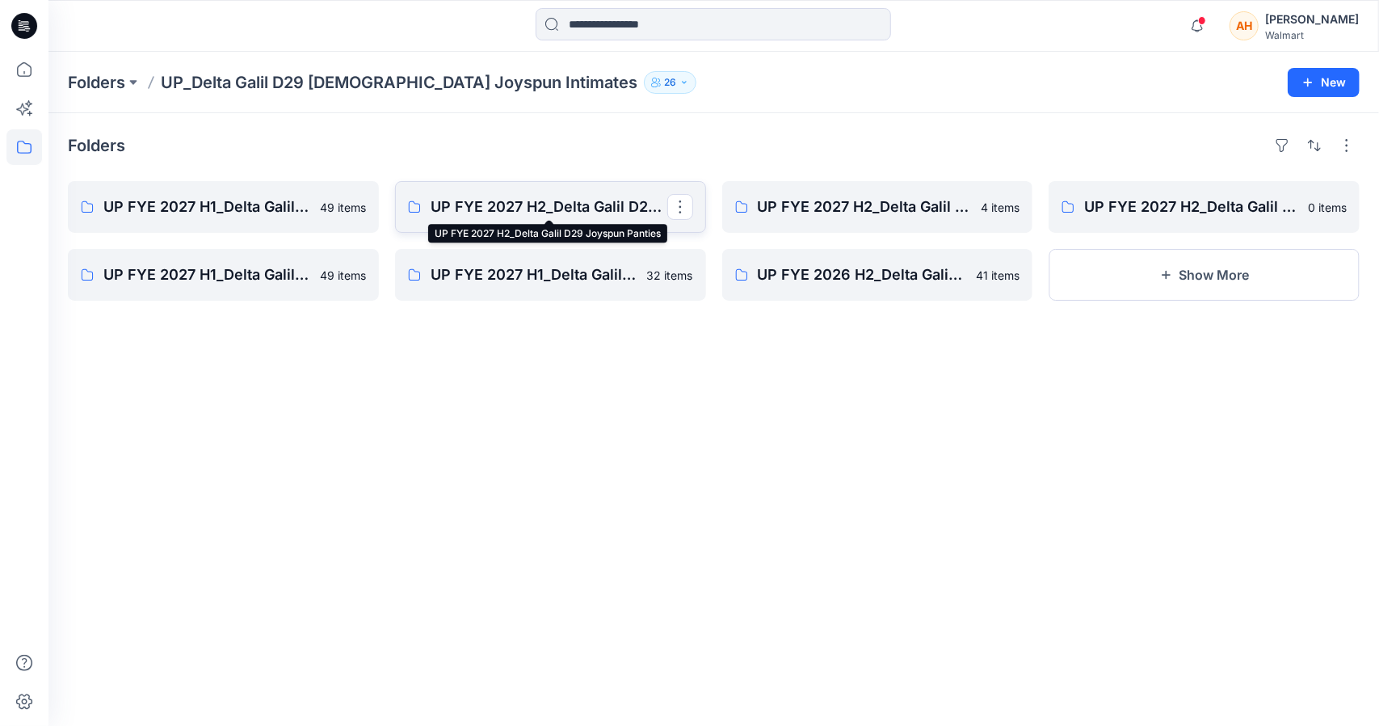
click at [536, 213] on p "UP FYE 2027 H2_Delta Galil D29 Joyspun Panties" at bounding box center [549, 207] width 237 height 23
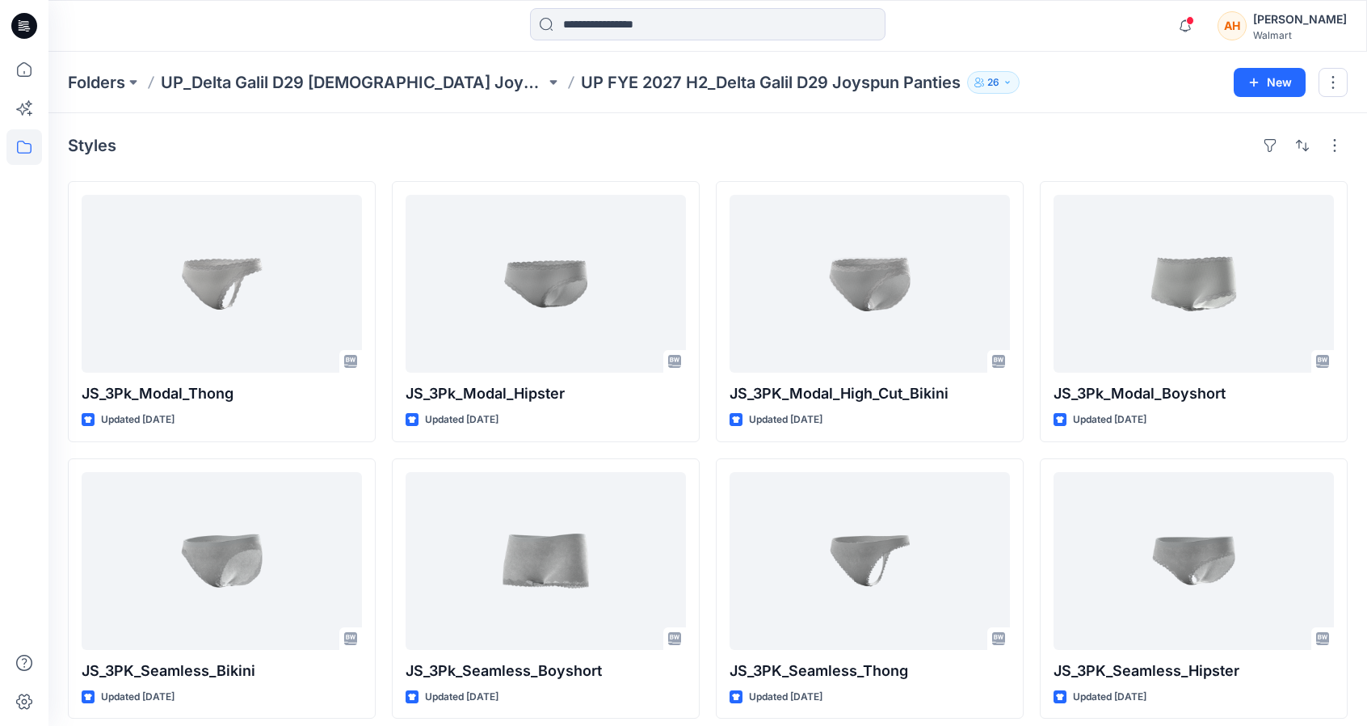
click at [279, 69] on div "Folders UP_Delta Galil D29 [DEMOGRAPHIC_DATA] Joyspun Intimates UP FYE 2027 H2_…" at bounding box center [707, 82] width 1319 height 61
click at [279, 83] on p "UP_Delta Galil D29 [DEMOGRAPHIC_DATA] Joyspun Intimates" at bounding box center [353, 82] width 385 height 23
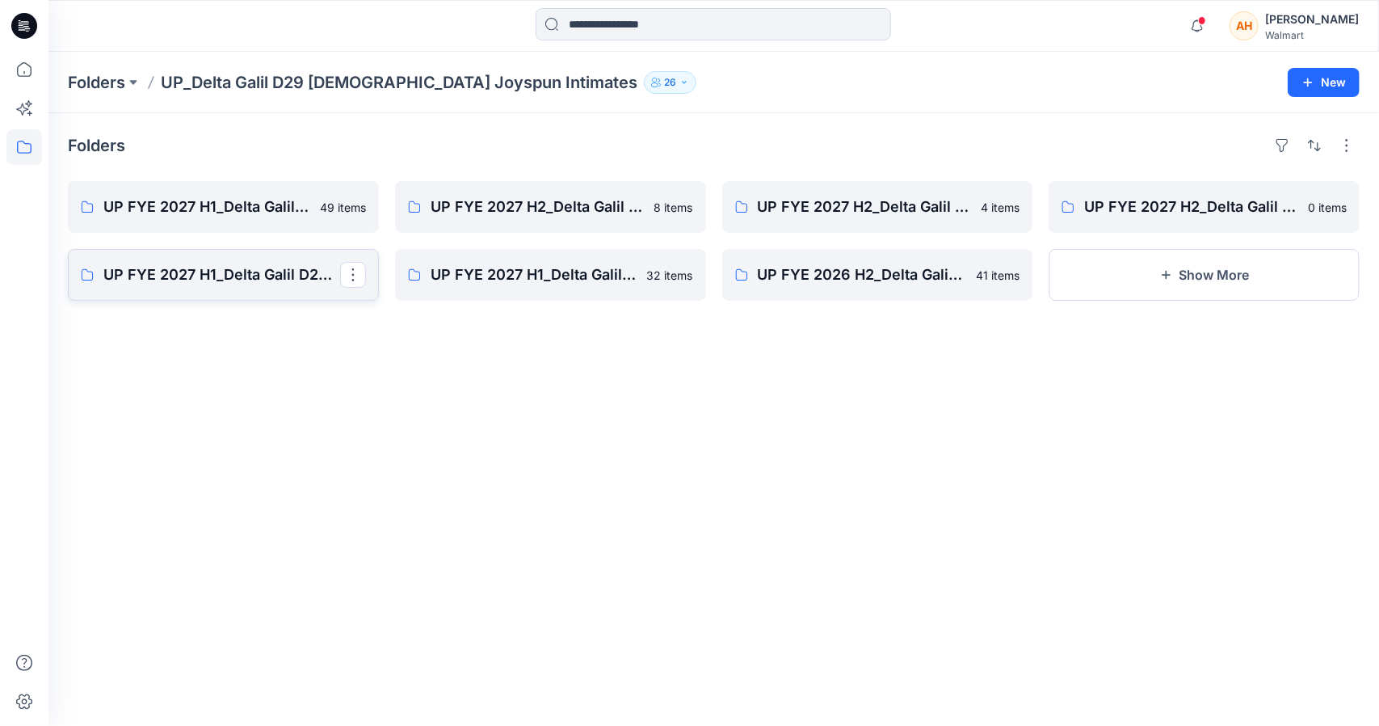
click at [255, 276] on p "UP FYE 2027 H1_Delta Galil D29 Joyspun Shapewear" at bounding box center [221, 274] width 237 height 23
click at [469, 290] on link "UP FYE 2027 H1_Delta Galil D29 Joyspun Bras Board" at bounding box center [550, 275] width 311 height 52
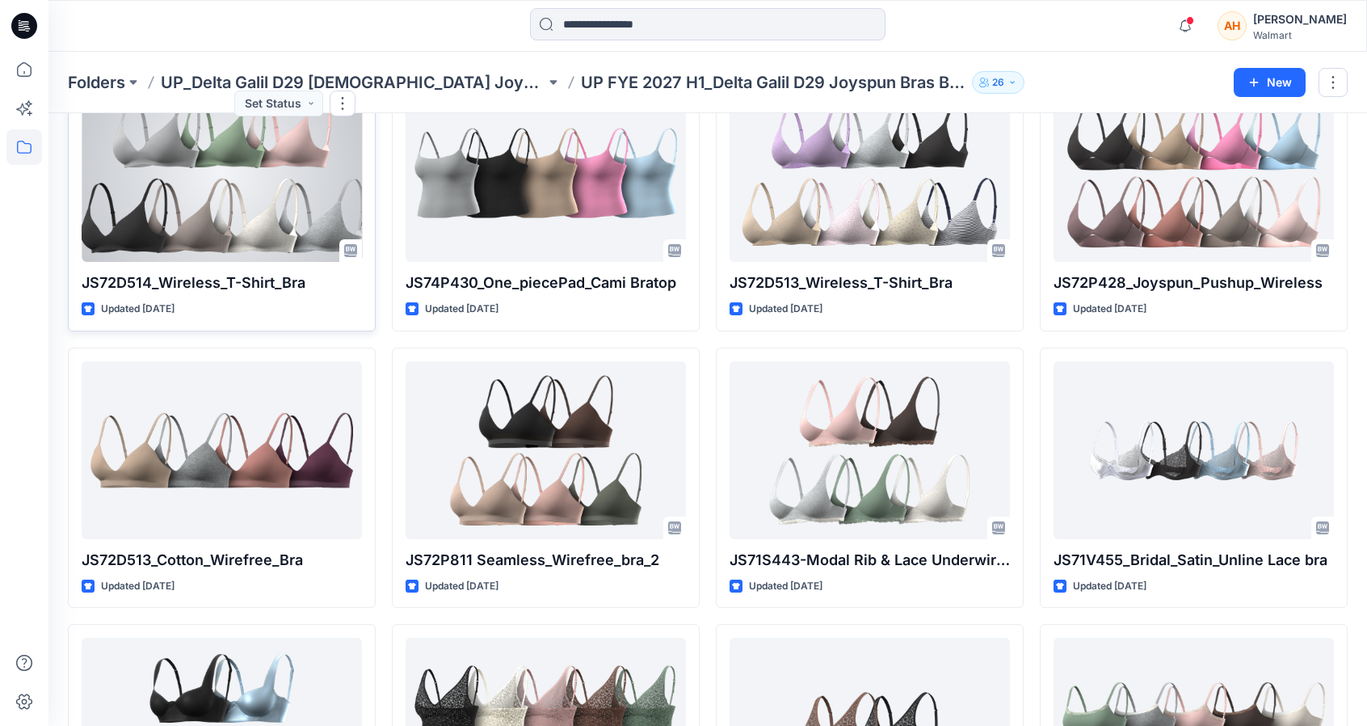
scroll to position [665, 0]
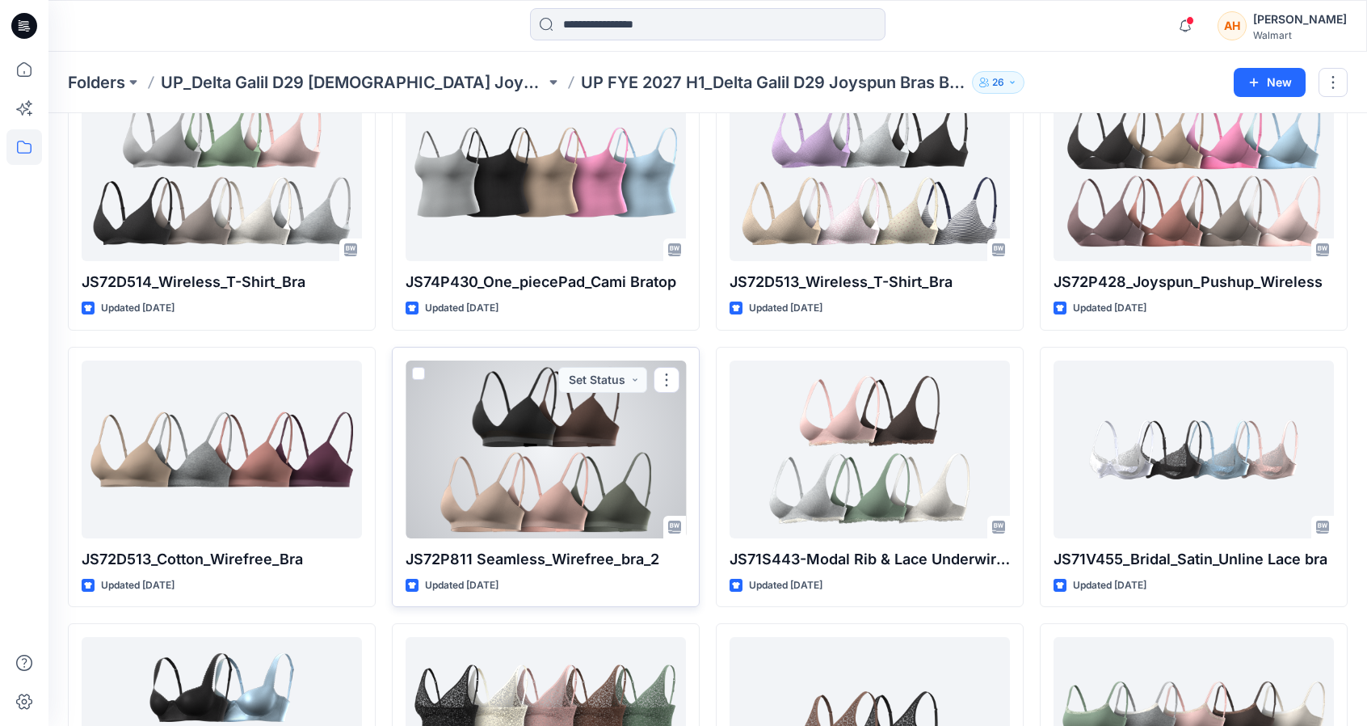
click at [479, 454] on div at bounding box center [546, 449] width 280 height 178
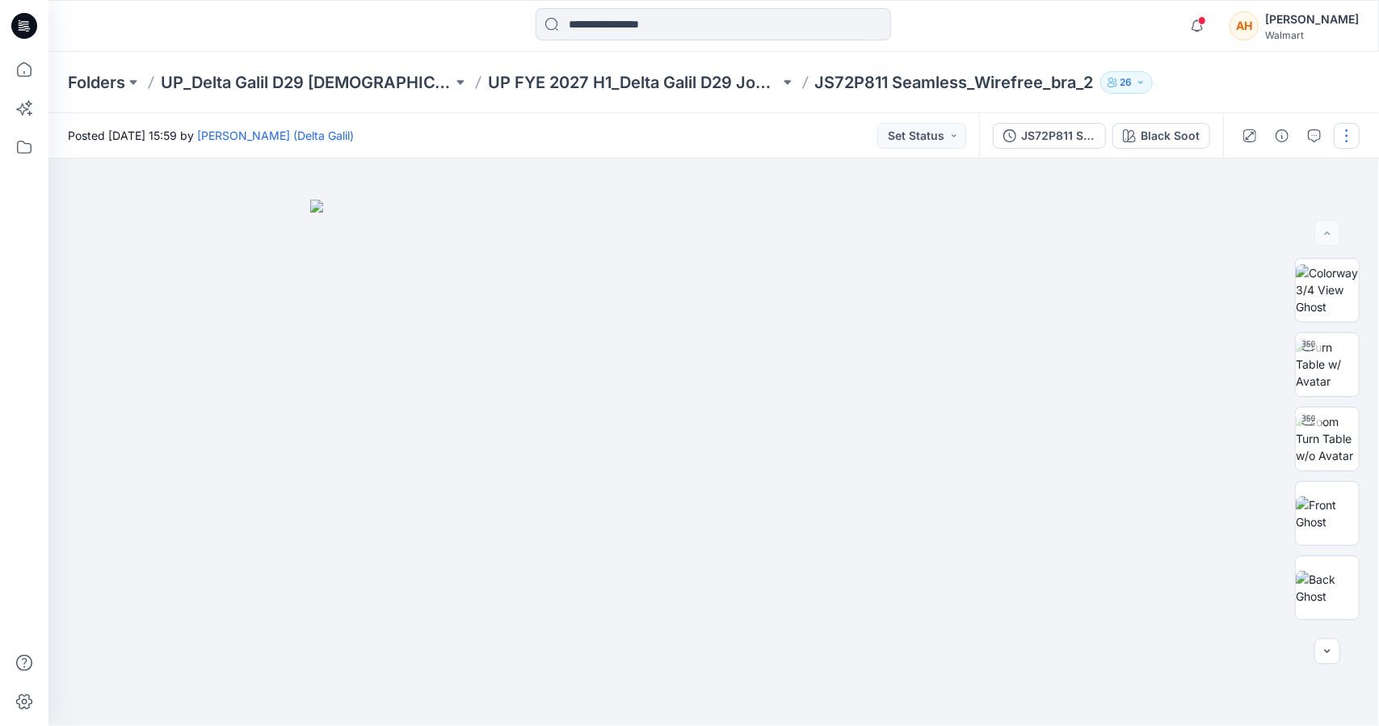
click at [1336, 128] on button "button" at bounding box center [1347, 136] width 26 height 26
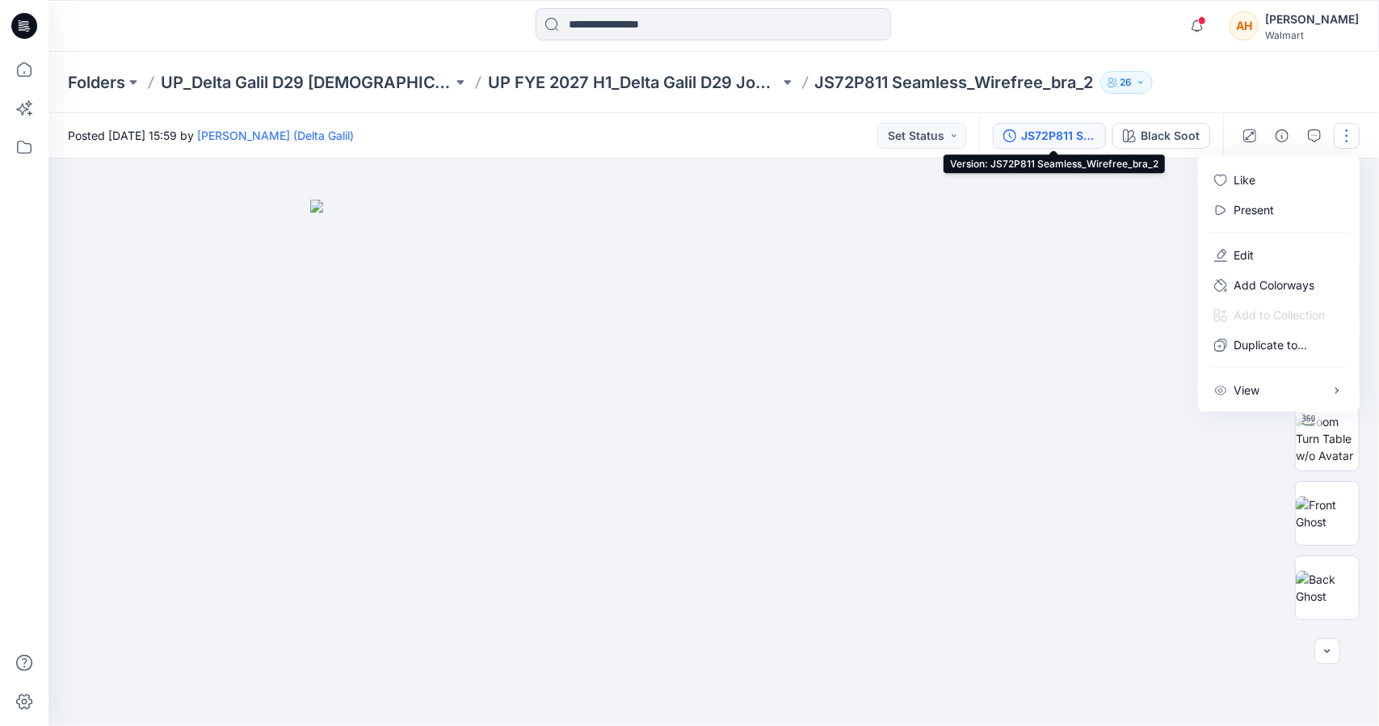
click at [1018, 125] on button "JS72P811 Seamless_Wirefree_bra_2" at bounding box center [1049, 136] width 113 height 26
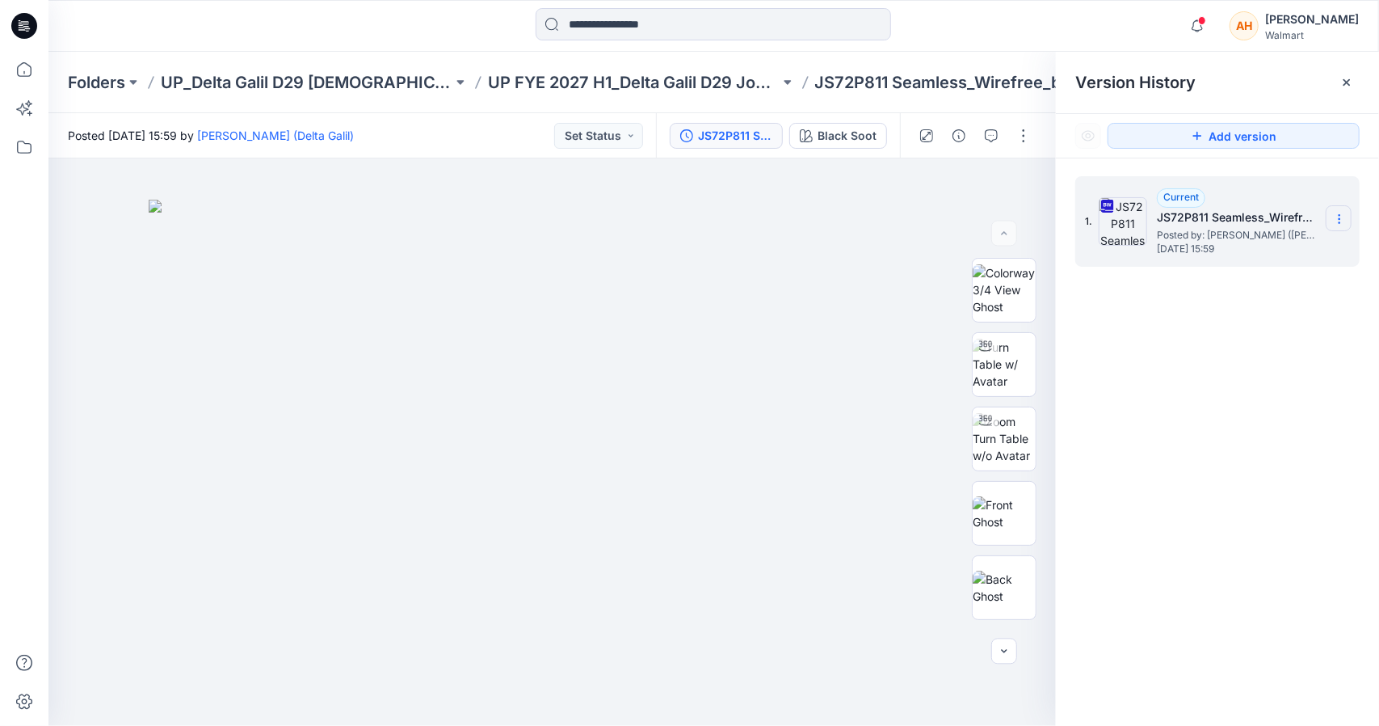
click at [1340, 208] on section at bounding box center [1339, 218] width 26 height 26
click at [1300, 255] on span "Download Source BW File" at bounding box center [1258, 250] width 136 height 19
click at [648, 83] on p "UP FYE 2027 H1_Delta Galil D29 Joyspun Bras Board" at bounding box center [634, 82] width 292 height 23
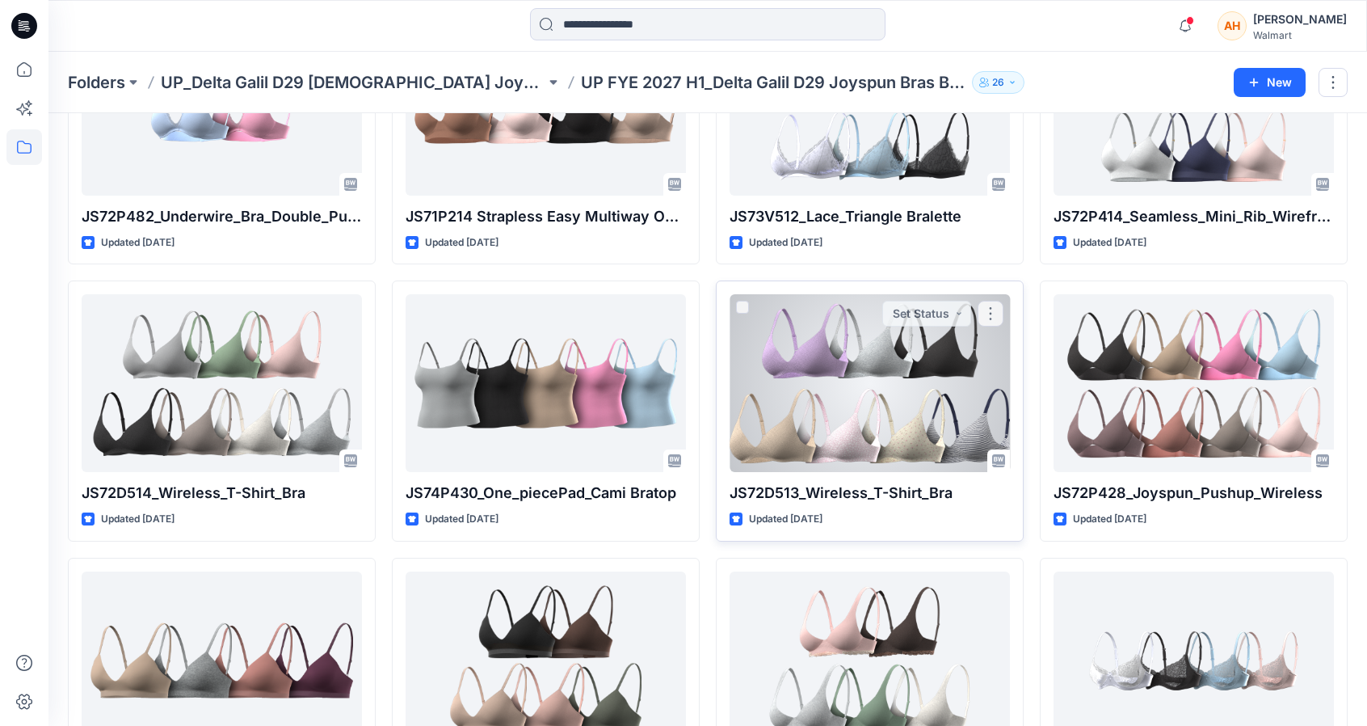
scroll to position [566, 0]
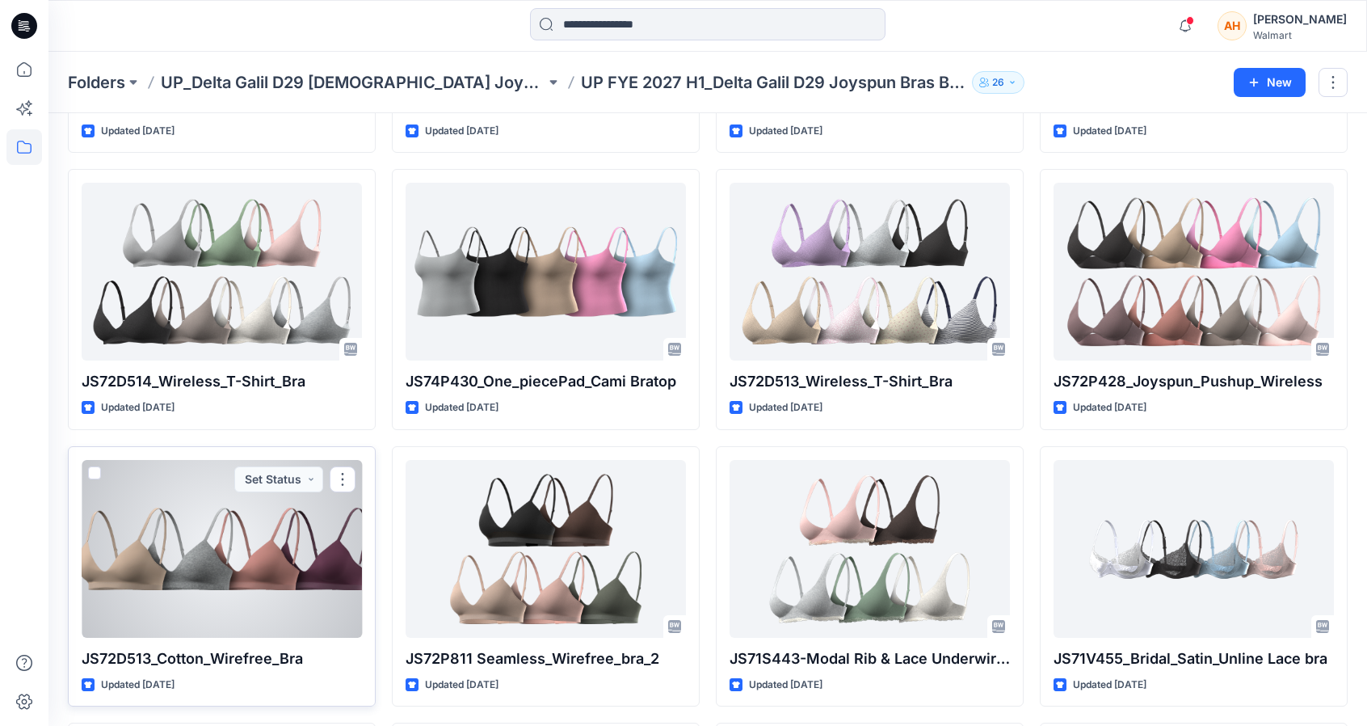
click at [140, 576] on div at bounding box center [222, 549] width 280 height 178
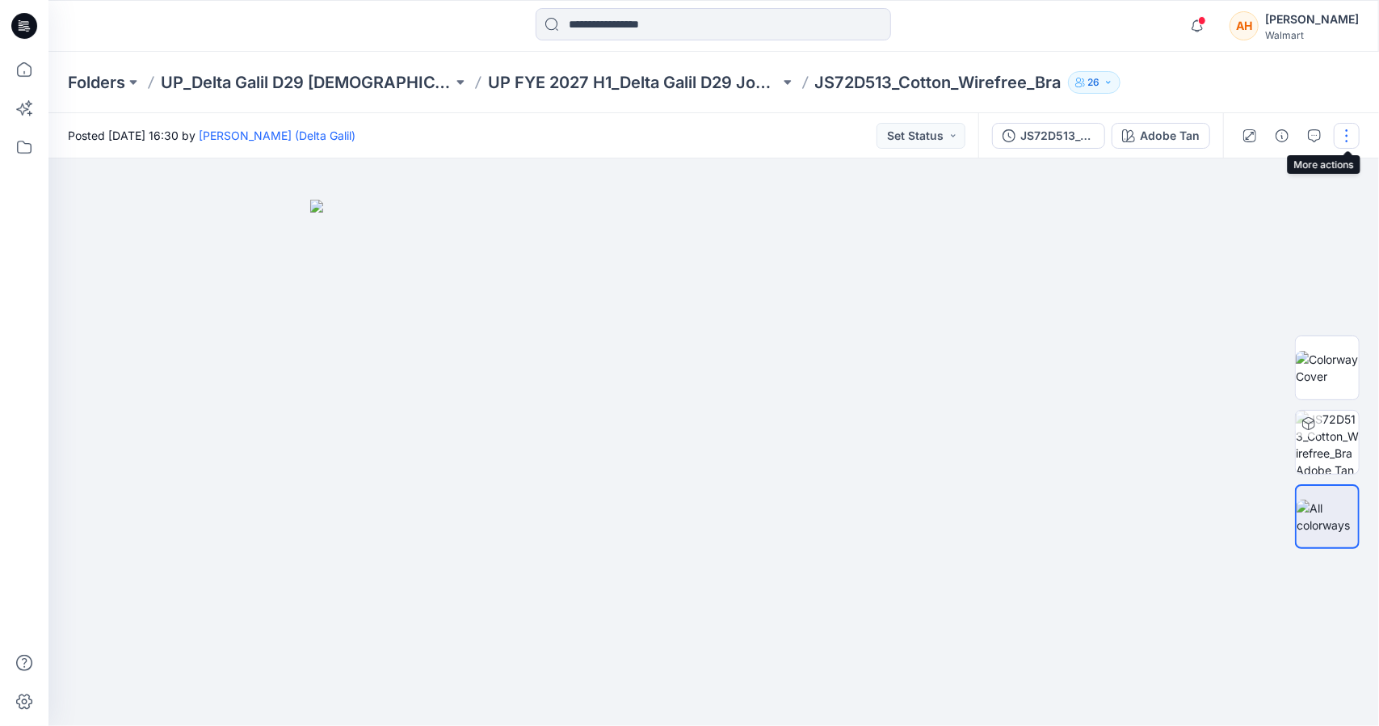
click at [1343, 135] on button "button" at bounding box center [1347, 136] width 26 height 26
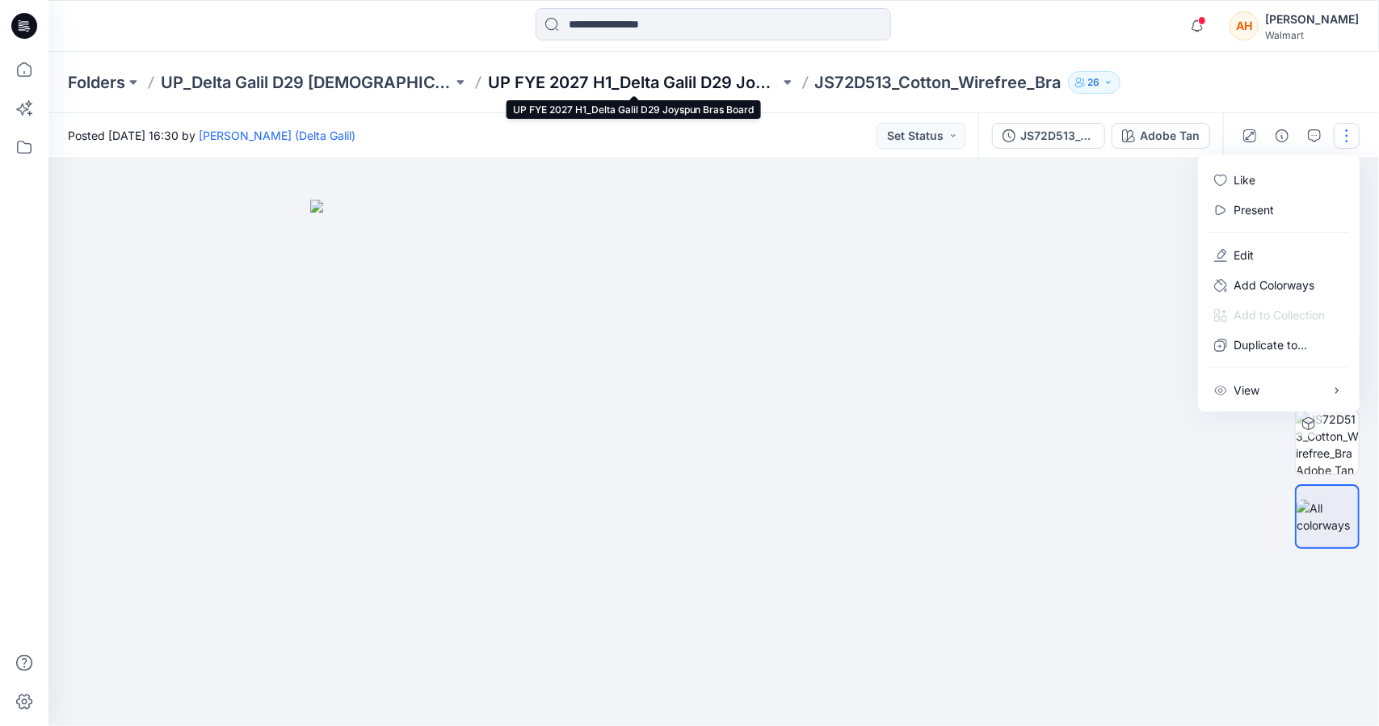
click at [726, 78] on p "UP FYE 2027 H1_Delta Galil D29 Joyspun Bras Board" at bounding box center [634, 82] width 292 height 23
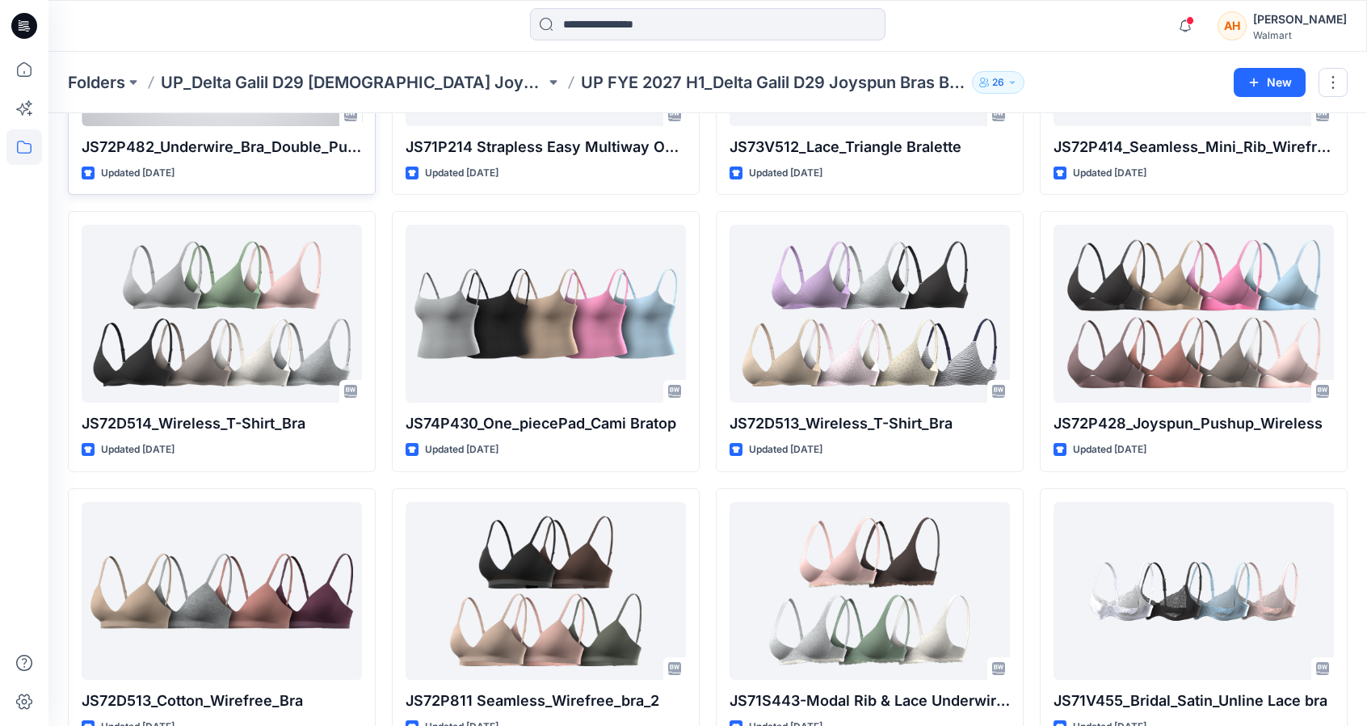
scroll to position [566, 0]
